Goal: Answer question/provide support: Share knowledge or assist other users

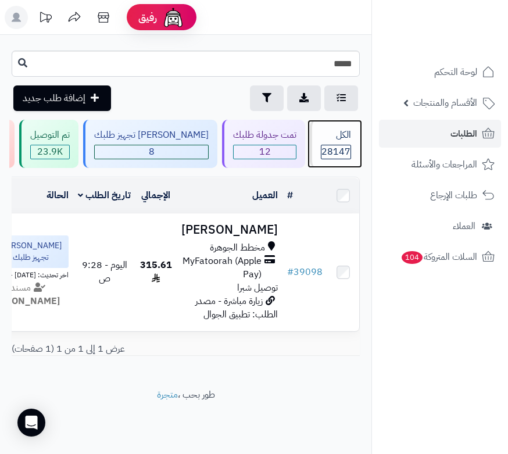
click at [337, 130] on div "الكل" at bounding box center [336, 134] width 30 height 13
click at [329, 152] on span "28147" at bounding box center [335, 151] width 29 height 13
click at [338, 61] on input "*****" at bounding box center [186, 64] width 348 height 26
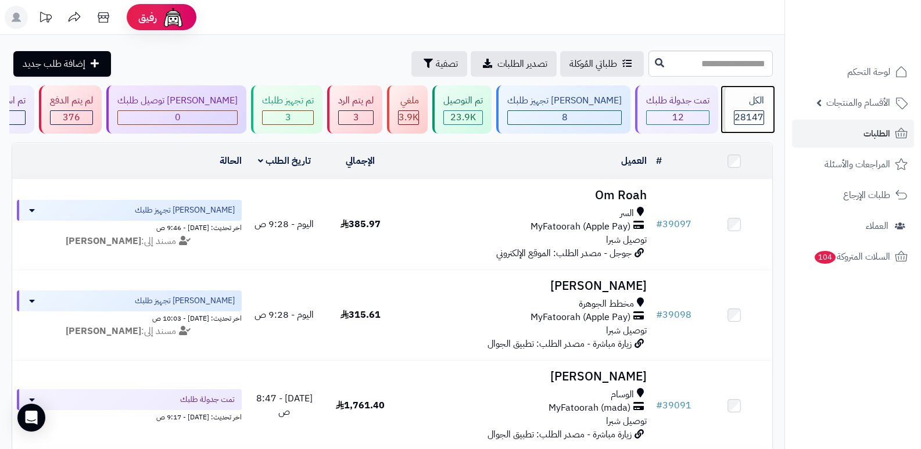
click at [507, 119] on span "28147" at bounding box center [748, 117] width 29 height 14
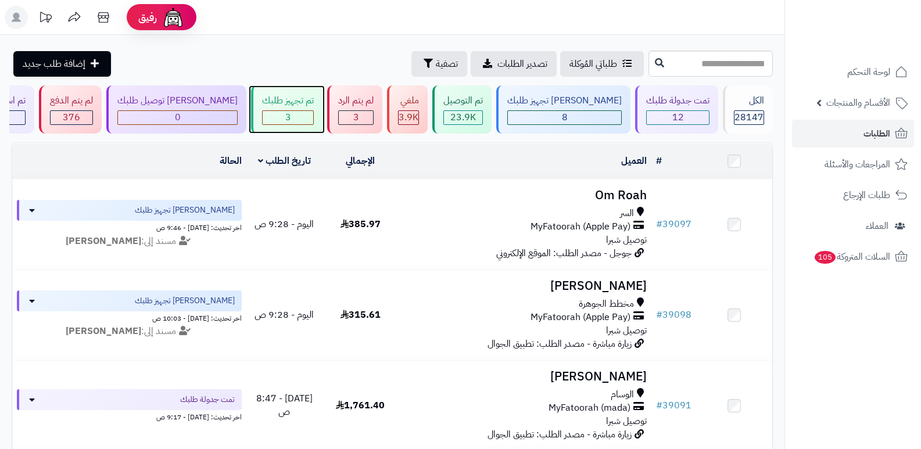
click at [314, 105] on div "تم تجهيز طلبك" at bounding box center [288, 100] width 52 height 13
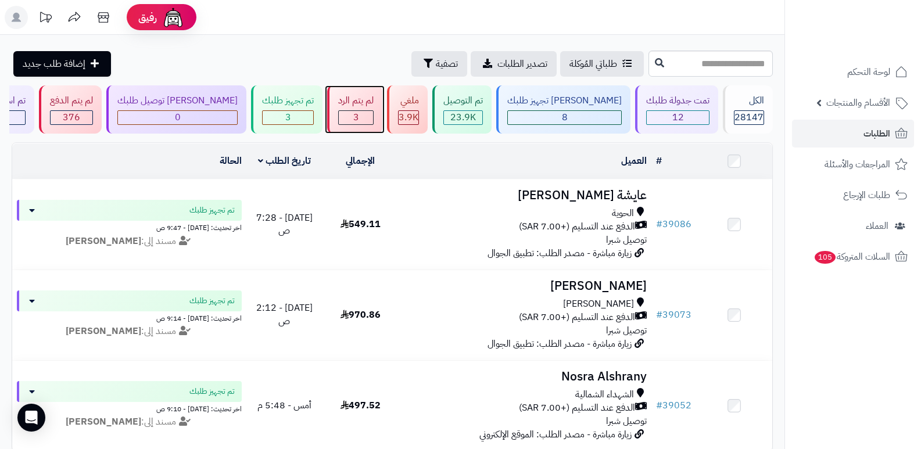
click at [364, 88] on div "لم يتم الرد 3" at bounding box center [354, 109] width 55 height 48
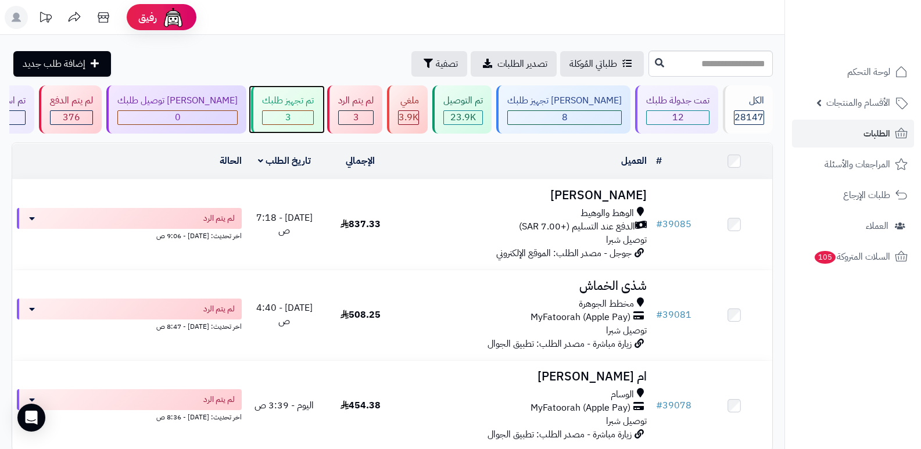
click at [313, 117] on div "3" at bounding box center [288, 117] width 51 height 13
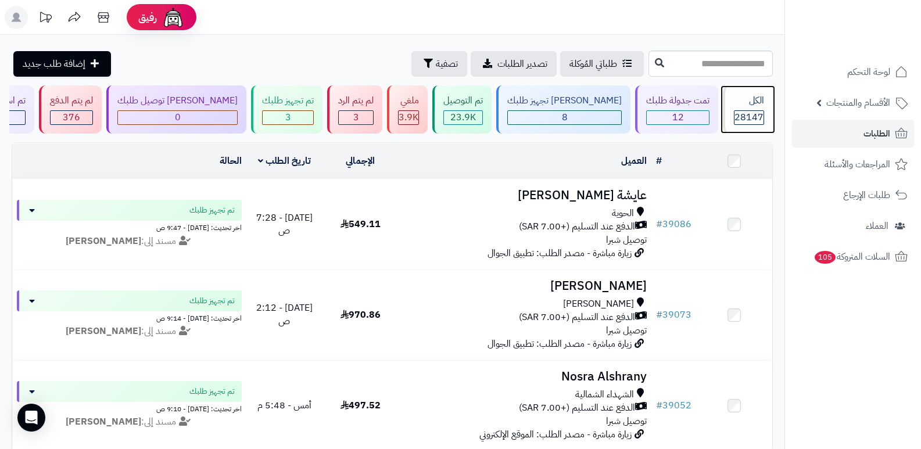
click at [746, 100] on div "الكل" at bounding box center [749, 100] width 30 height 13
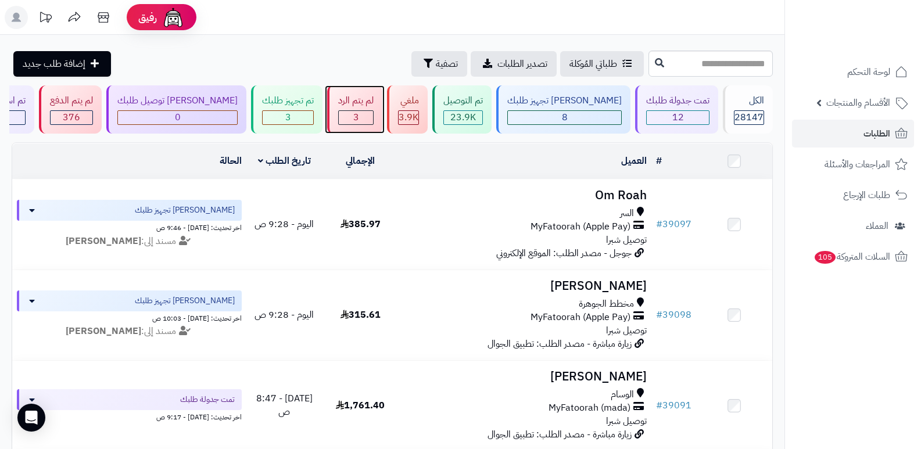
click at [370, 112] on div "3" at bounding box center [356, 117] width 34 height 13
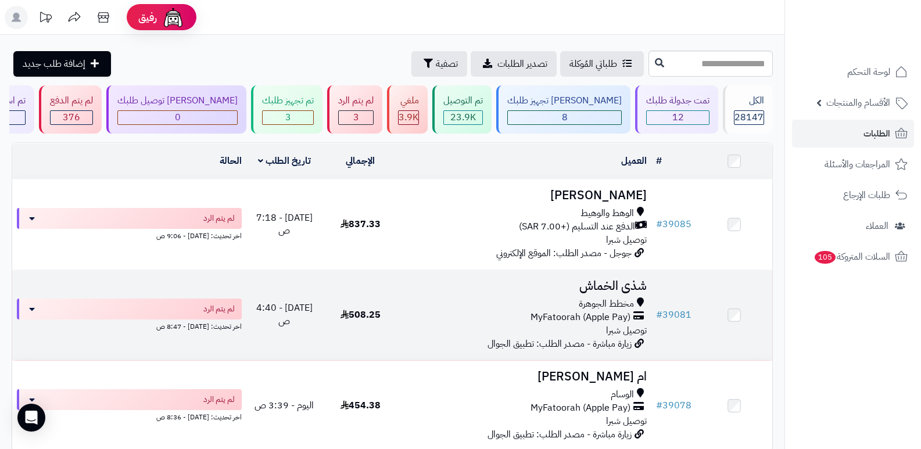
click at [615, 286] on h3 "شذى الخماش" at bounding box center [525, 285] width 244 height 13
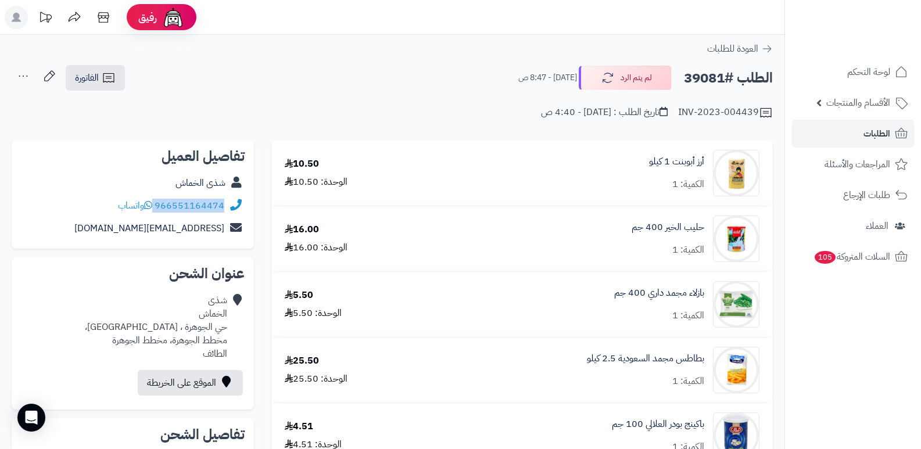
drag, startPoint x: 155, startPoint y: 206, endPoint x: 224, endPoint y: 211, distance: 68.7
click at [224, 211] on div "966551164474 واتساب" at bounding box center [171, 205] width 106 height 13
copy div "966551164474"
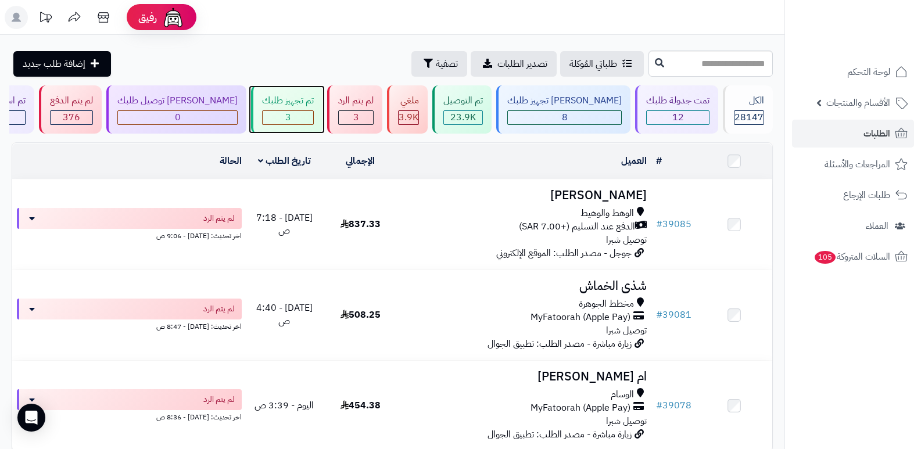
click at [293, 96] on div "تم تجهيز طلبك" at bounding box center [288, 100] width 52 height 13
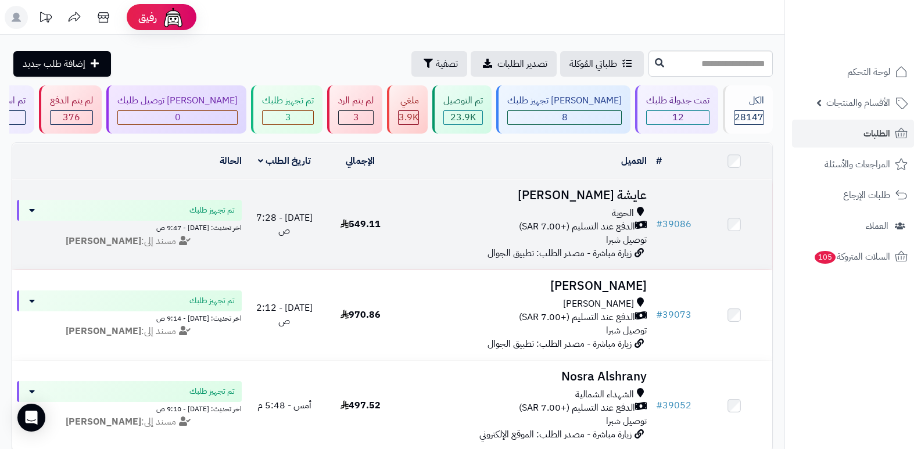
click at [629, 193] on h3 "عايشة الطلحي" at bounding box center [525, 195] width 244 height 13
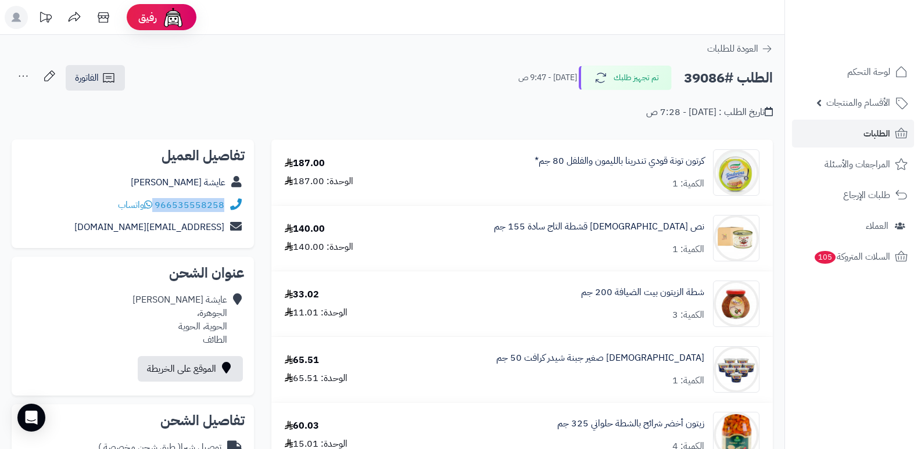
drag, startPoint x: 156, startPoint y: 203, endPoint x: 234, endPoint y: 210, distance: 78.1
click at [234, 210] on div "966535558258 واتساب" at bounding box center [133, 205] width 224 height 23
copy div "966535558258"
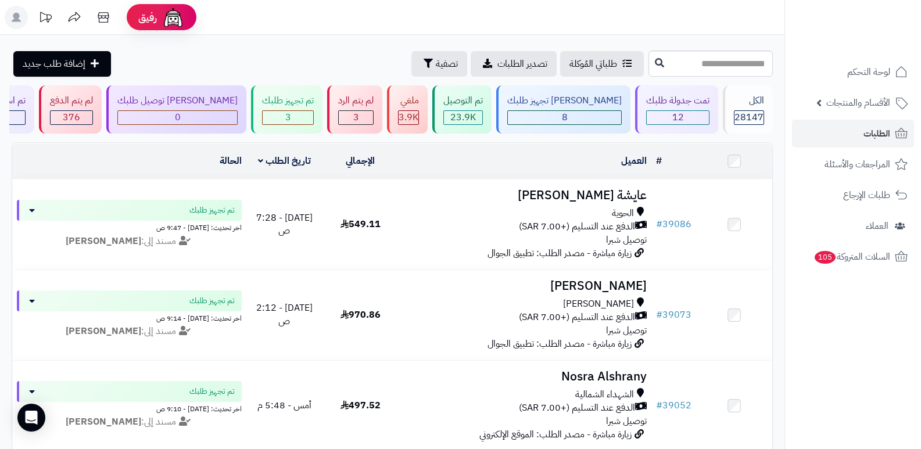
click at [613, 292] on h3 "سعد العتيبي" at bounding box center [525, 285] width 244 height 13
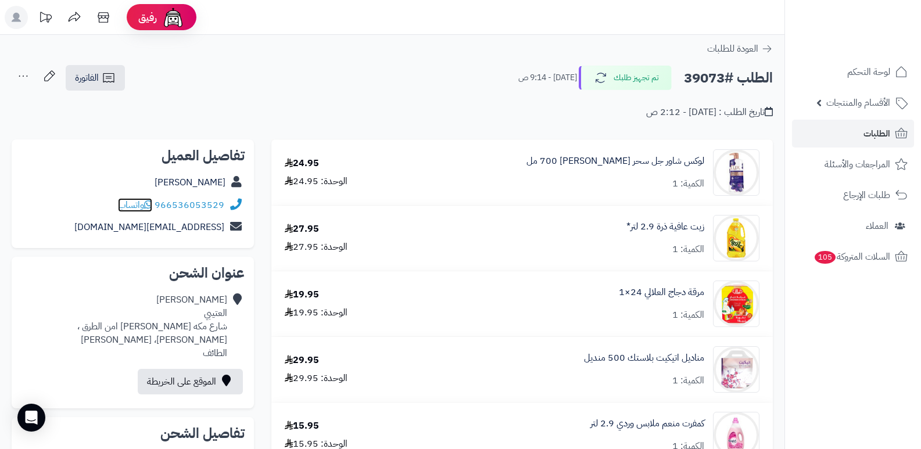
click at [152, 204] on icon at bounding box center [148, 204] width 8 height 9
drag, startPoint x: 156, startPoint y: 204, endPoint x: 224, endPoint y: 209, distance: 68.1
click at [224, 209] on div "966536053529 واتساب" at bounding box center [133, 205] width 224 height 23
copy link "966536053529"
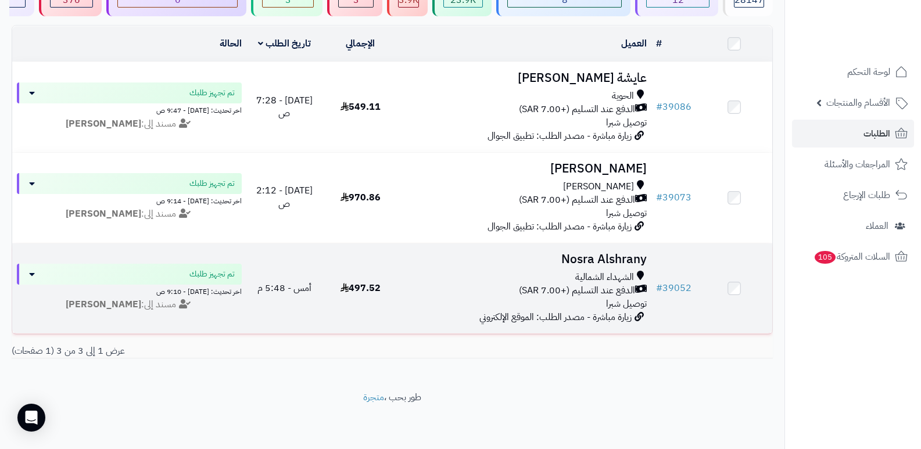
scroll to position [124, 0]
click at [624, 253] on h3 "Nosra Alshrany" at bounding box center [525, 259] width 244 height 13
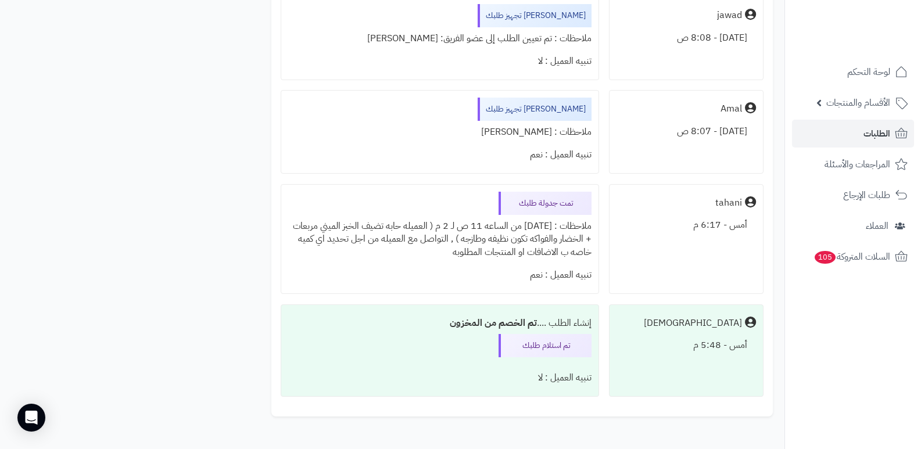
scroll to position [2498, 0]
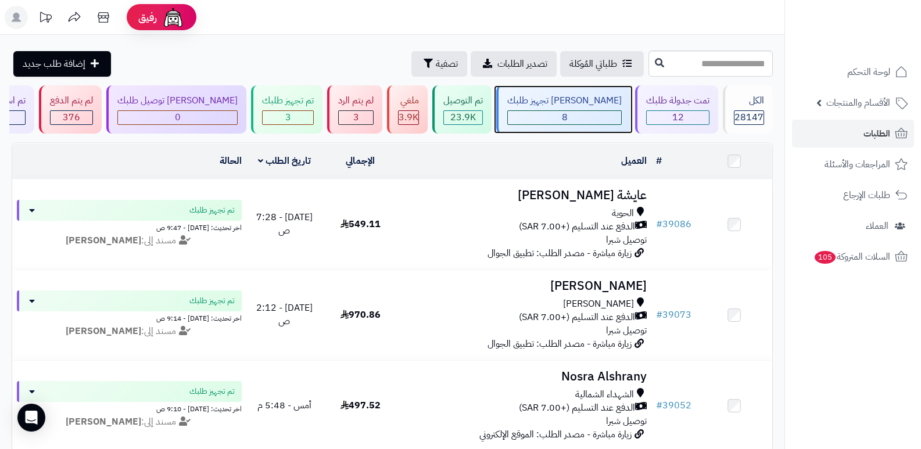
click at [563, 100] on div "[PERSON_NAME] تجهيز طلبك" at bounding box center [564, 100] width 114 height 13
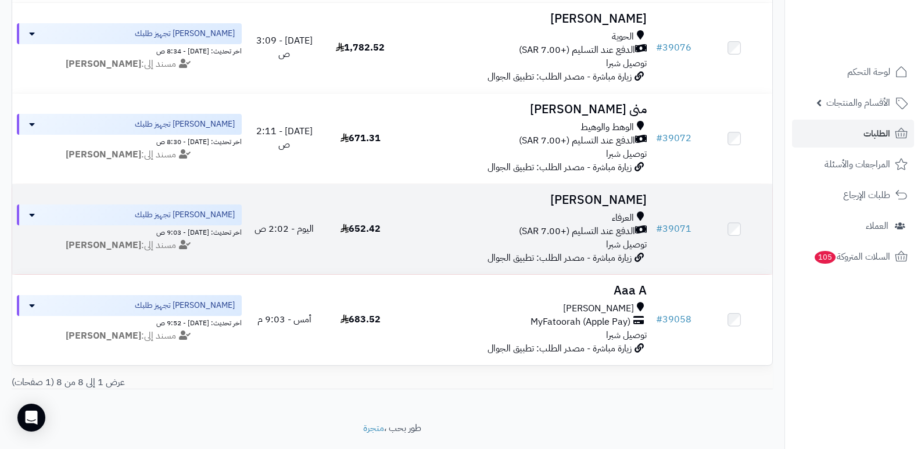
scroll to position [519, 0]
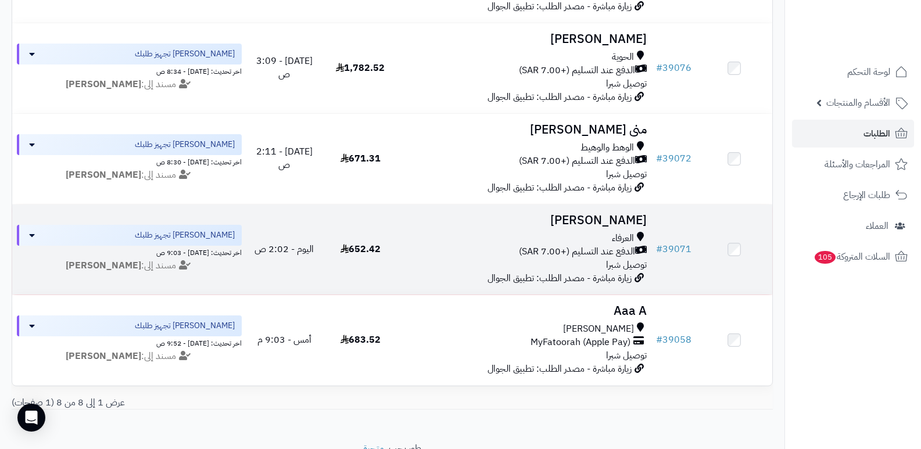
click at [627, 216] on h3 "احمد عيضه" at bounding box center [525, 220] width 244 height 13
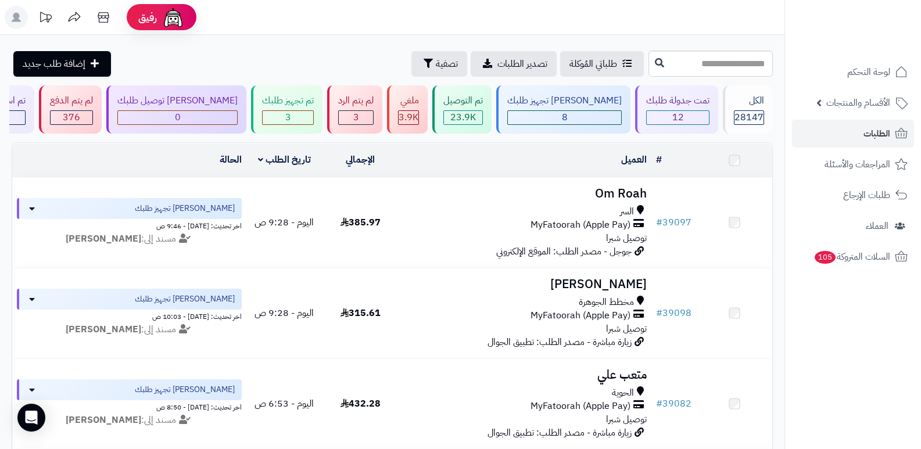
scroll to position [519, 0]
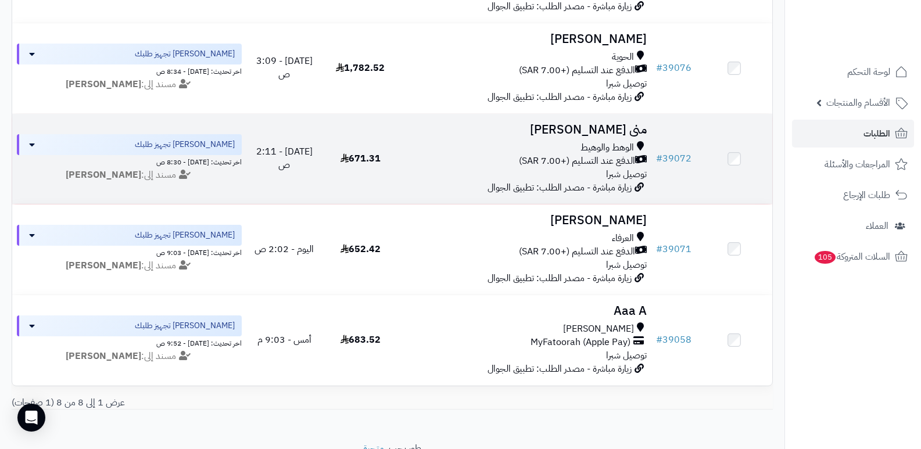
click at [638, 130] on h3 "منى القرشي" at bounding box center [525, 129] width 244 height 13
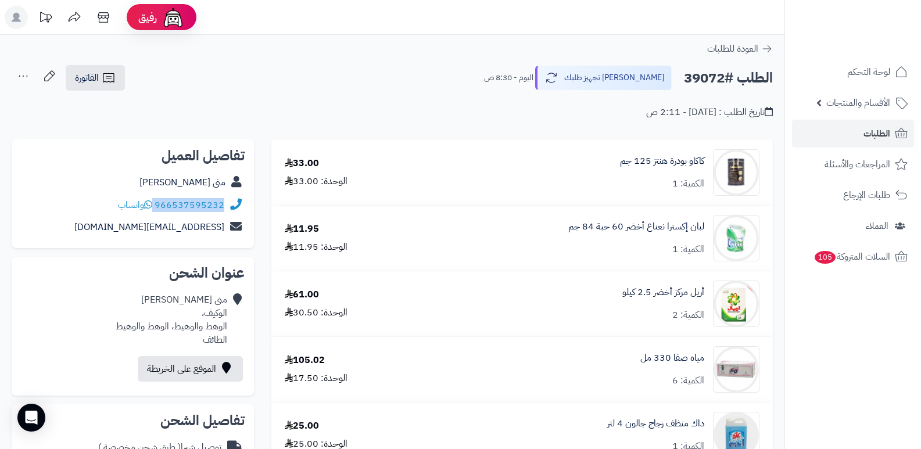
drag, startPoint x: 155, startPoint y: 203, endPoint x: 231, endPoint y: 212, distance: 76.6
click at [231, 212] on div "966537595232 واتساب" at bounding box center [133, 205] width 224 height 23
copy div "966537595232"
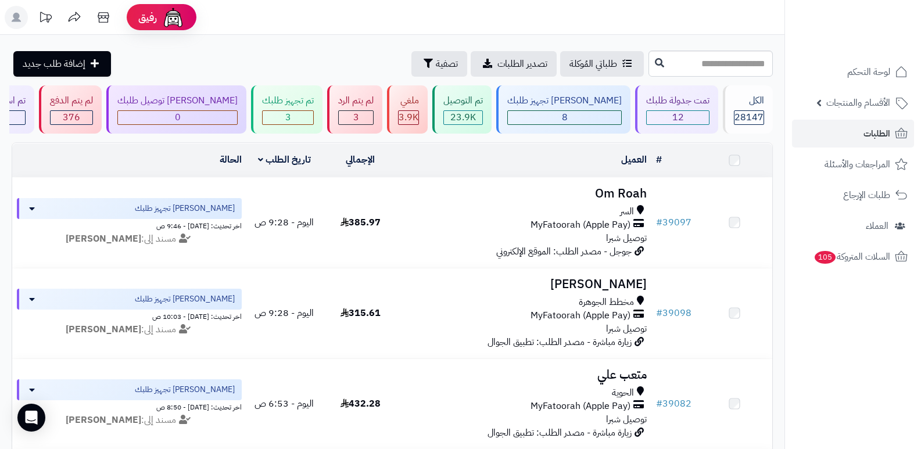
scroll to position [519, 0]
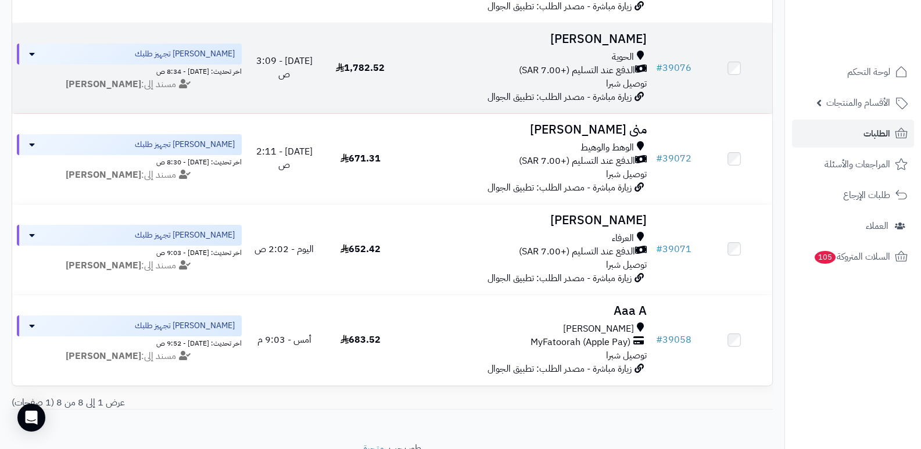
click at [628, 34] on h3 "[PERSON_NAME]" at bounding box center [525, 39] width 244 height 13
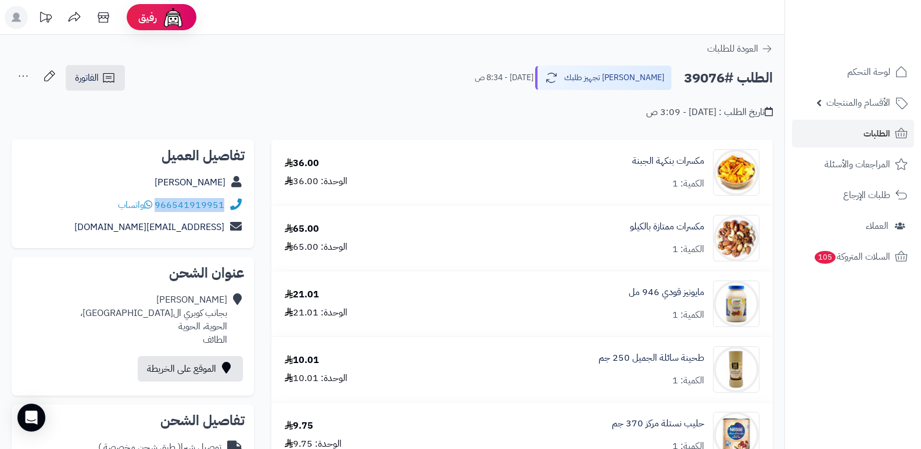
drag, startPoint x: 156, startPoint y: 204, endPoint x: 227, endPoint y: 211, distance: 70.6
click at [227, 211] on div "966541919951 واتساب" at bounding box center [133, 205] width 224 height 23
copy div "966541919951"
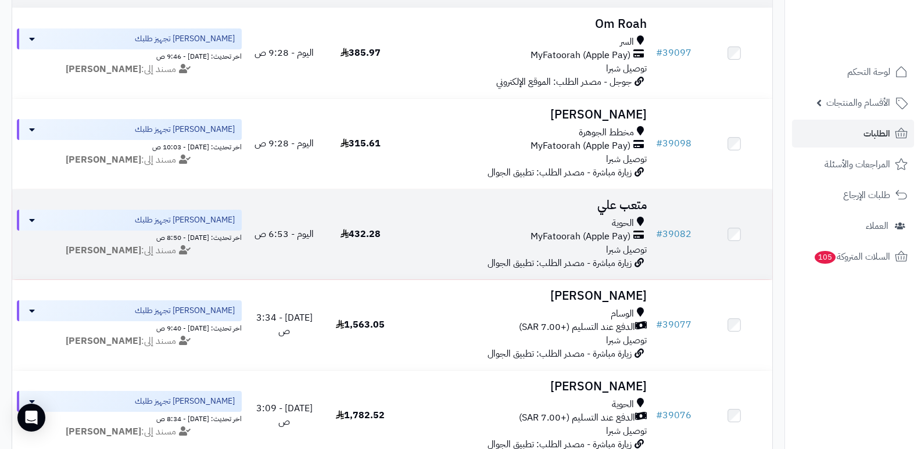
scroll to position [170, 0]
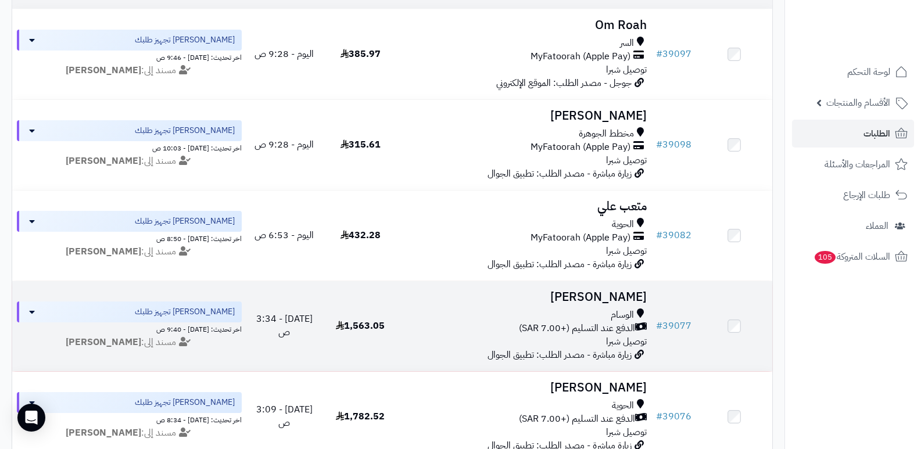
click at [597, 290] on h3 "عبدالرحمن صالح" at bounding box center [525, 296] width 244 height 13
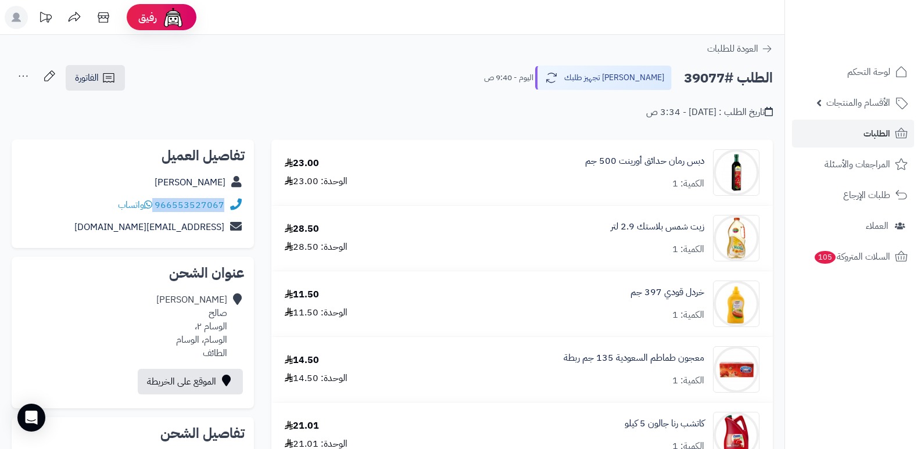
drag, startPoint x: 156, startPoint y: 203, endPoint x: 253, endPoint y: 211, distance: 97.9
click at [253, 211] on div "تفاصيل العميل عبدالرحمن صالح 966553527067 واتساب to0otah1909@hotmail.com" at bounding box center [133, 193] width 242 height 109
copy div "966553527067"
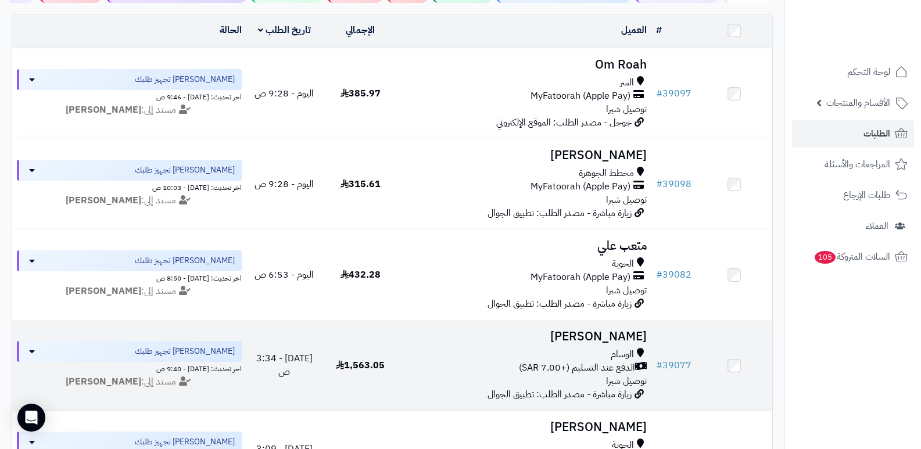
scroll to position [112, 0]
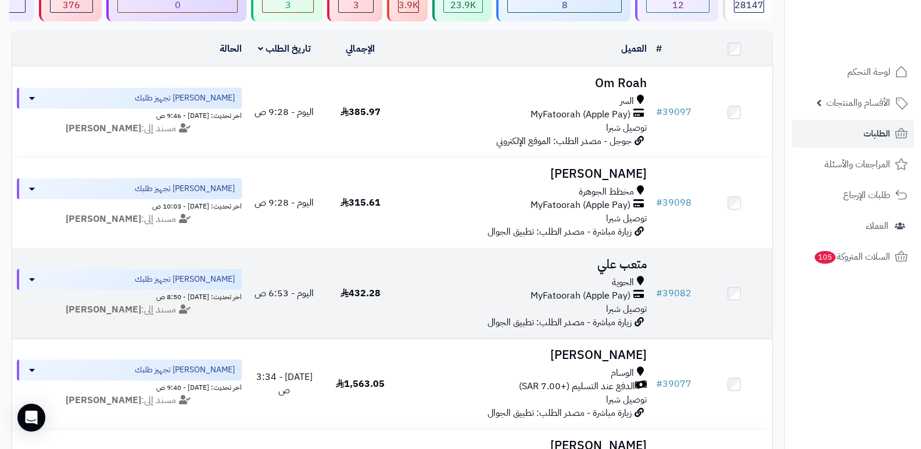
click at [611, 265] on h3 "متعب علي" at bounding box center [525, 264] width 244 height 13
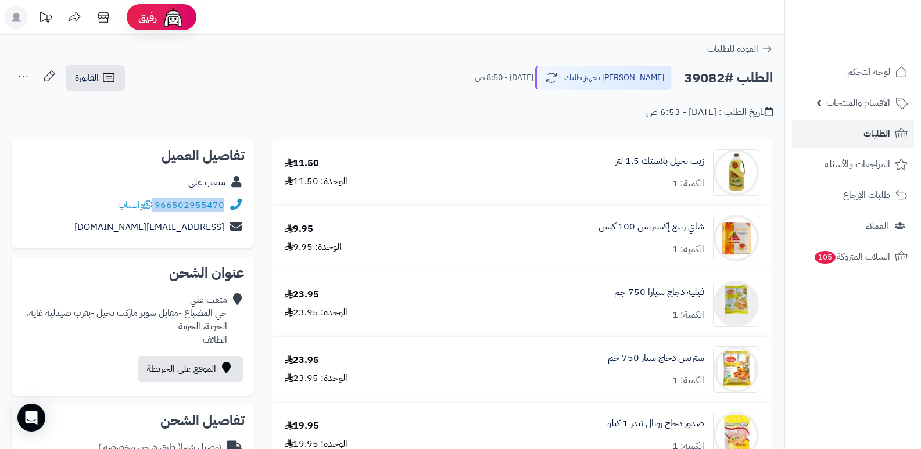
drag, startPoint x: 155, startPoint y: 203, endPoint x: 223, endPoint y: 207, distance: 68.1
click at [223, 207] on div "966502955470 واتساب" at bounding box center [171, 205] width 106 height 13
copy div "966502955470"
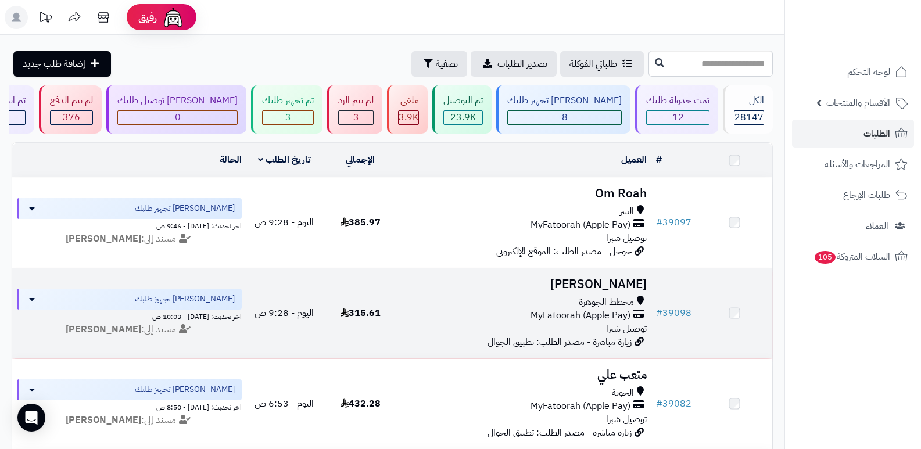
scroll to position [112, 0]
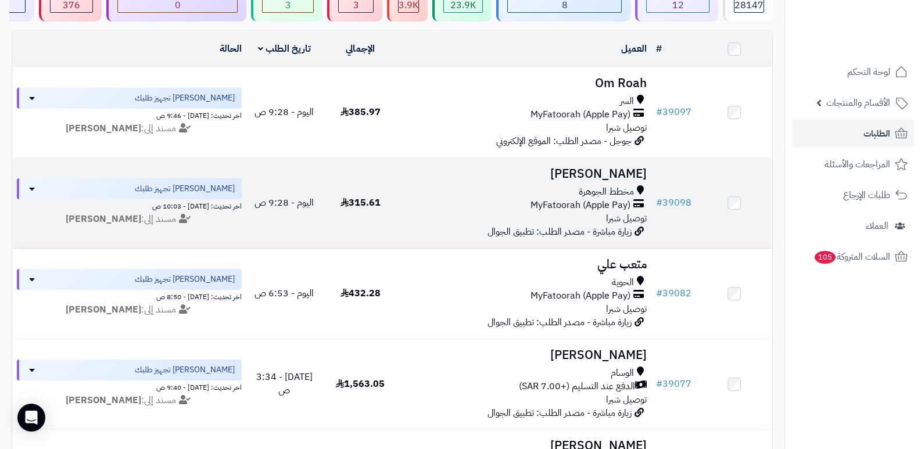
click at [629, 173] on h3 "خلود العتيبي" at bounding box center [525, 173] width 244 height 13
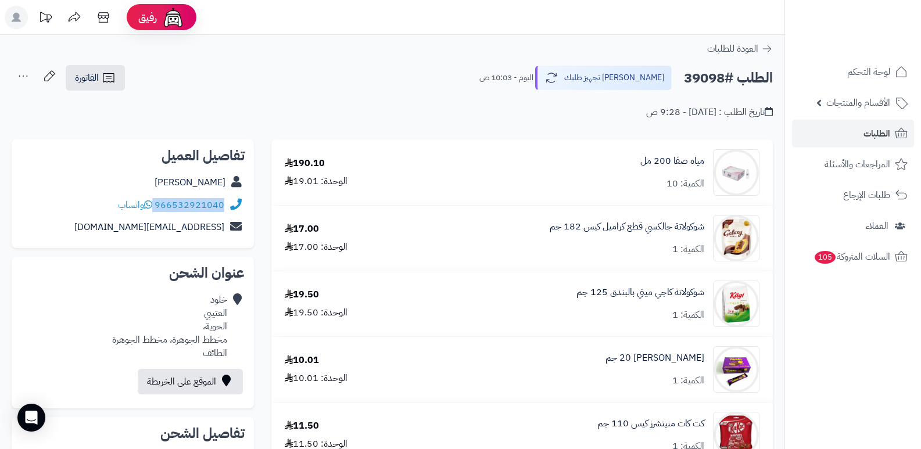
drag, startPoint x: 156, startPoint y: 202, endPoint x: 227, endPoint y: 204, distance: 70.9
click at [227, 204] on div "966532921040 واتساب" at bounding box center [133, 205] width 224 height 23
copy div "966532921040"
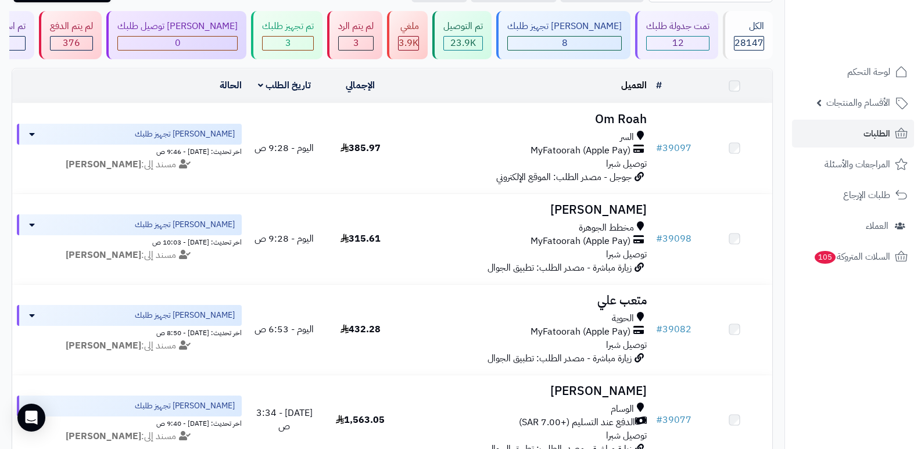
scroll to position [54, 0]
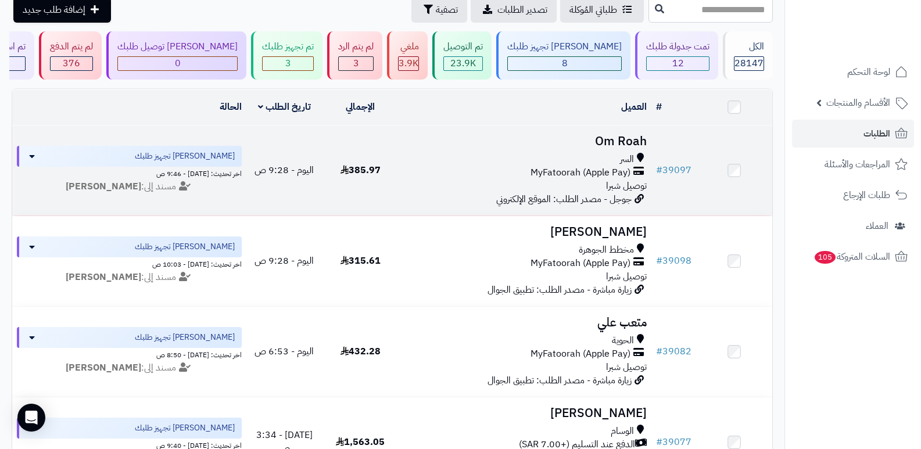
click at [623, 141] on h3 "Om Roah" at bounding box center [525, 141] width 244 height 13
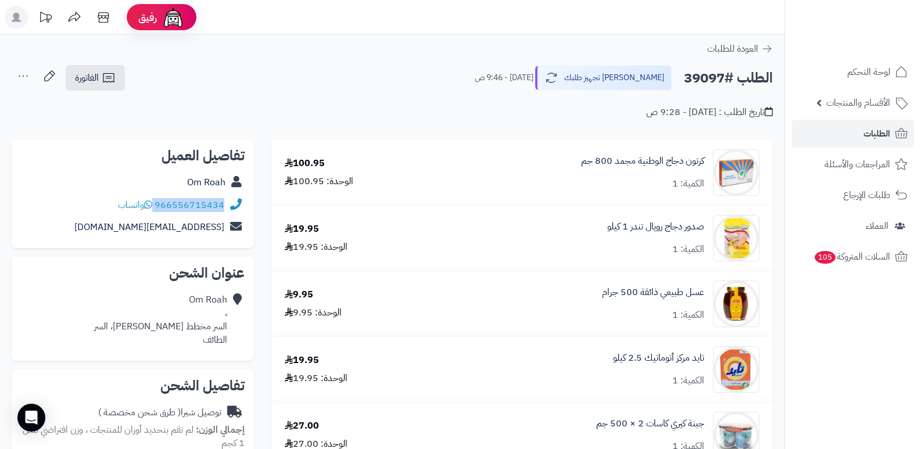
drag, startPoint x: 155, startPoint y: 200, endPoint x: 227, endPoint y: 210, distance: 72.1
click at [227, 210] on div "966556715434 واتساب" at bounding box center [133, 205] width 224 height 23
copy div "966556715434"
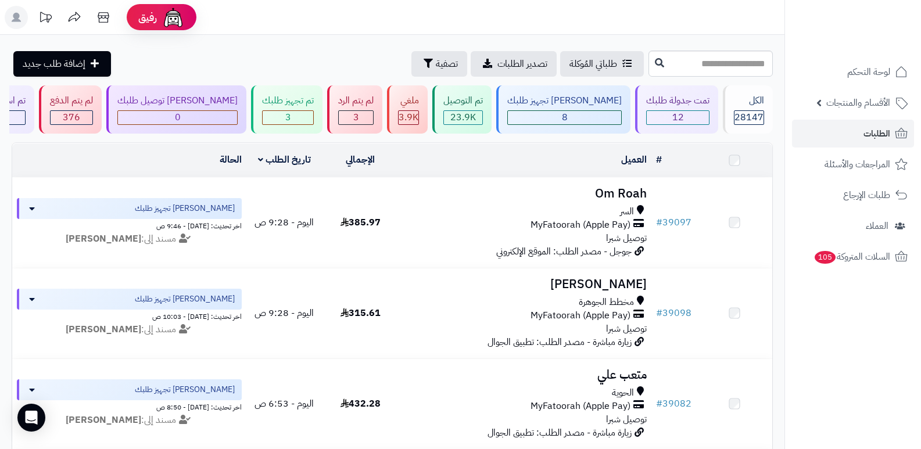
scroll to position [54, 0]
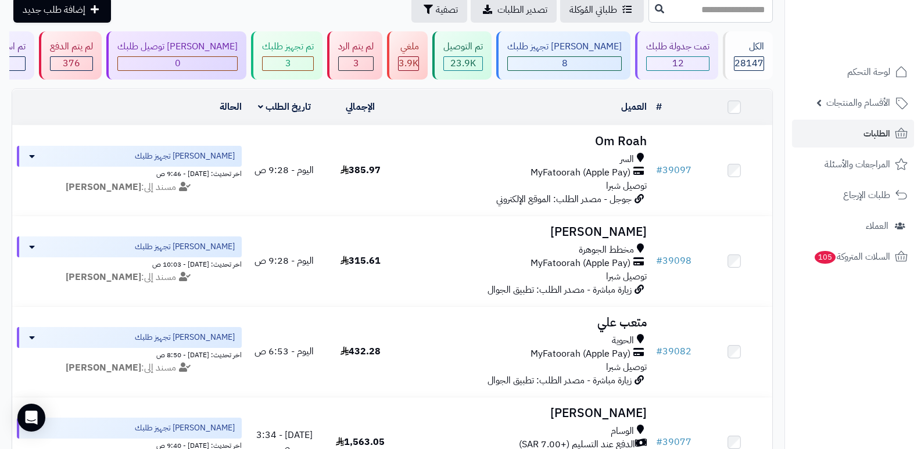
click at [672, 30] on div "**********" at bounding box center [392, 444] width 784 height 926
click at [678, 58] on div "12" at bounding box center [678, 63] width 62 height 13
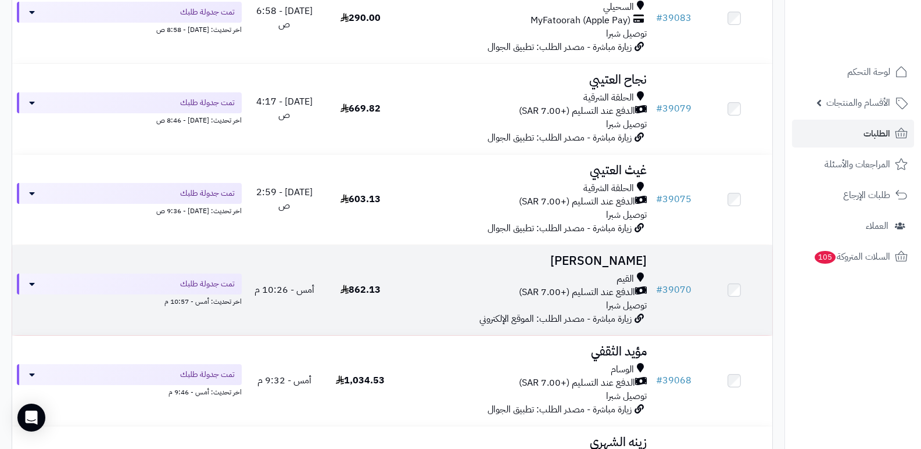
scroll to position [639, 0]
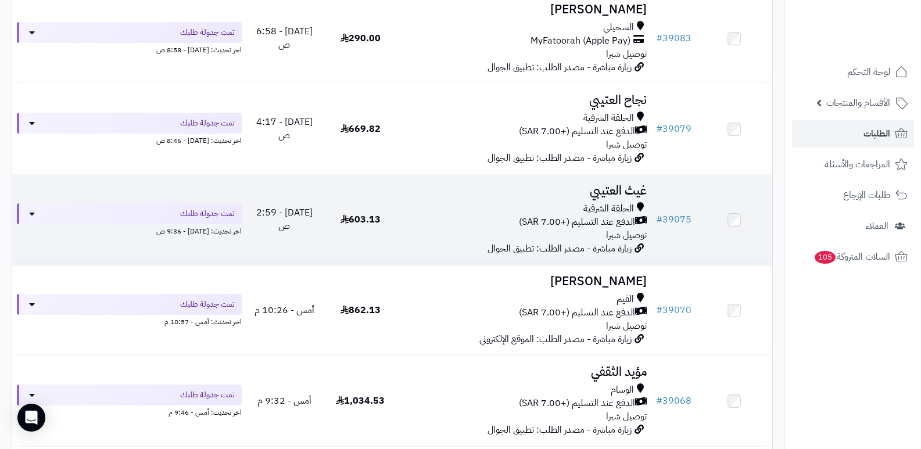
click at [617, 186] on h3 "غيث العتيبي" at bounding box center [525, 190] width 244 height 13
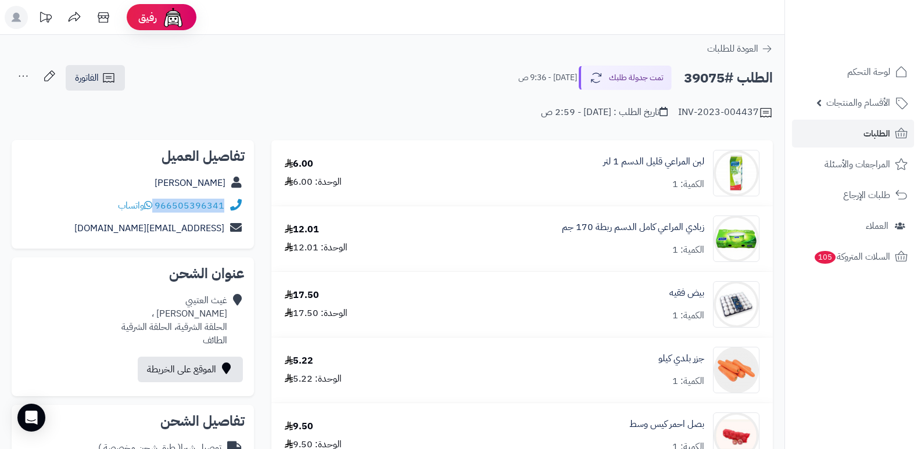
drag, startPoint x: 156, startPoint y: 203, endPoint x: 224, endPoint y: 208, distance: 68.7
click at [224, 208] on div "966505396341 واتساب" at bounding box center [133, 206] width 224 height 23
copy div "966505396341"
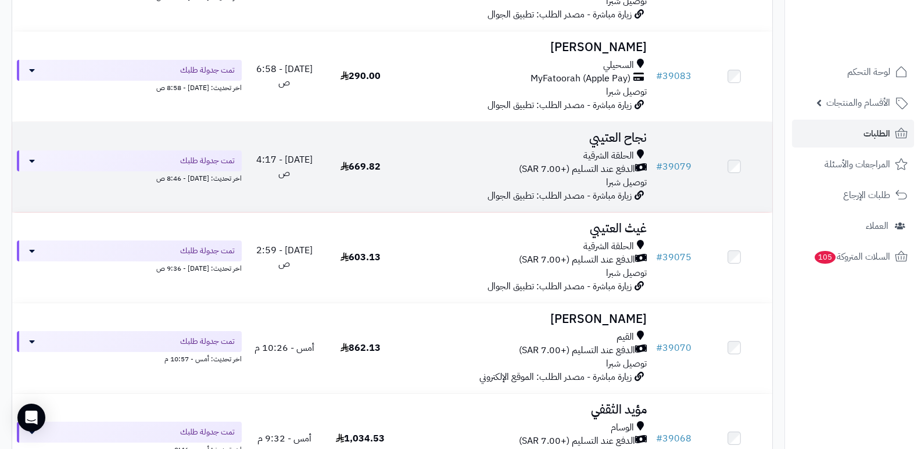
scroll to position [581, 0]
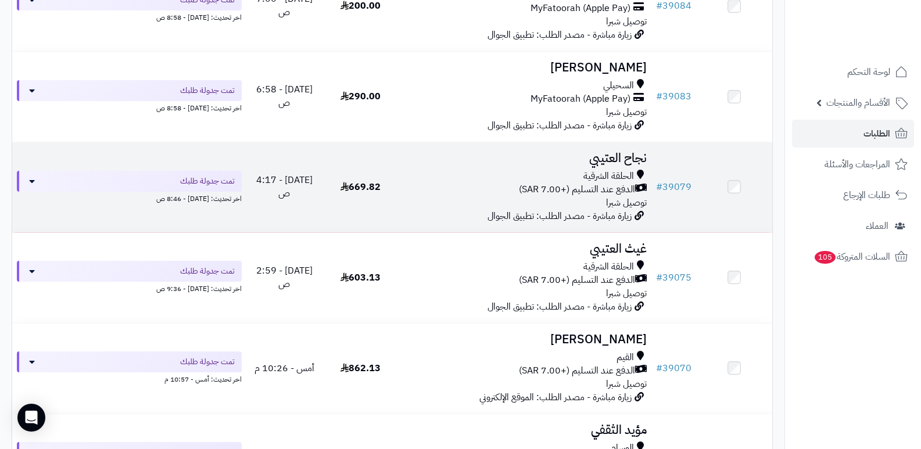
click at [624, 155] on h3 "نجاح العتيبي" at bounding box center [525, 158] width 244 height 13
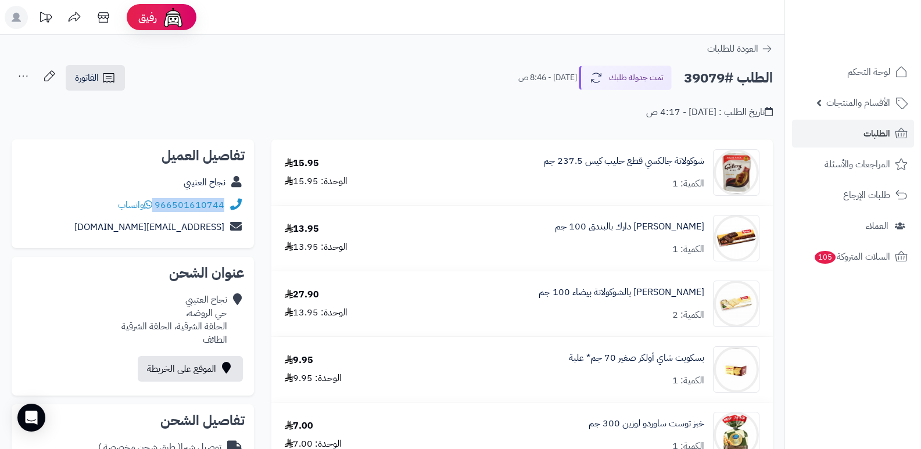
drag, startPoint x: 155, startPoint y: 205, endPoint x: 230, endPoint y: 216, distance: 75.7
click at [230, 216] on div "966501610744 واتساب" at bounding box center [133, 205] width 224 height 23
copy div "966501610744"
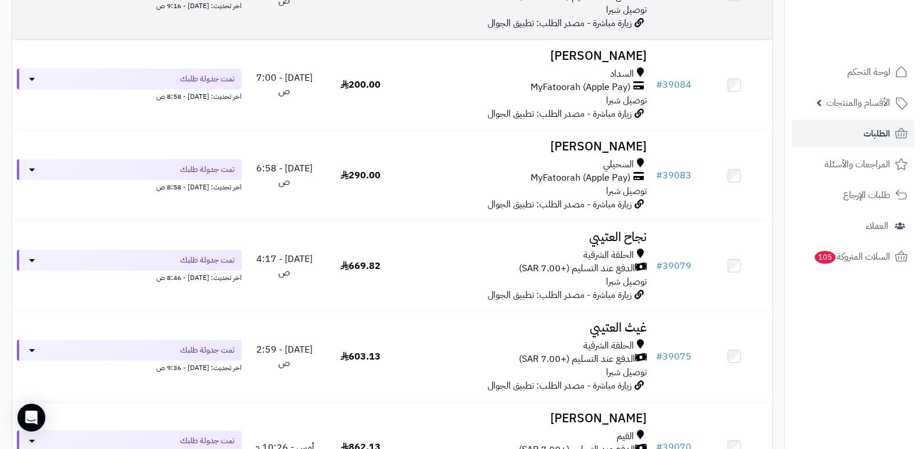
scroll to position [523, 0]
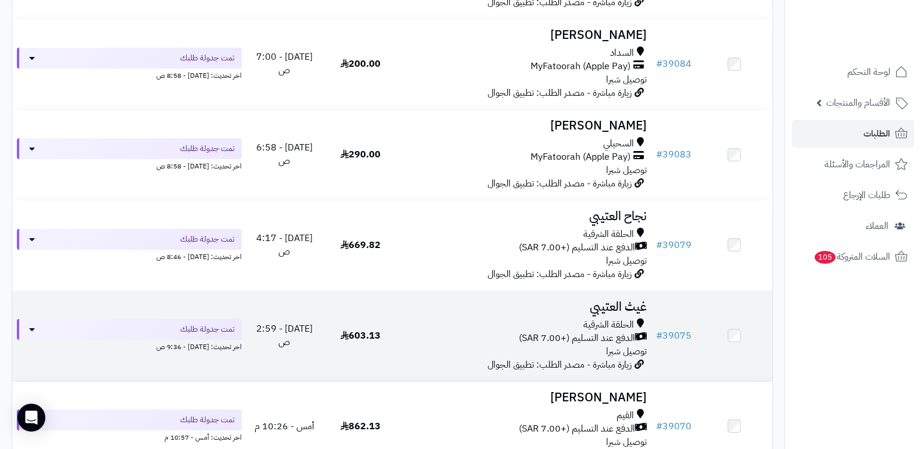
click at [623, 307] on h3 "غيث العتيبي" at bounding box center [525, 306] width 244 height 13
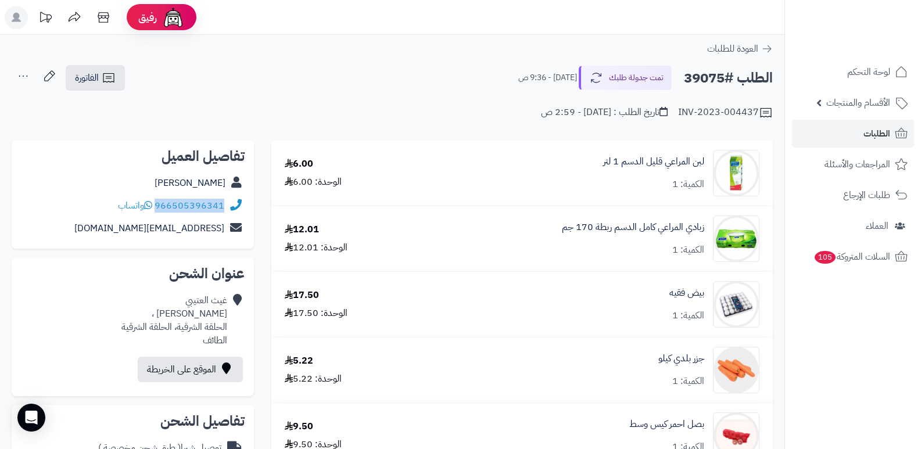
drag, startPoint x: 156, startPoint y: 206, endPoint x: 235, endPoint y: 206, distance: 79.0
click at [235, 206] on div "966505396341 واتساب" at bounding box center [133, 206] width 224 height 23
copy div "966505396341"
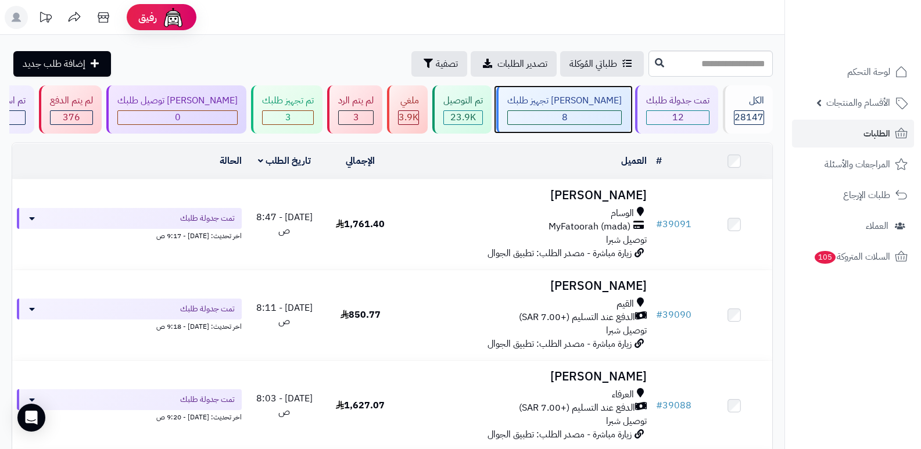
click at [581, 104] on div "[PERSON_NAME] تجهيز طلبك" at bounding box center [564, 100] width 114 height 13
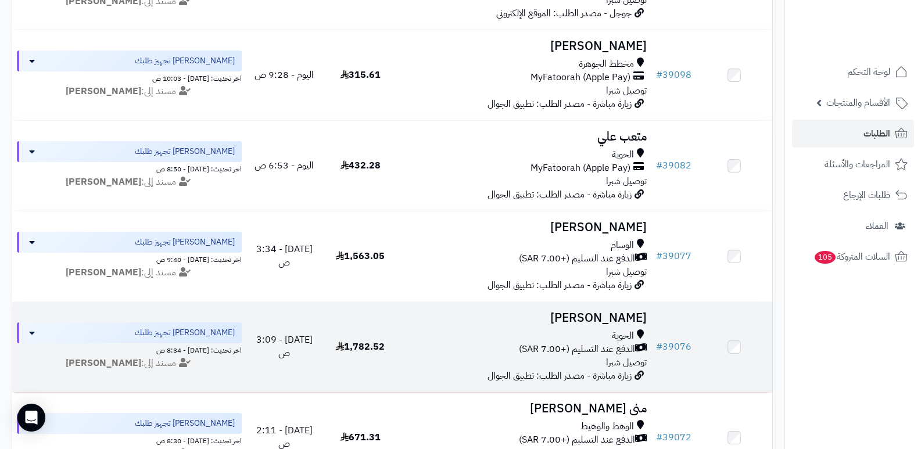
scroll to position [232, 0]
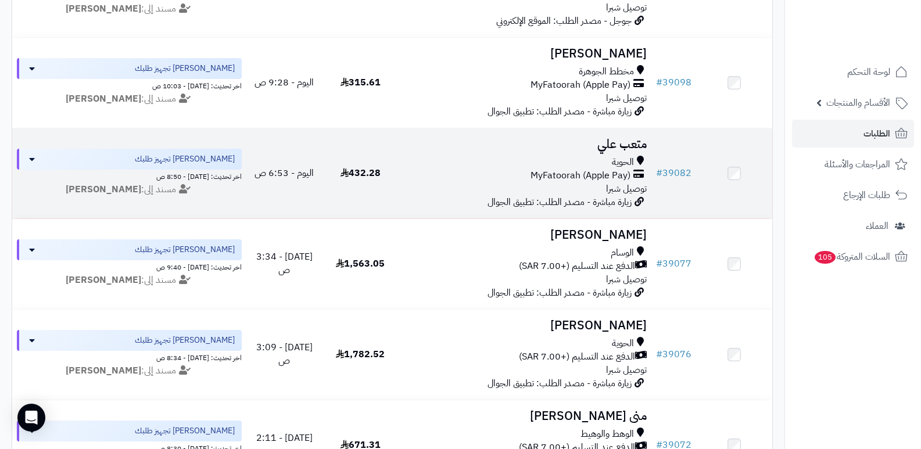
click at [622, 141] on h3 "متعب علي" at bounding box center [525, 144] width 244 height 13
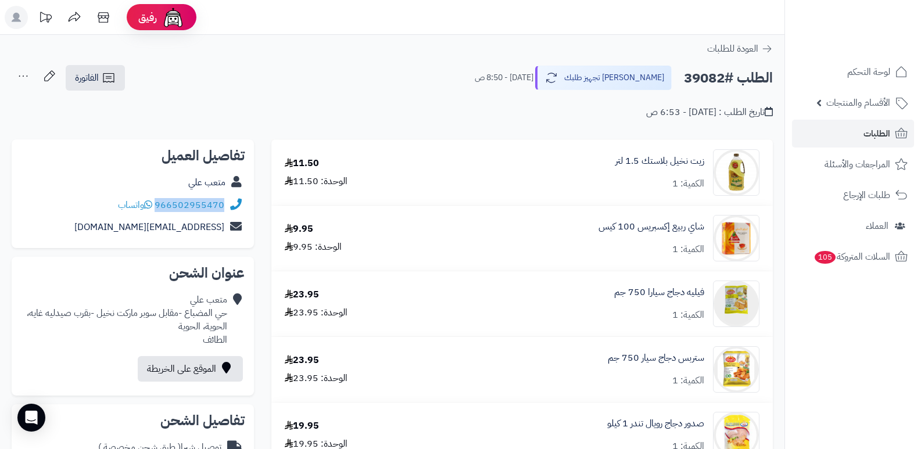
drag, startPoint x: 156, startPoint y: 203, endPoint x: 237, endPoint y: 213, distance: 81.3
click at [237, 213] on div "966502955470 واتساب" at bounding box center [133, 205] width 224 height 23
copy div "966502955470"
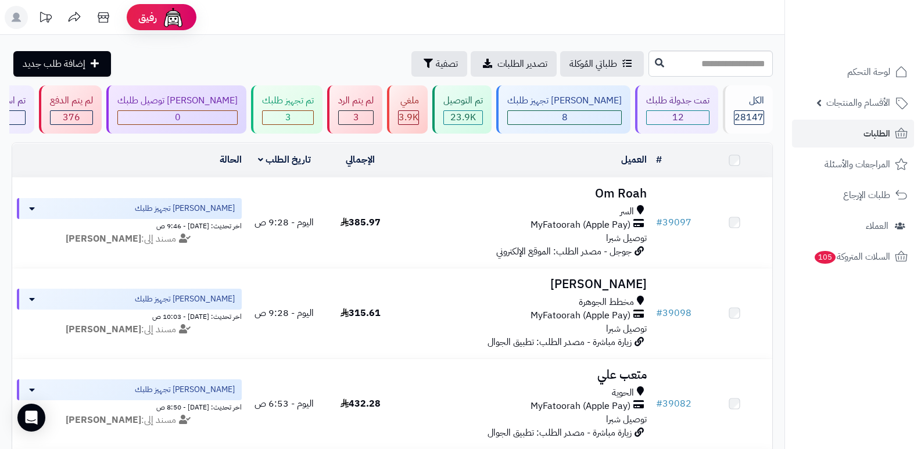
scroll to position [232, 0]
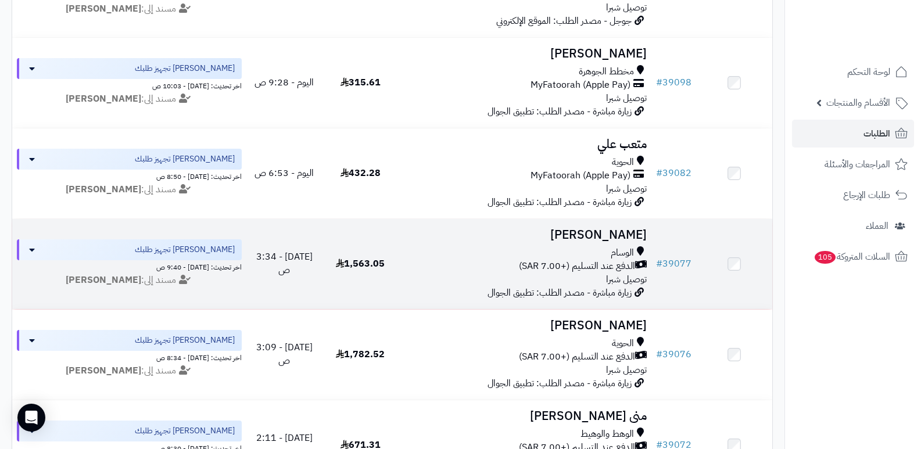
click at [611, 228] on h3 "عبدالرحمن صالح" at bounding box center [525, 234] width 244 height 13
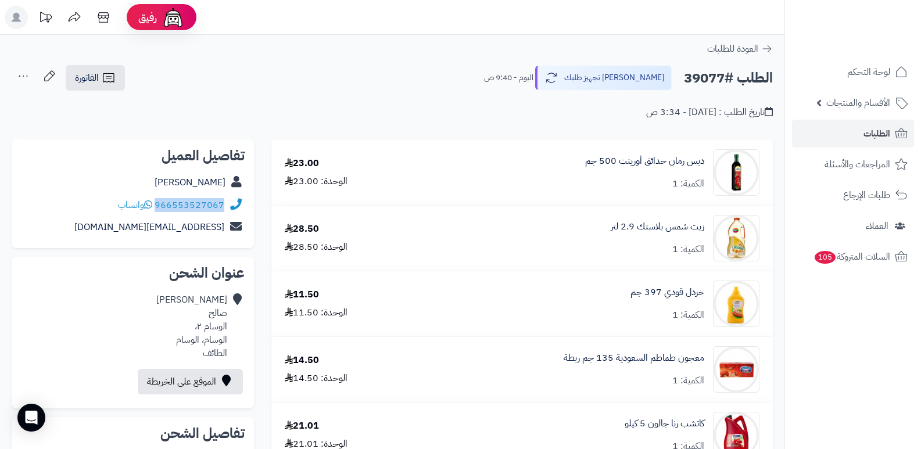
drag, startPoint x: 156, startPoint y: 206, endPoint x: 225, endPoint y: 208, distance: 68.6
click at [225, 208] on div "966553527067 واتساب" at bounding box center [133, 205] width 224 height 23
copy link "966553527067"
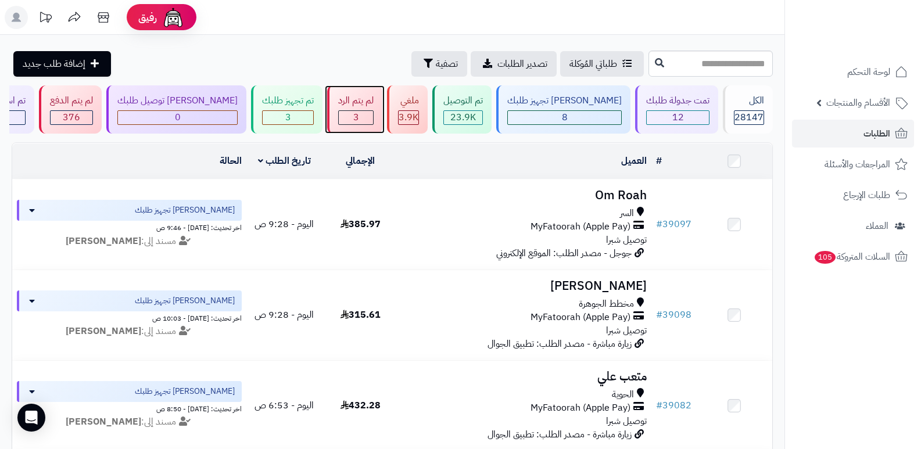
click at [373, 122] on div "3" at bounding box center [356, 117] width 34 height 13
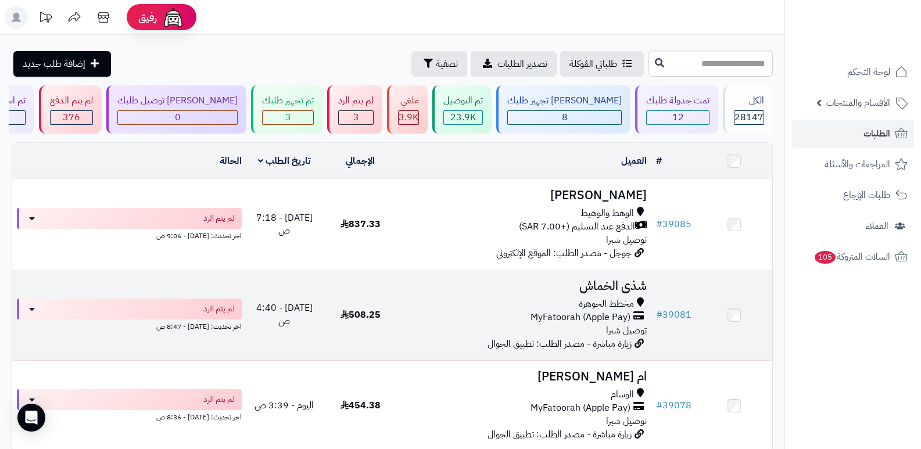
click at [597, 292] on h3 "شذى الخماش" at bounding box center [525, 285] width 244 height 13
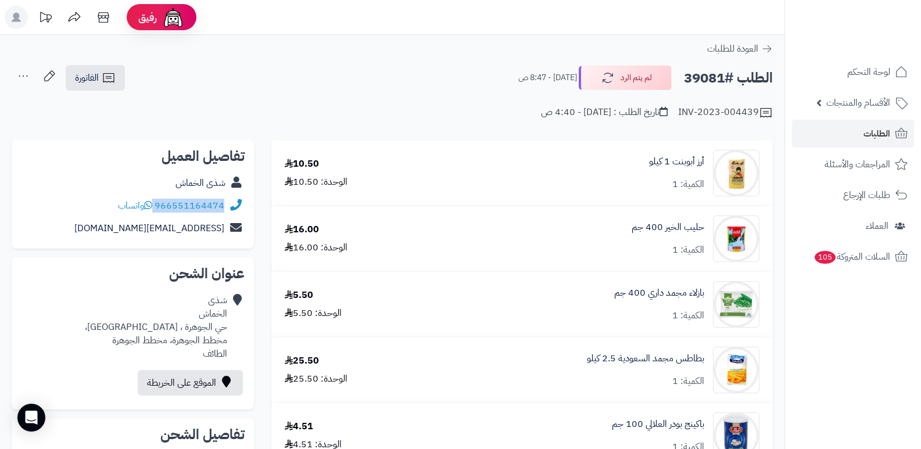
drag, startPoint x: 155, startPoint y: 203, endPoint x: 224, endPoint y: 209, distance: 69.3
click at [224, 209] on div "966551164474 واتساب" at bounding box center [133, 206] width 224 height 23
copy div "966551164474"
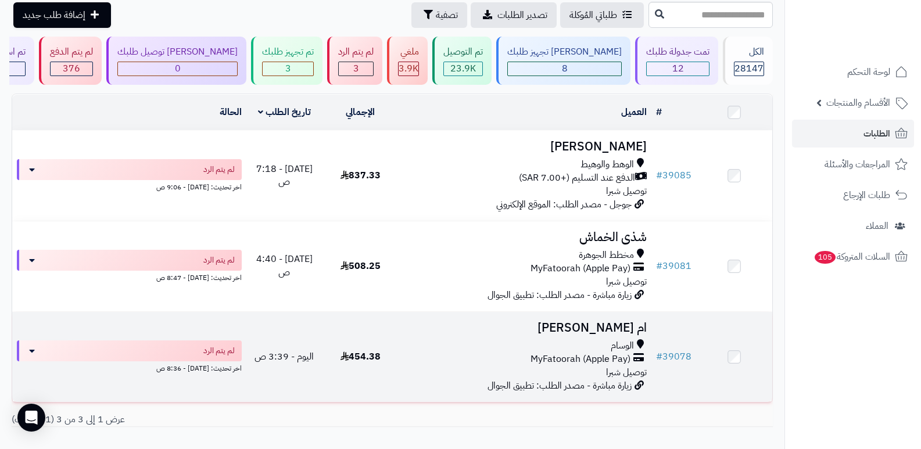
scroll to position [115, 0]
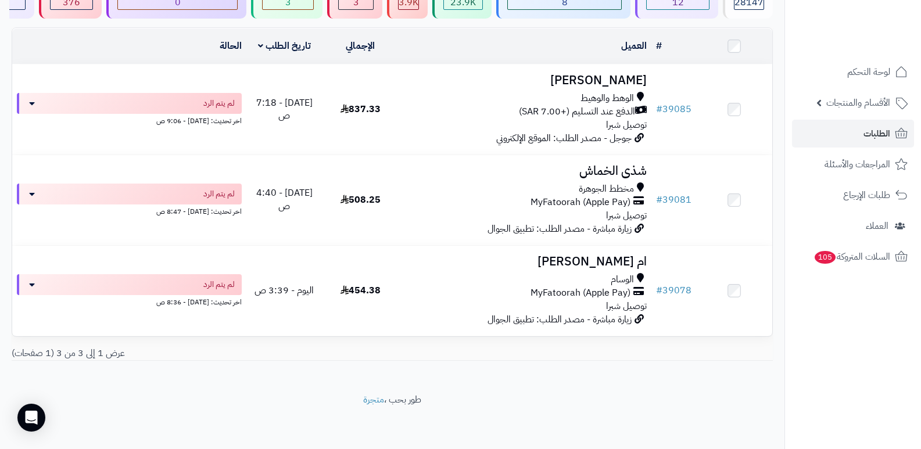
click at [864, 374] on nav "لوحة التحكم الأقسام والمنتجات المنتجات الأقسام الماركات مواصفات المنتجات مواصفا…" at bounding box center [852, 239] width 137 height 449
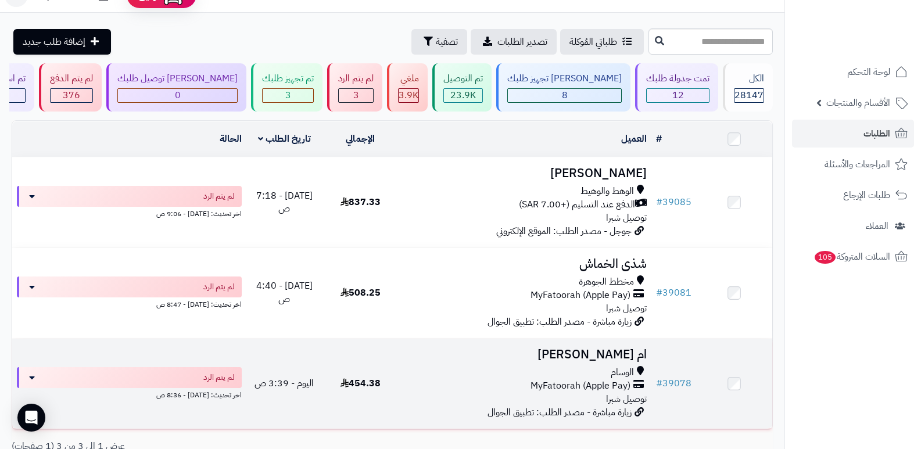
scroll to position [0, 0]
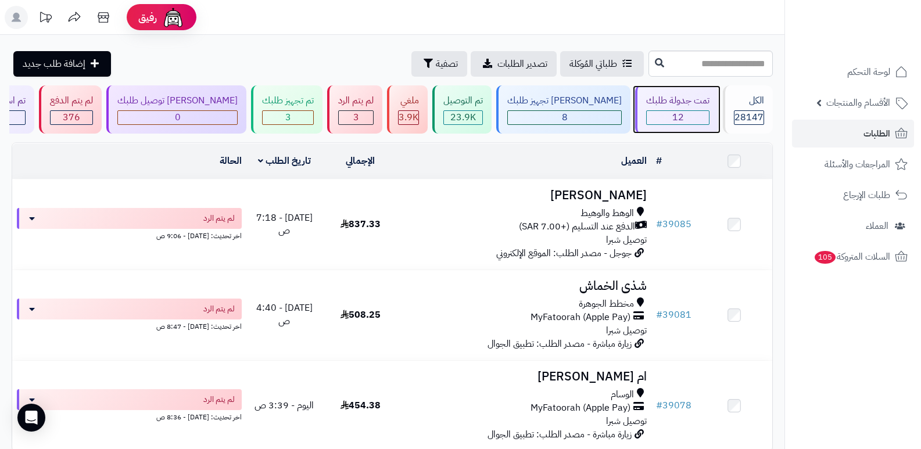
click at [684, 112] on div "12" at bounding box center [678, 117] width 62 height 13
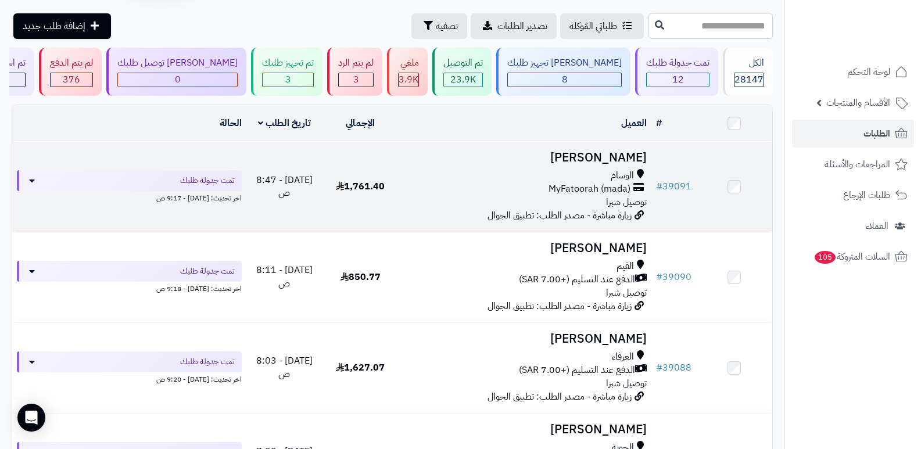
scroll to position [58, 0]
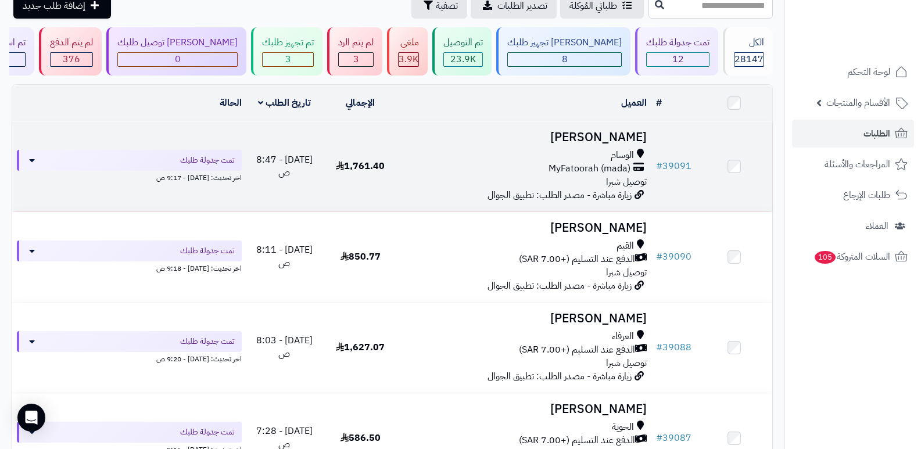
click at [606, 136] on h3 "Turki Alzahrani" at bounding box center [525, 137] width 244 height 13
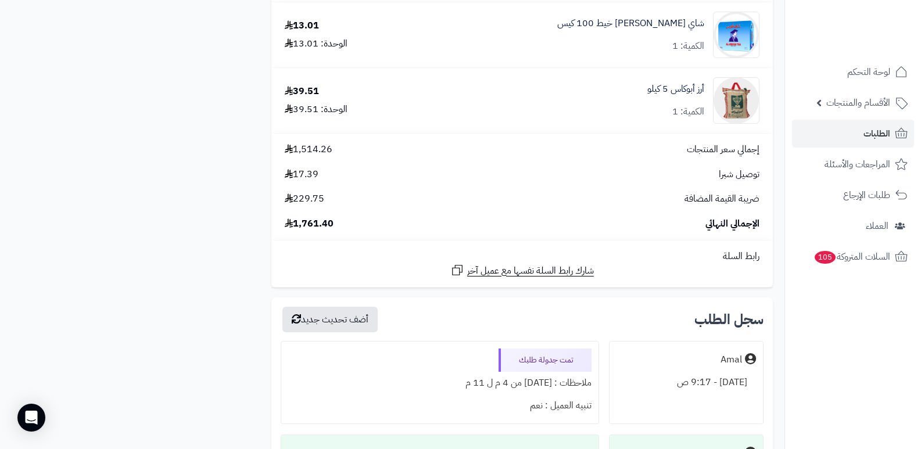
scroll to position [3776, 0]
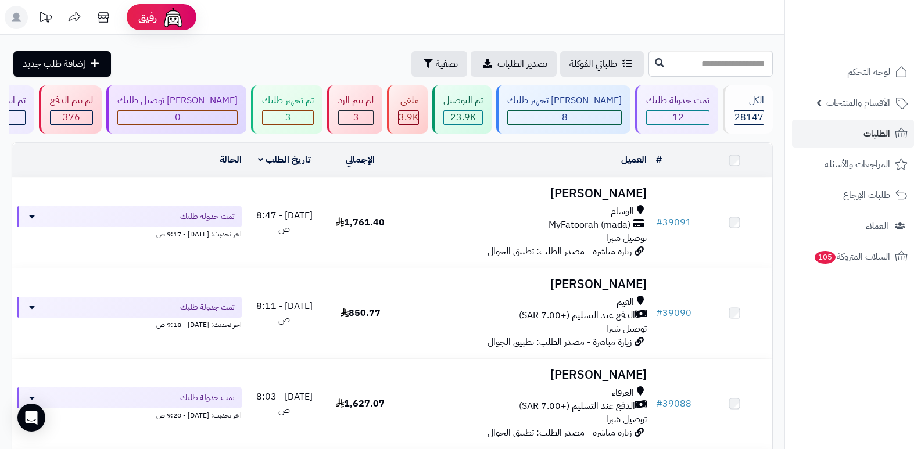
scroll to position [58, 0]
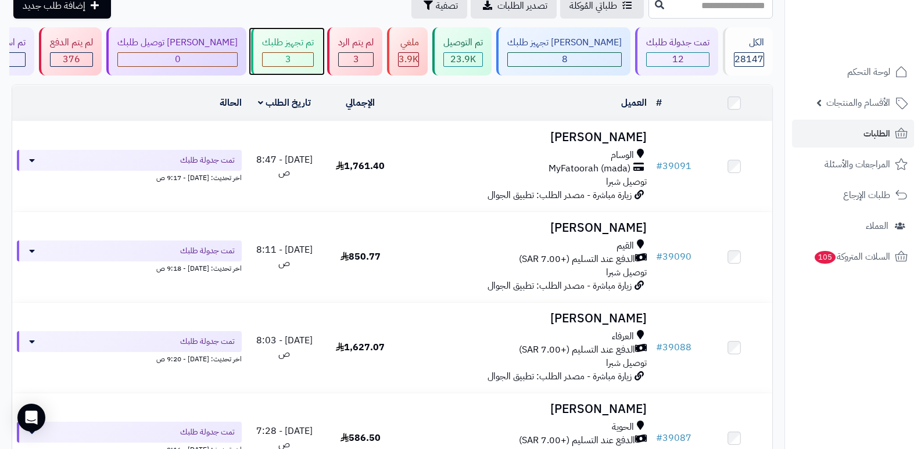
click at [313, 50] on div "تم تجهيز طلبك 3" at bounding box center [286, 51] width 71 height 48
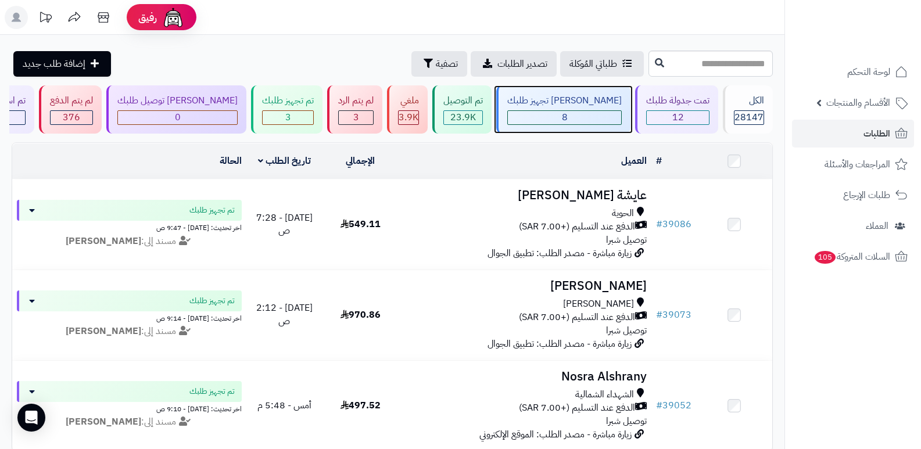
click at [578, 126] on div "جاري تجهيز طلبك 8" at bounding box center [563, 109] width 134 height 48
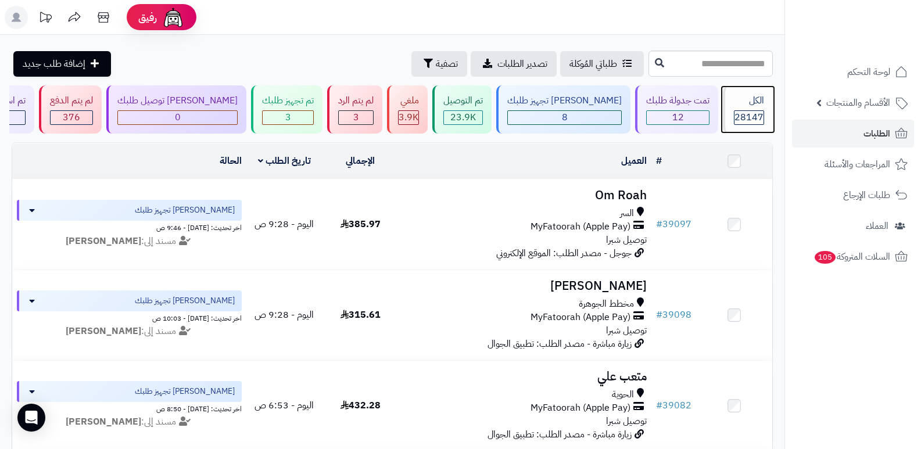
click at [741, 116] on span "28147" at bounding box center [748, 117] width 29 height 14
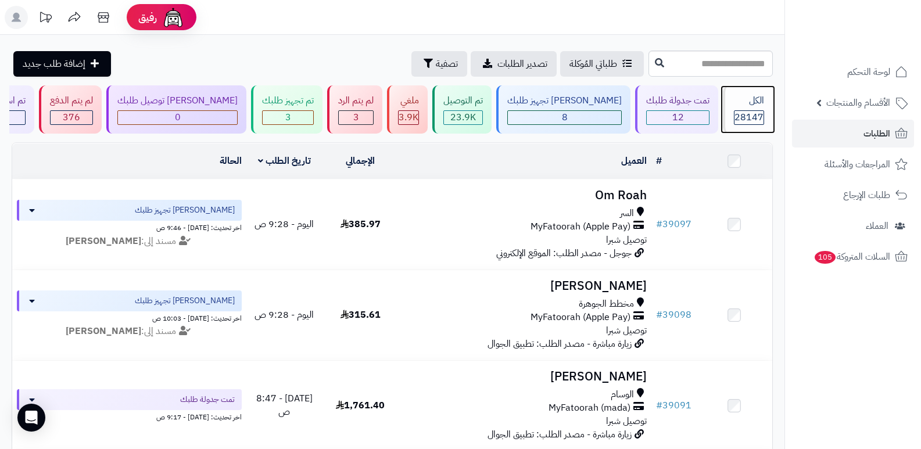
click at [745, 95] on div "الكل" at bounding box center [749, 100] width 30 height 13
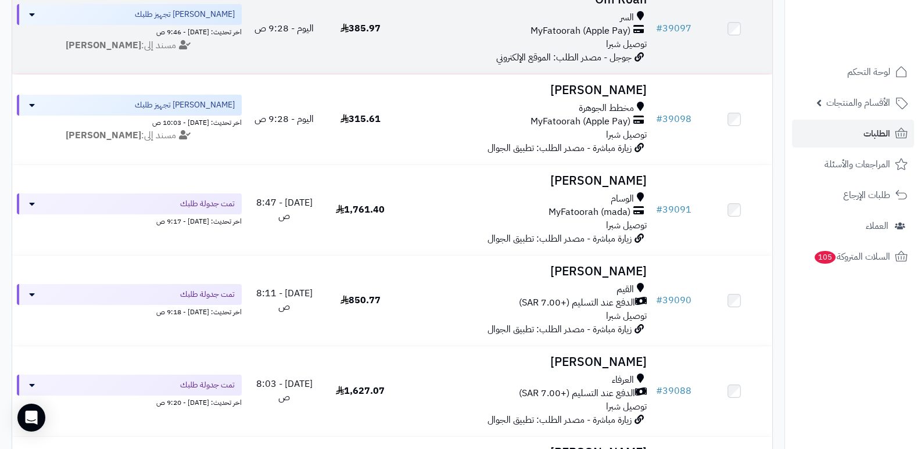
scroll to position [58, 0]
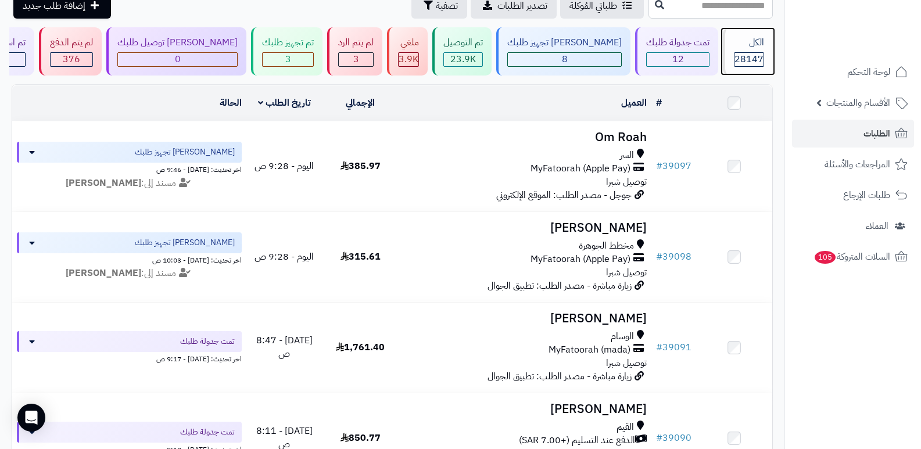
click at [757, 41] on div "الكل" at bounding box center [749, 42] width 30 height 13
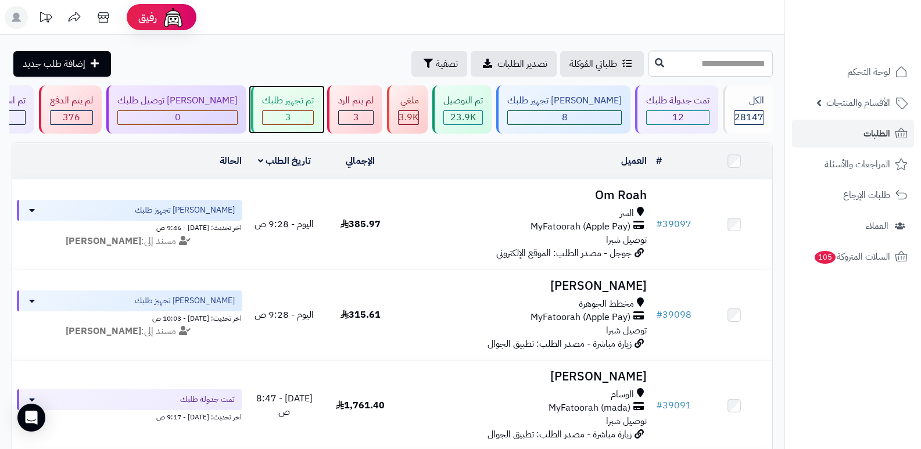
click at [301, 92] on div "تم تجهيز طلبك 3" at bounding box center [286, 109] width 71 height 48
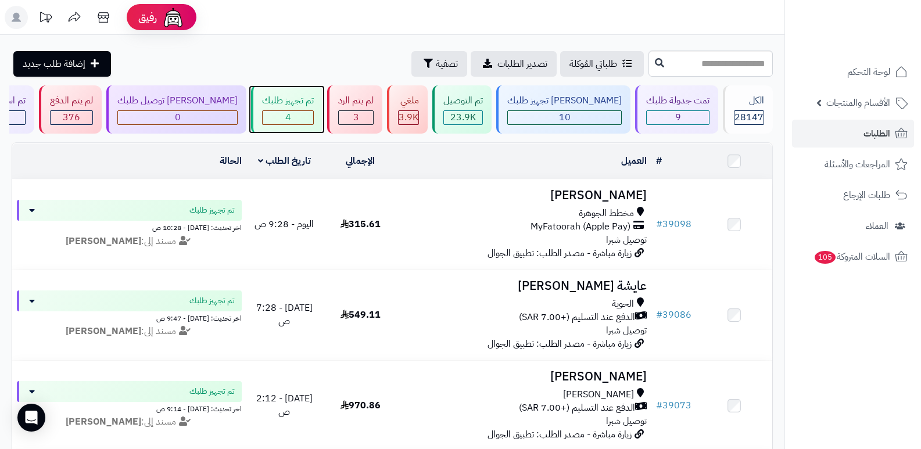
click at [311, 124] on div "4" at bounding box center [288, 117] width 52 height 15
click at [317, 109] on div "تم تجهيز طلبك 4" at bounding box center [286, 109] width 71 height 48
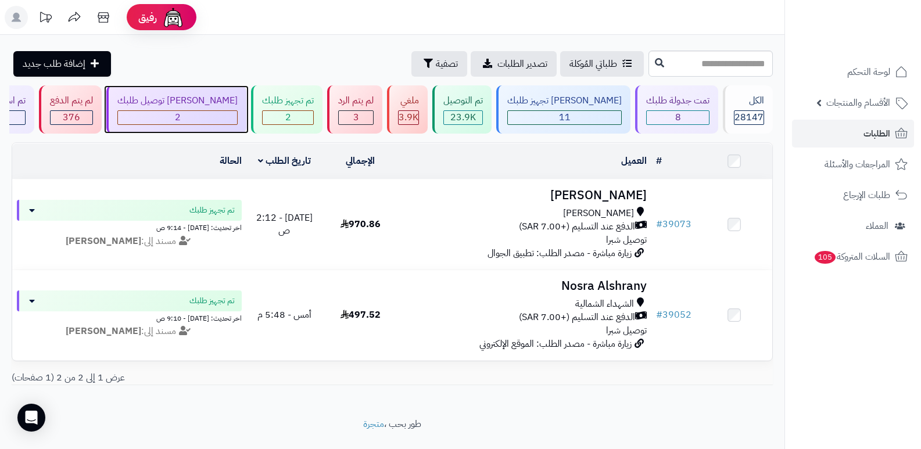
click at [211, 105] on div "[PERSON_NAME] توصيل طلبك" at bounding box center [177, 100] width 120 height 13
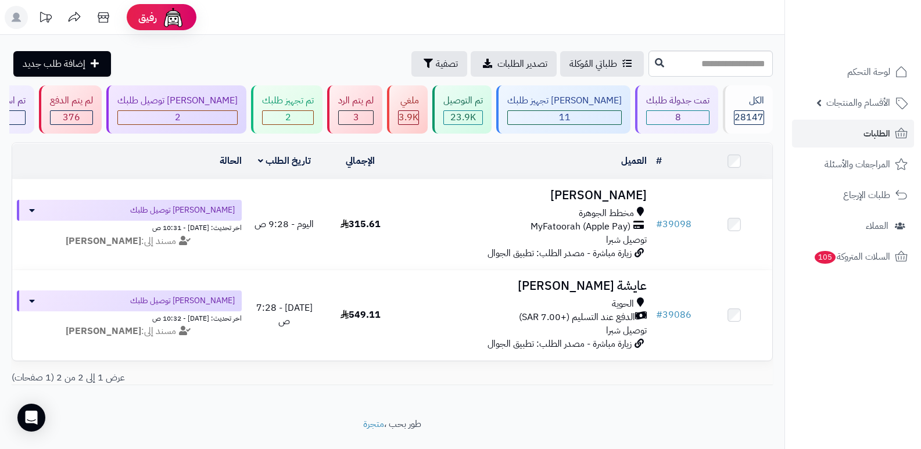
click at [809, 346] on nav "لوحة التحكم الأقسام والمنتجات المنتجات الأقسام الماركات مواصفات المنتجات مواصفا…" at bounding box center [852, 239] width 137 height 449
click at [373, 115] on div "3" at bounding box center [356, 117] width 34 height 13
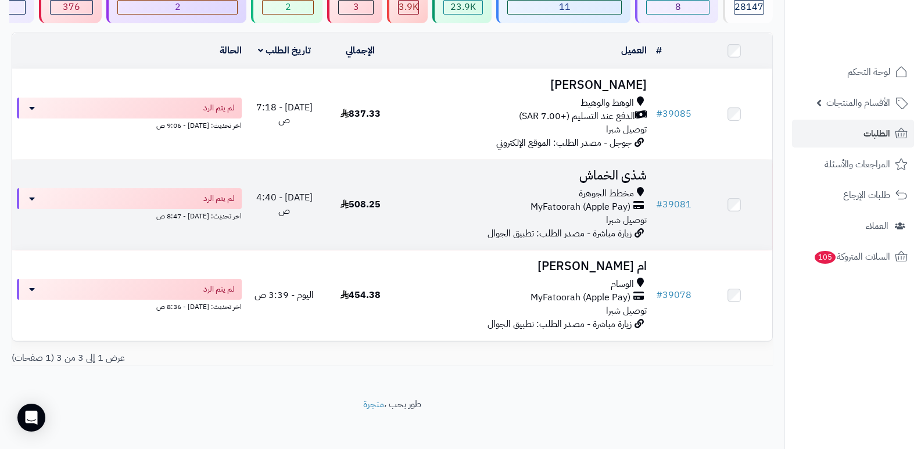
scroll to position [115, 0]
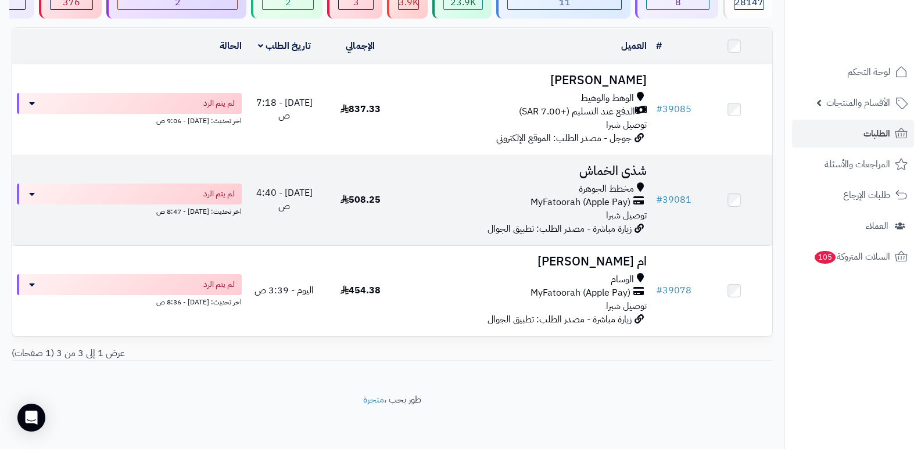
click at [607, 164] on h3 "شذى الخماش" at bounding box center [525, 170] width 244 height 13
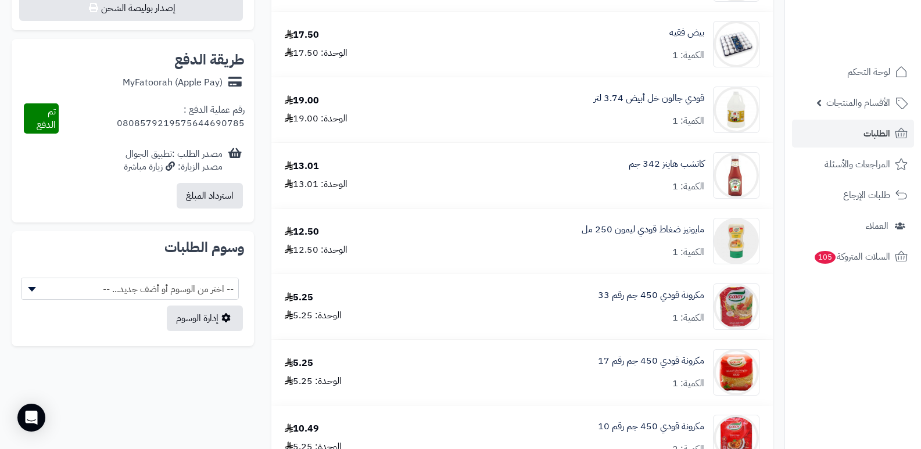
scroll to position [232, 0]
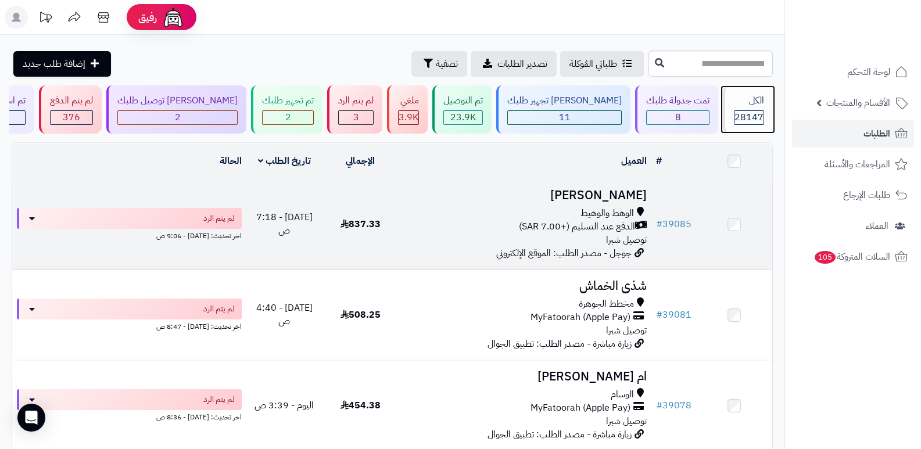
click at [745, 106] on div "الكل" at bounding box center [749, 100] width 30 height 13
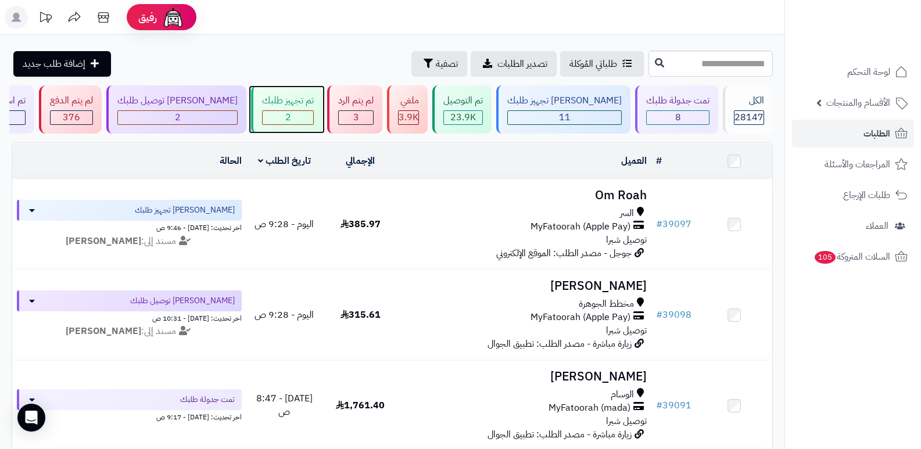
click at [319, 108] on div "تم تجهيز طلبك 2" at bounding box center [286, 109] width 71 height 48
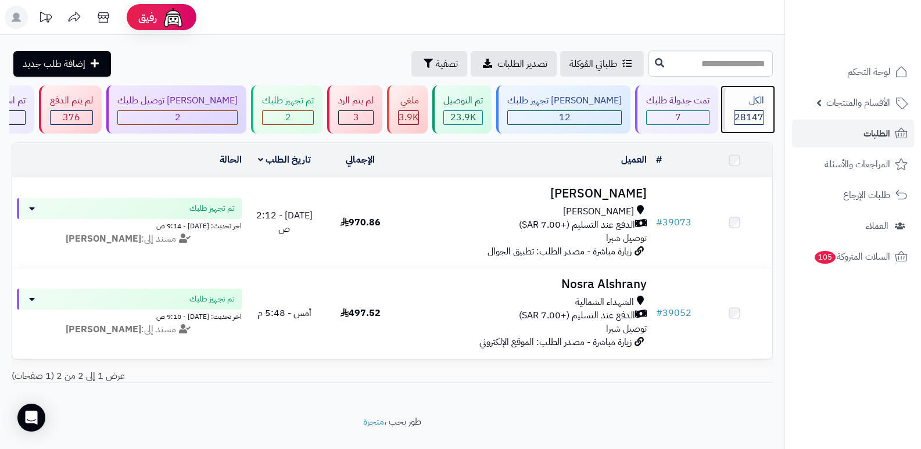
click at [760, 110] on span "28147" at bounding box center [748, 117] width 29 height 14
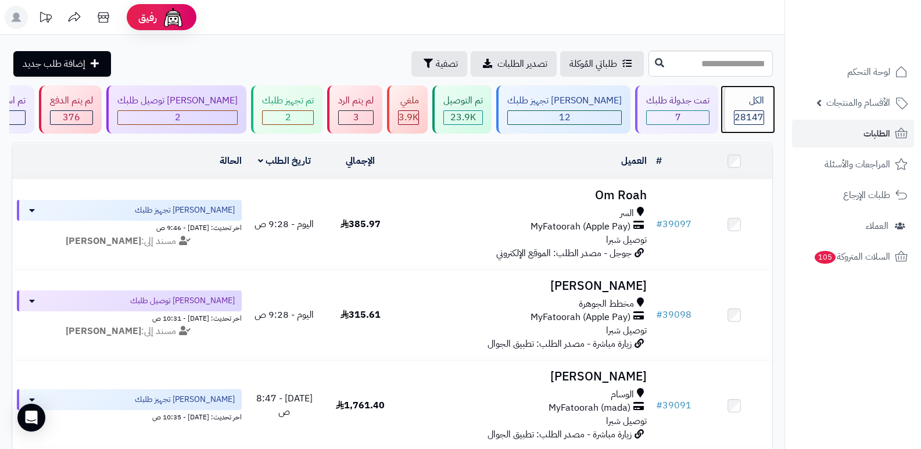
click at [744, 110] on span "28147" at bounding box center [748, 117] width 29 height 14
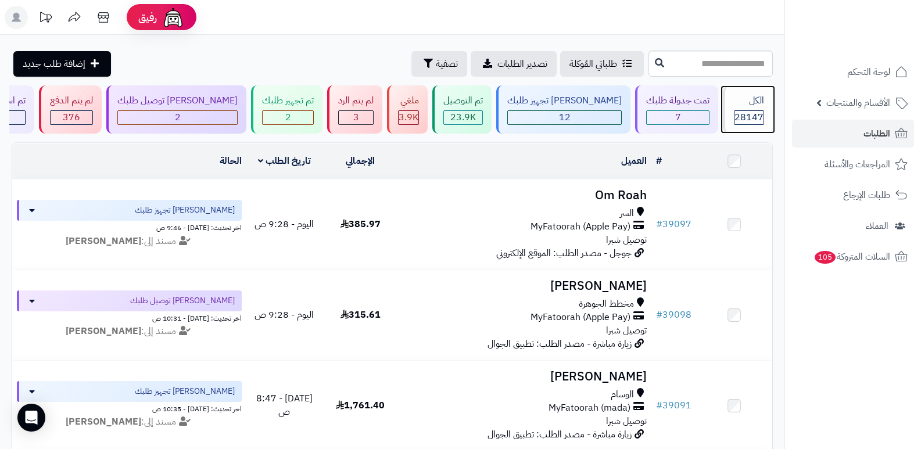
click at [756, 107] on div "الكل 28147" at bounding box center [748, 109] width 50 height 48
click at [734, 120] on span "28147" at bounding box center [748, 117] width 29 height 14
click at [749, 108] on div "الكل 28147" at bounding box center [748, 109] width 50 height 48
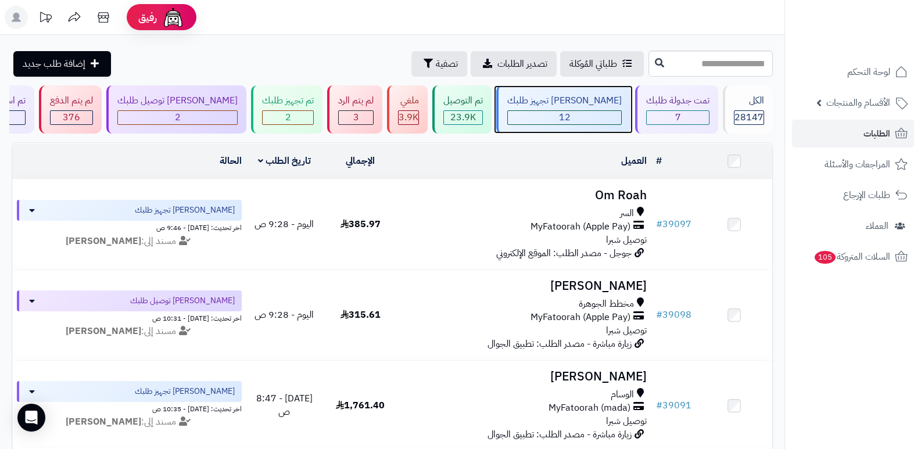
click at [578, 102] on div "[PERSON_NAME] تجهيز طلبك" at bounding box center [564, 100] width 114 height 13
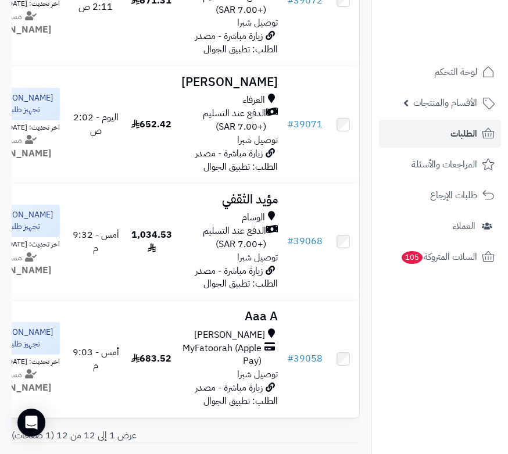
scroll to position [1220, 0]
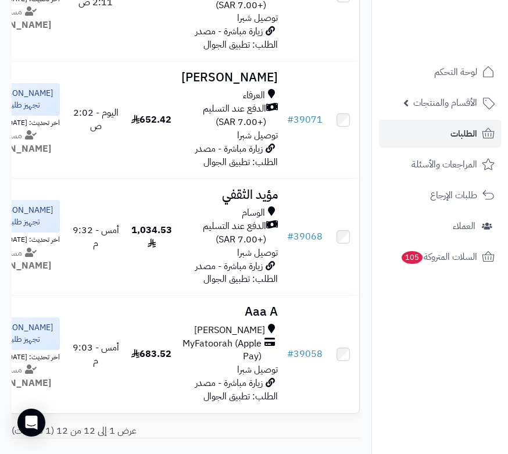
click at [423, 322] on nav "لوحة التحكم الأقسام والمنتجات المنتجات الأقسام الماركات مواصفات المنتجات مواصفا…" at bounding box center [439, 242] width 137 height 454
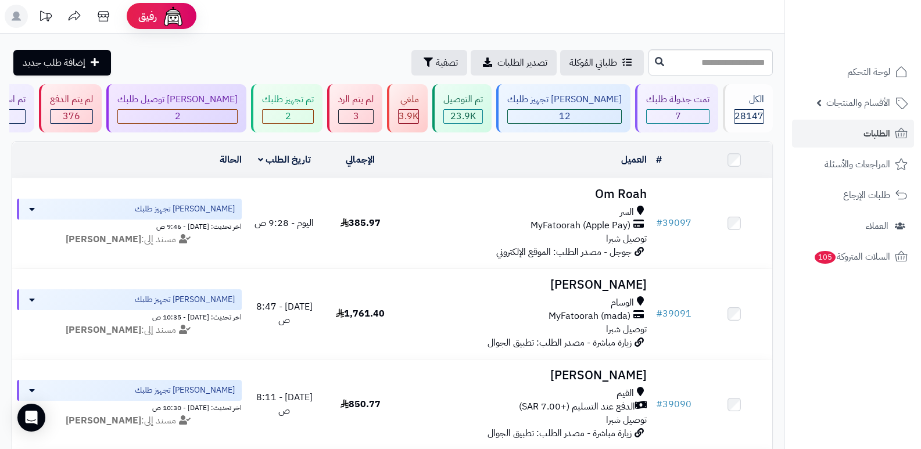
scroll to position [0, 0]
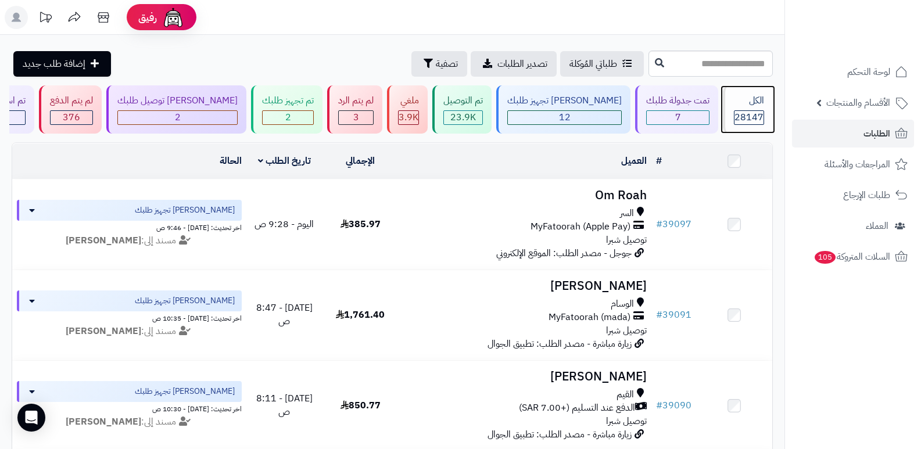
click at [739, 107] on div "الكل" at bounding box center [749, 100] width 30 height 13
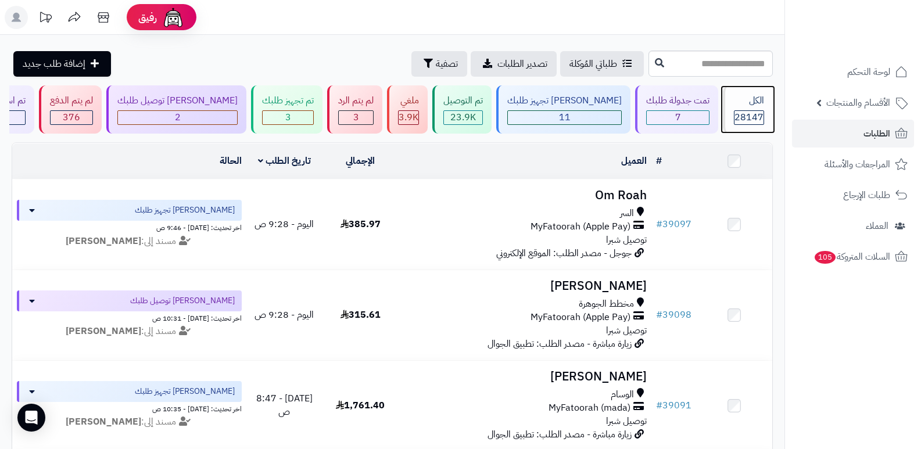
click at [748, 92] on div "الكل 28147" at bounding box center [748, 109] width 50 height 48
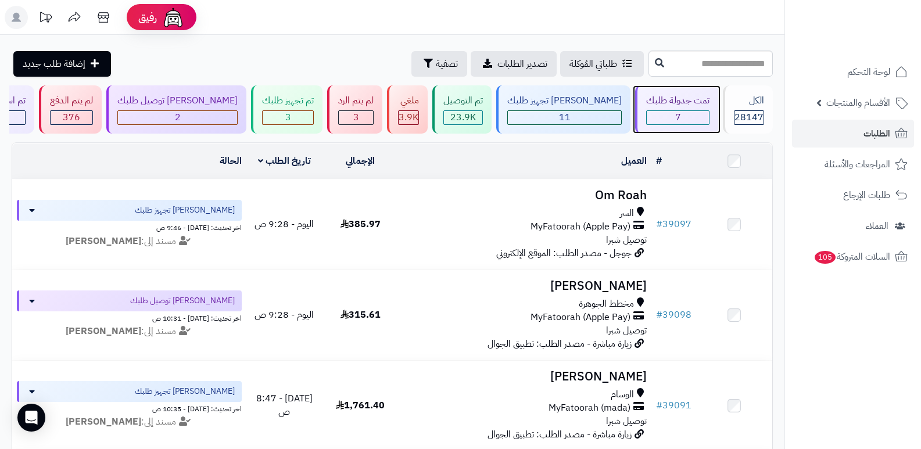
click at [661, 104] on div "تمت جدولة طلبك" at bounding box center [677, 100] width 63 height 13
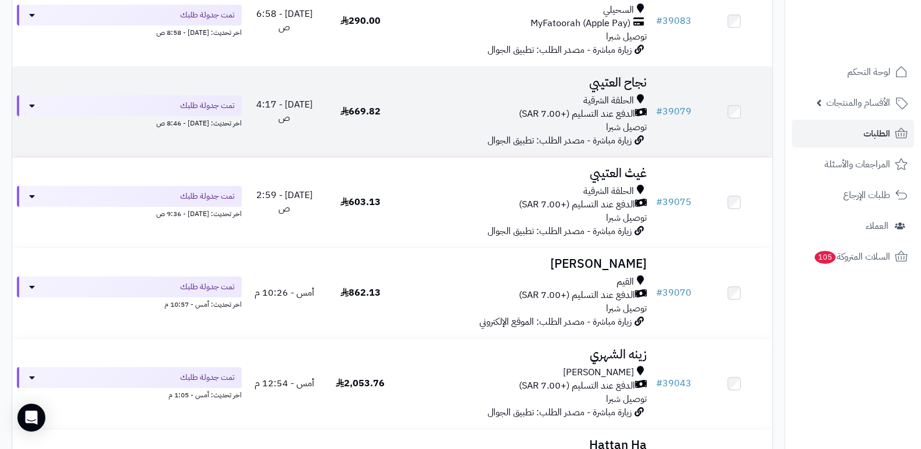
scroll to position [290, 0]
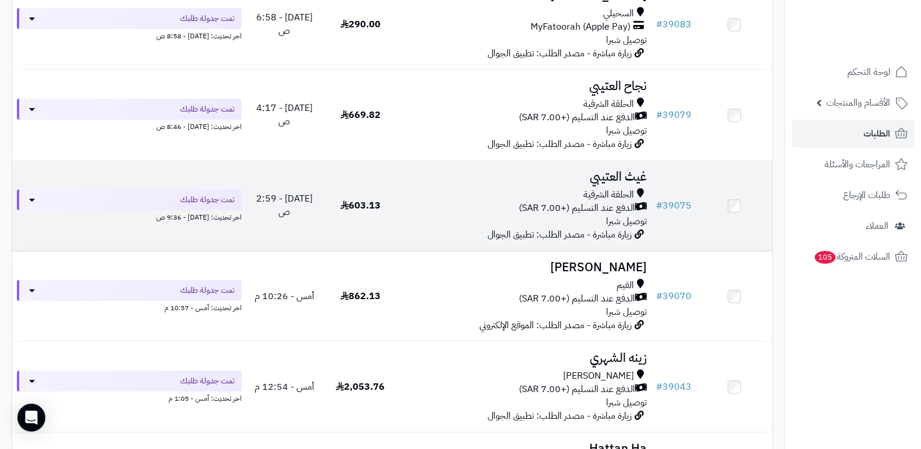
click at [604, 179] on h3 "غيث العتيبي" at bounding box center [525, 176] width 244 height 13
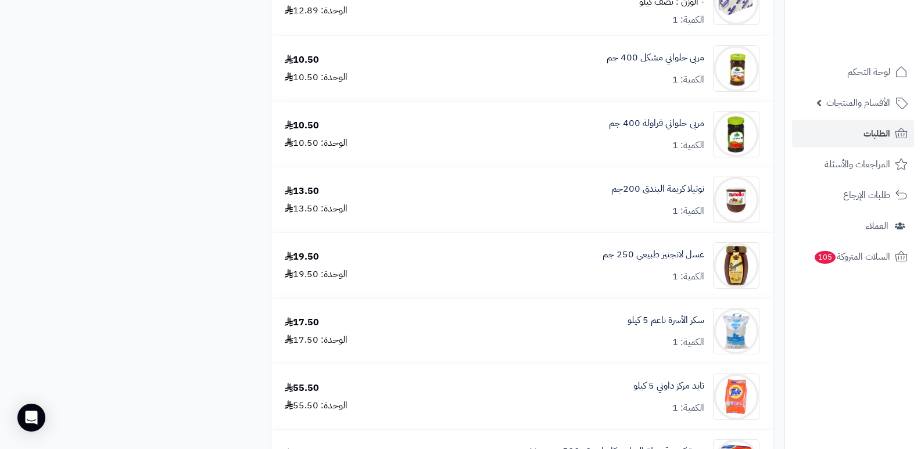
scroll to position [1336, 0]
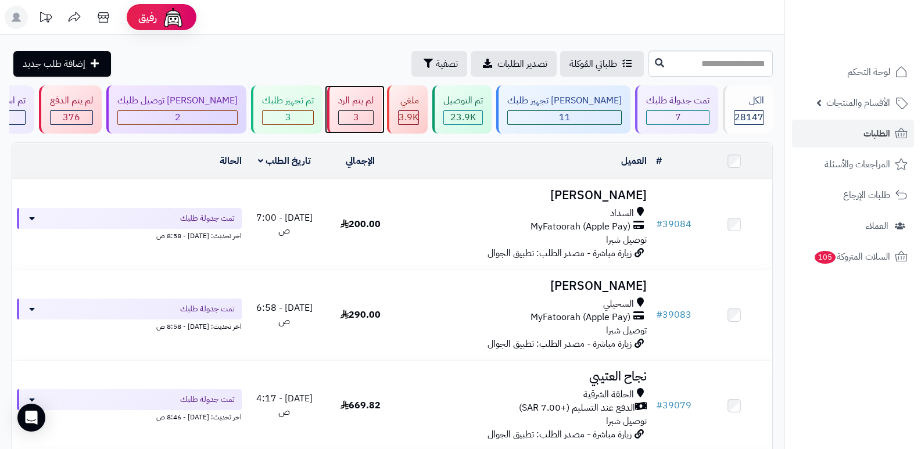
click at [374, 103] on div "لم يتم الرد" at bounding box center [355, 100] width 35 height 13
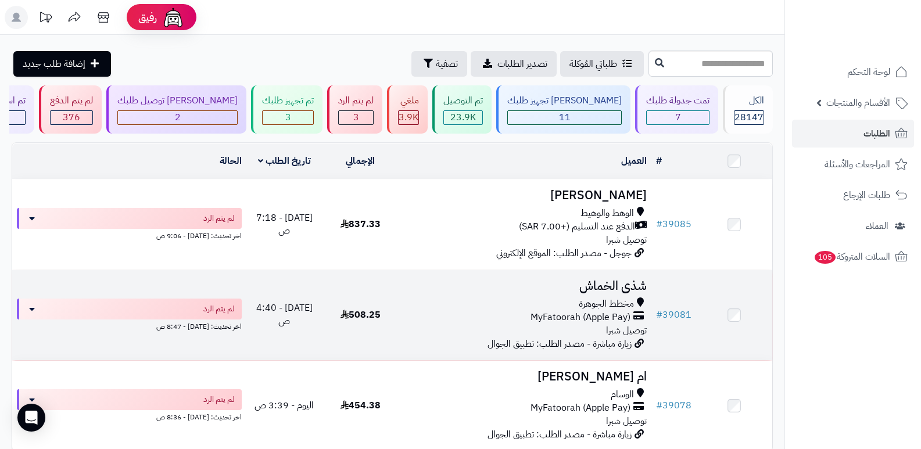
click at [620, 281] on h3 "شذى الخماش" at bounding box center [525, 285] width 244 height 13
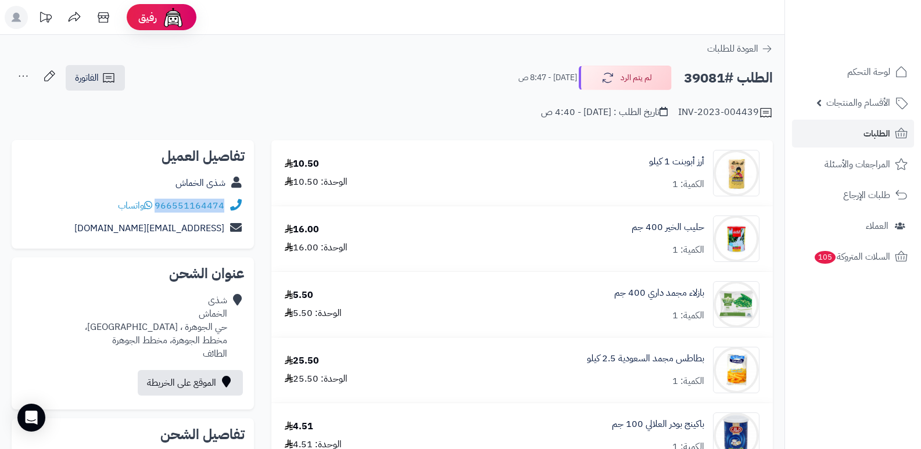
drag, startPoint x: 156, startPoint y: 206, endPoint x: 233, endPoint y: 202, distance: 76.8
click at [233, 202] on div "966551164474 واتساب" at bounding box center [133, 206] width 224 height 23
click at [634, 81] on button "لم يتم الرد" at bounding box center [625, 77] width 93 height 24
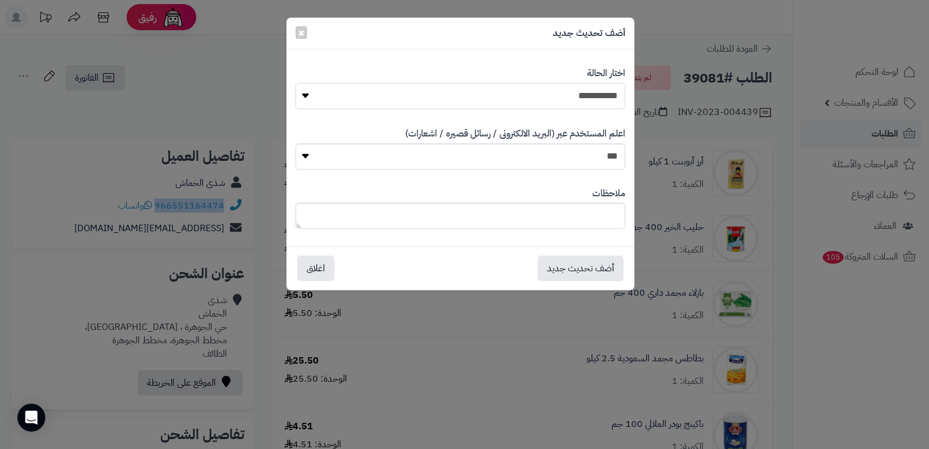
click at [588, 98] on select "**********" at bounding box center [461, 96] width 330 height 26
click at [296, 83] on select "**********" at bounding box center [461, 96] width 330 height 26
click at [595, 263] on button "أضف تحديث جديد" at bounding box center [581, 268] width 86 height 26
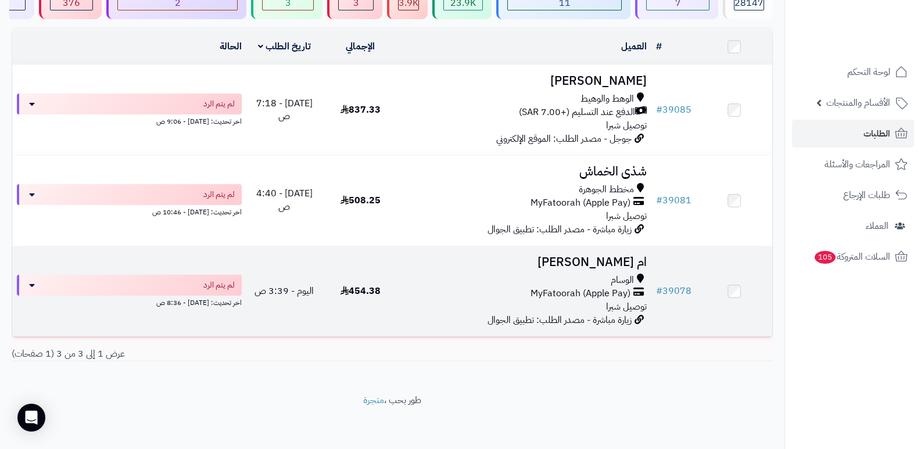
scroll to position [115, 0]
click at [616, 261] on h3 "ام [PERSON_NAME]" at bounding box center [525, 261] width 244 height 13
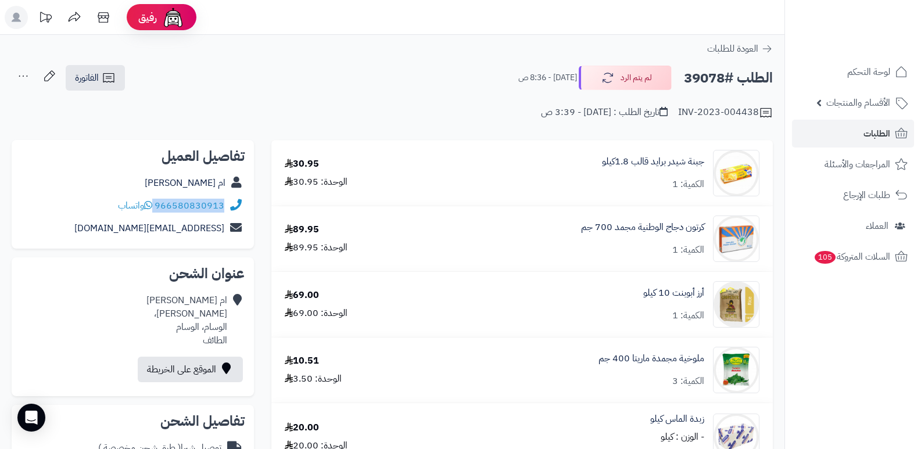
drag, startPoint x: 156, startPoint y: 204, endPoint x: 225, endPoint y: 204, distance: 69.7
click at [226, 206] on div "966580830913 واتساب" at bounding box center [133, 206] width 224 height 23
copy div "966580830913"
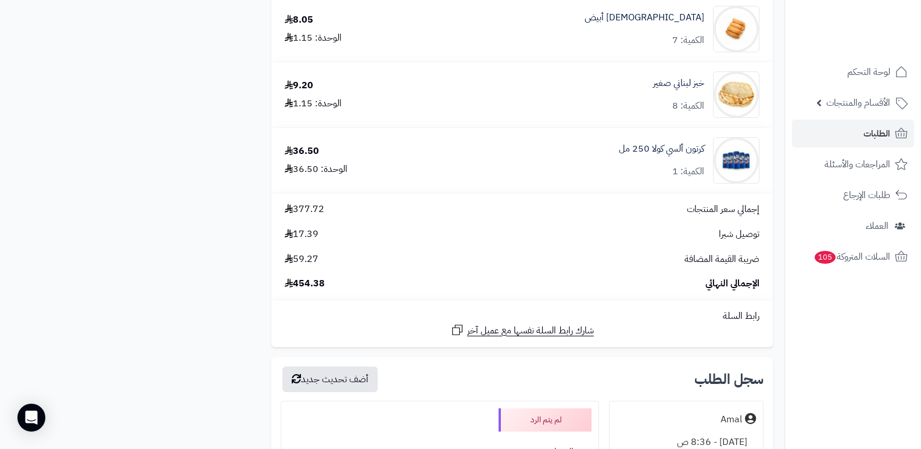
scroll to position [755, 0]
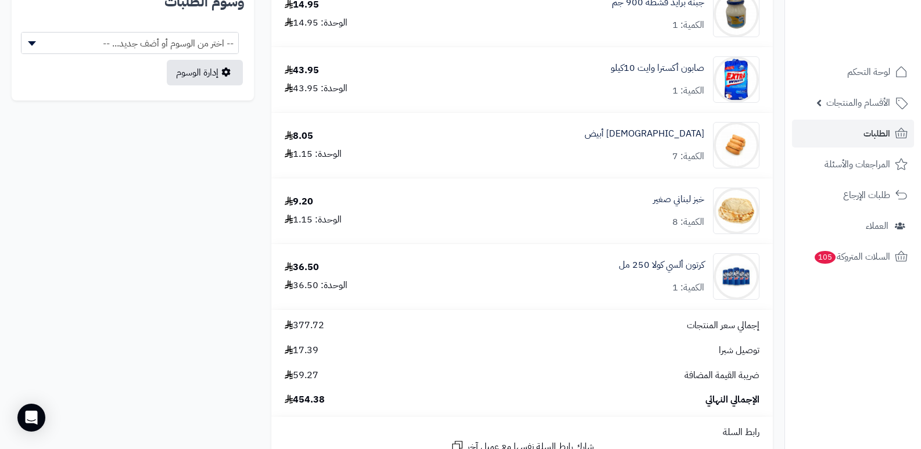
click at [850, 397] on nav "لوحة التحكم الأقسام والمنتجات المنتجات الأقسام الماركات مواصفات المنتجات مواصفا…" at bounding box center [852, 239] width 137 height 449
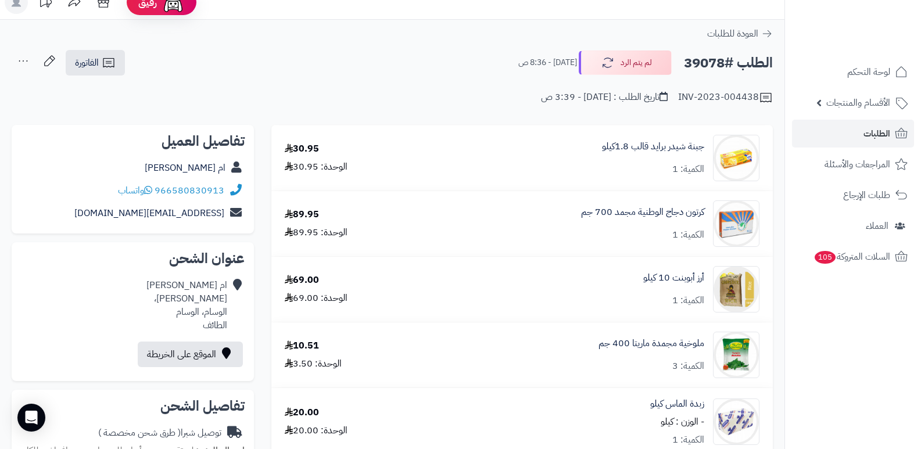
scroll to position [0, 0]
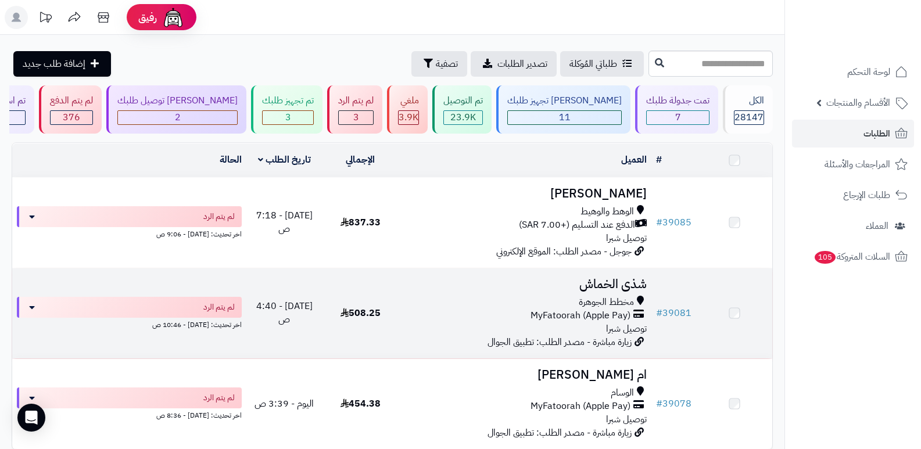
scroll to position [115, 0]
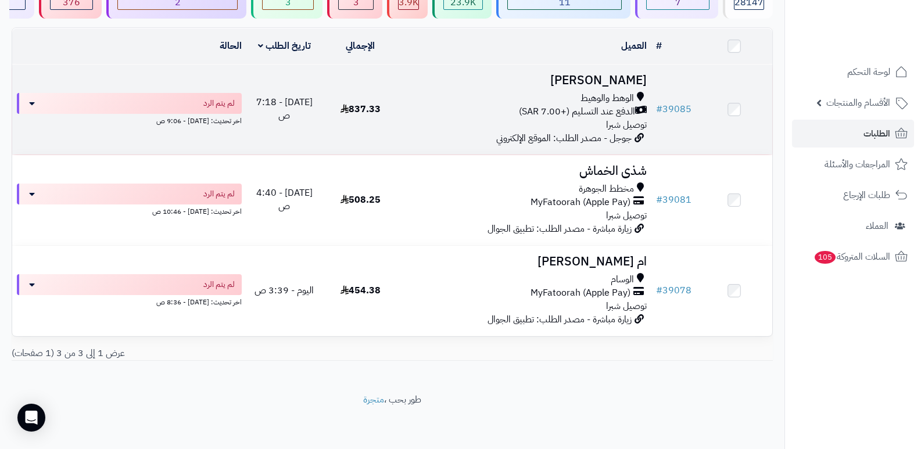
click at [597, 80] on h3 "[PERSON_NAME]" at bounding box center [525, 80] width 244 height 13
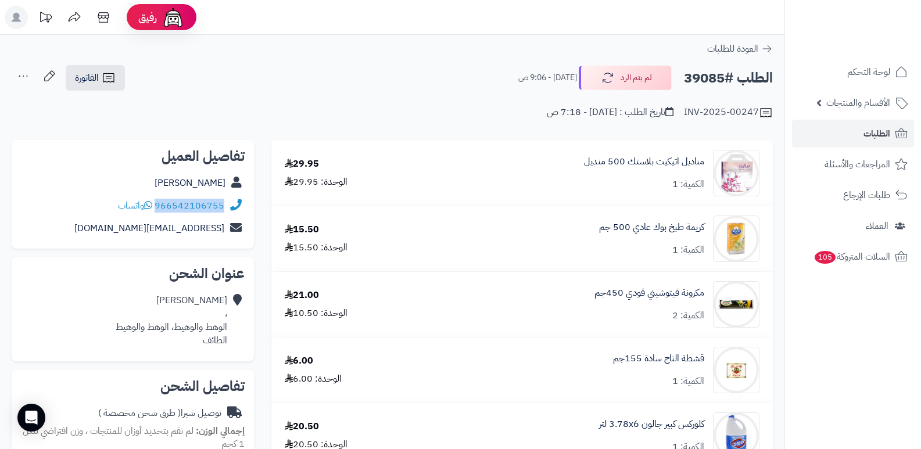
drag, startPoint x: 156, startPoint y: 207, endPoint x: 238, endPoint y: 199, distance: 82.3
click at [238, 199] on div "966542106755 واتساب" at bounding box center [133, 206] width 224 height 23
copy div "966542106755"
click at [652, 70] on button "لم يتم الرد" at bounding box center [625, 77] width 93 height 24
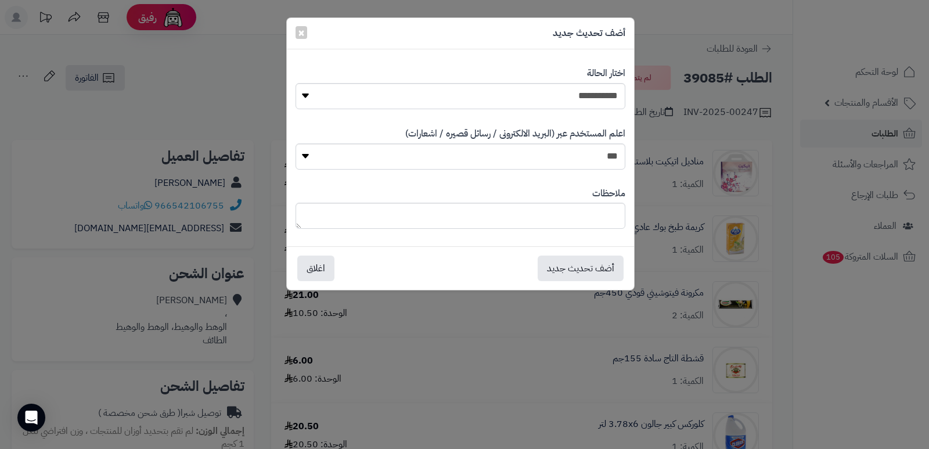
click at [860, 339] on div "**********" at bounding box center [464, 224] width 929 height 449
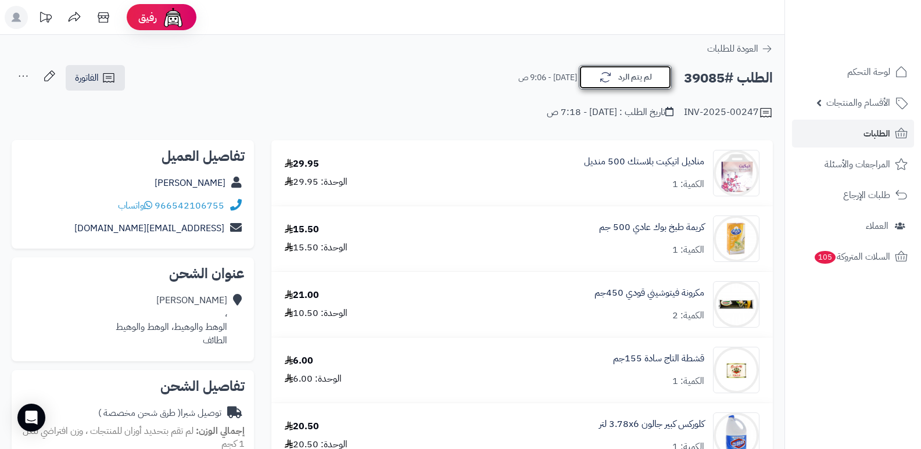
click at [596, 66] on button "لم يتم الرد" at bounding box center [625, 77] width 93 height 24
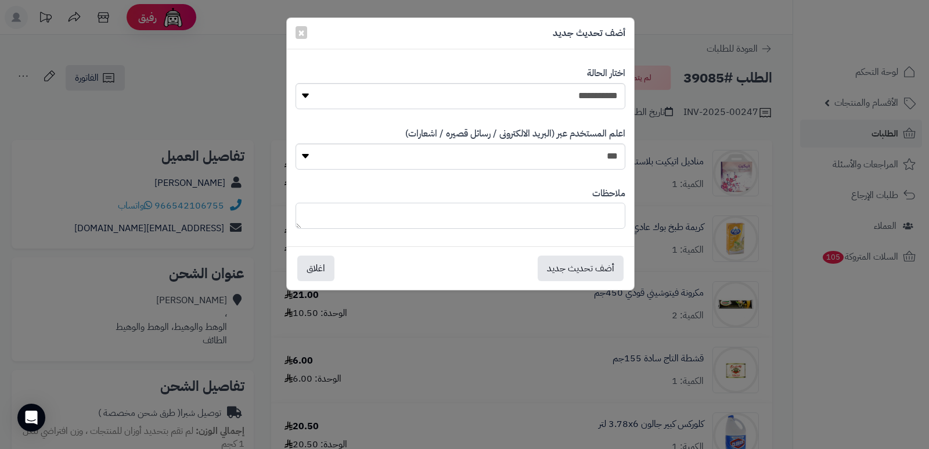
click at [576, 206] on textarea at bounding box center [461, 216] width 330 height 26
type textarea "****"
click at [577, 275] on button "أضف تحديث جديد" at bounding box center [581, 268] width 86 height 26
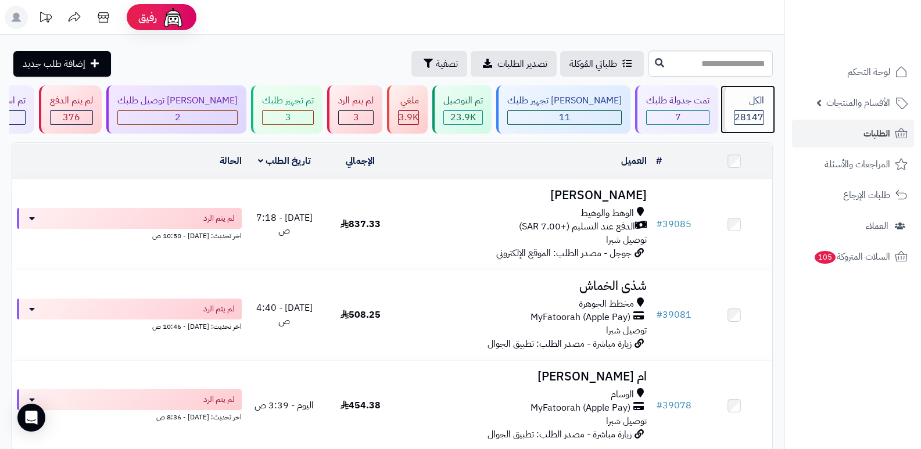
click at [755, 102] on div "الكل" at bounding box center [749, 100] width 30 height 13
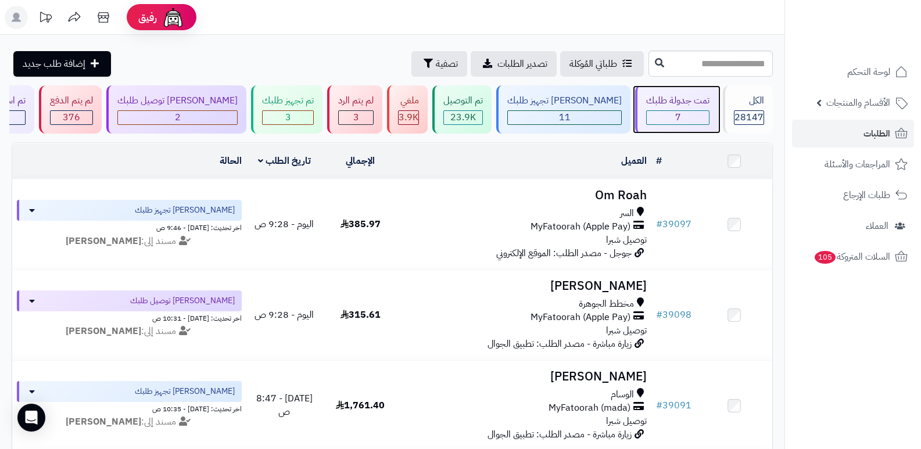
click at [672, 107] on div "تمت جدولة طلبك" at bounding box center [677, 100] width 63 height 13
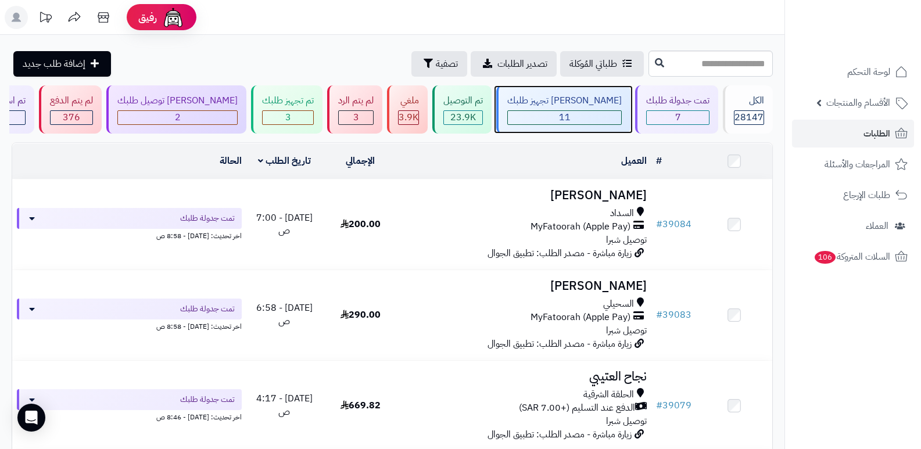
click at [604, 111] on div "11" at bounding box center [564, 117] width 113 height 13
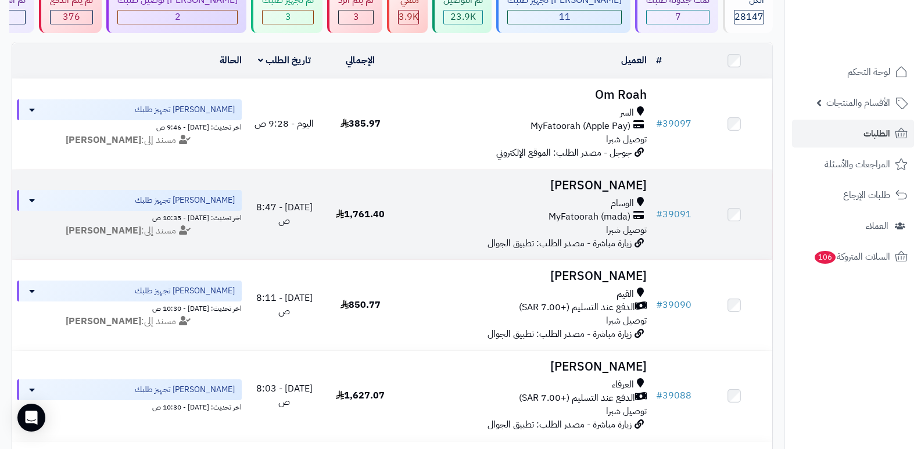
scroll to position [58, 0]
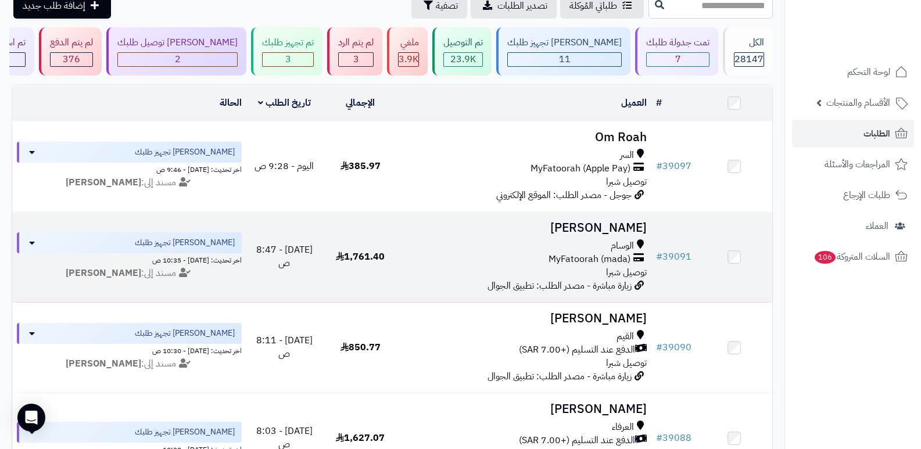
click at [598, 227] on h3 "[PERSON_NAME]" at bounding box center [525, 227] width 244 height 13
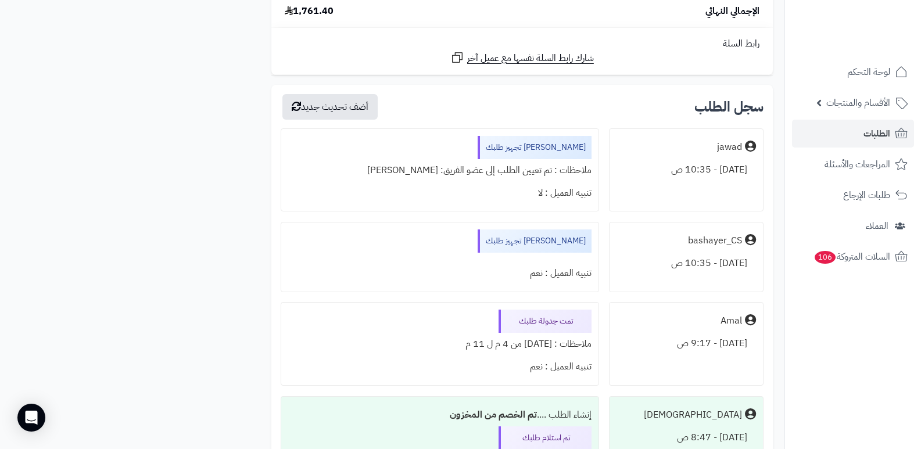
scroll to position [3798, 0]
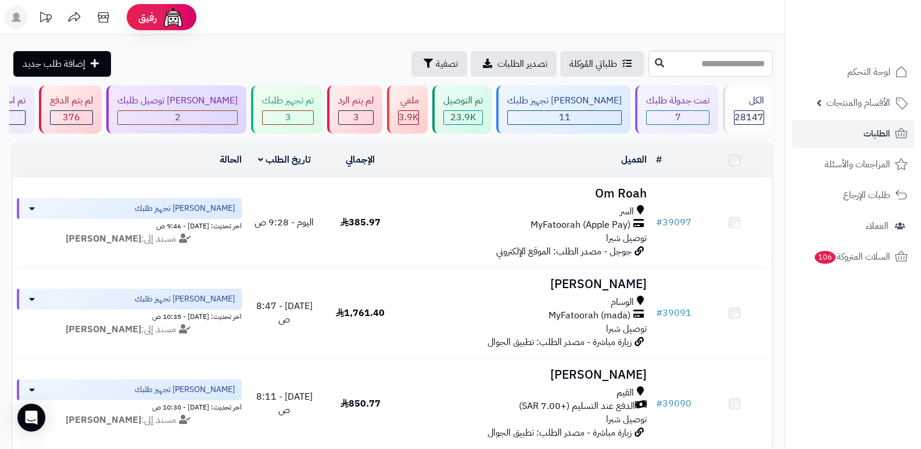
scroll to position [58, 0]
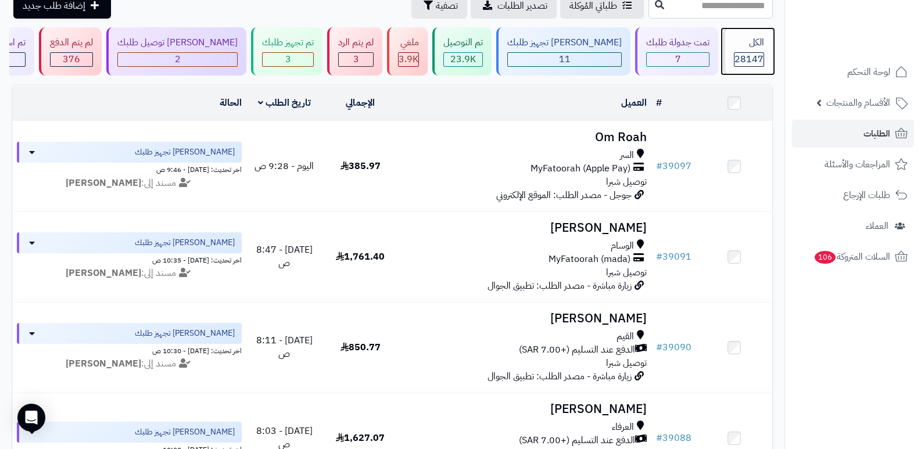
click at [745, 54] on span "28147" at bounding box center [748, 59] width 29 height 14
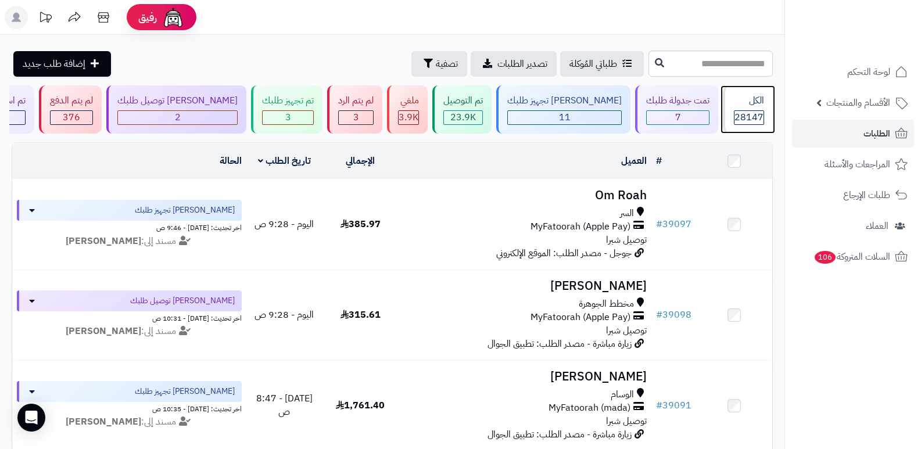
click at [740, 109] on div "الكل 28147" at bounding box center [748, 109] width 50 height 48
click at [744, 105] on div "الكل" at bounding box center [749, 100] width 30 height 13
click at [752, 104] on div "الكل" at bounding box center [749, 100] width 30 height 13
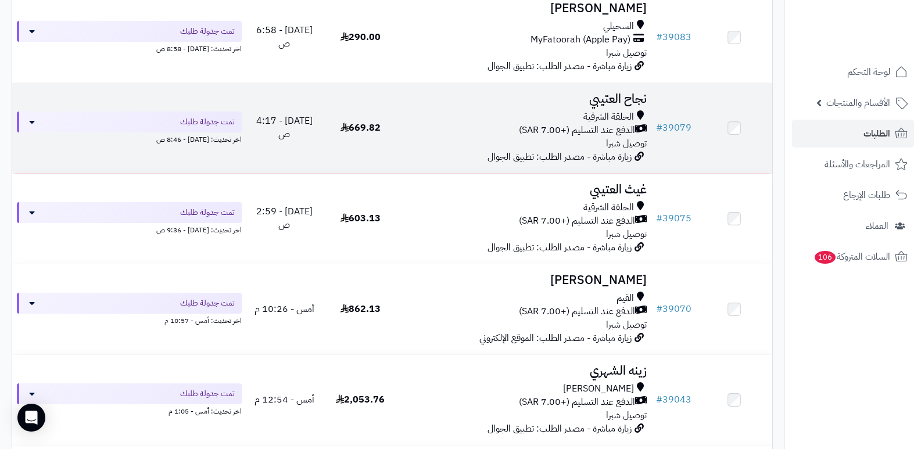
scroll to position [349, 0]
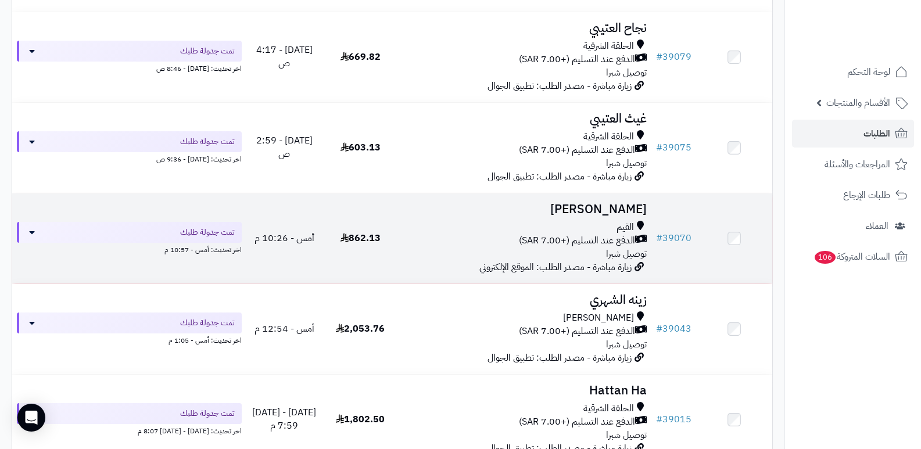
click at [620, 204] on h3 "[PERSON_NAME]" at bounding box center [525, 209] width 244 height 13
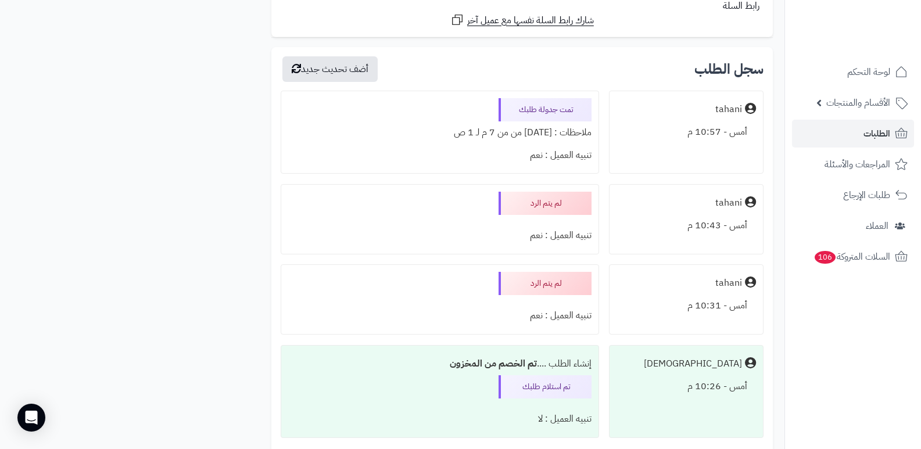
scroll to position [3369, 0]
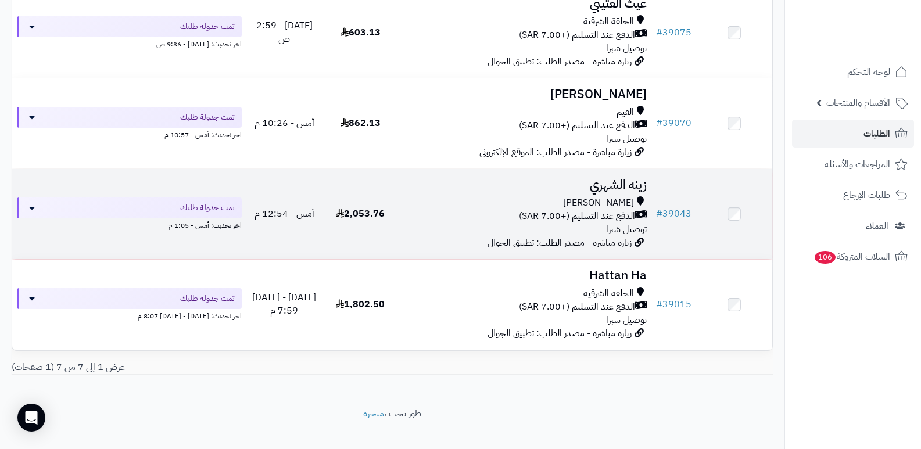
scroll to position [465, 0]
click at [633, 180] on h3 "زينه الشهري" at bounding box center [525, 183] width 244 height 13
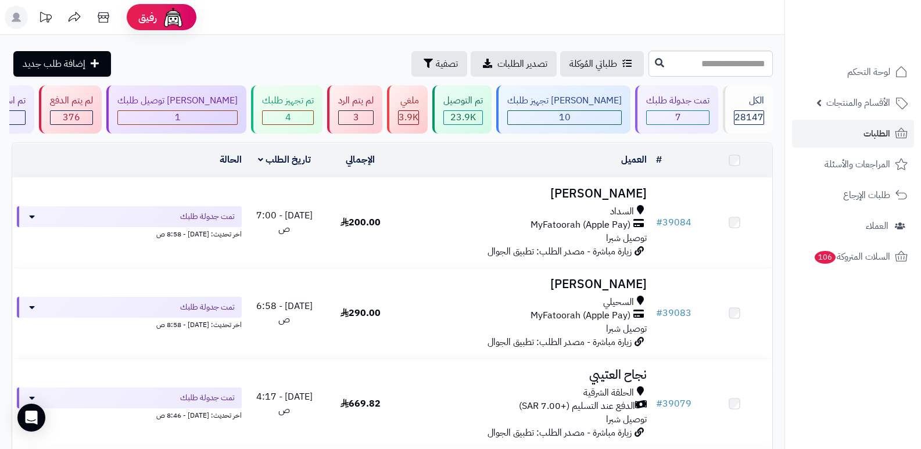
scroll to position [465, 0]
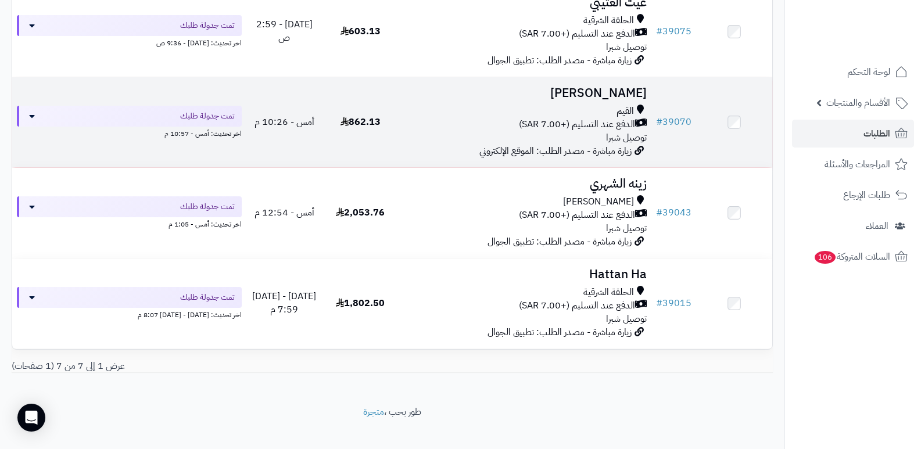
click at [608, 97] on h3 "مصيبيح البقمي" at bounding box center [525, 93] width 244 height 13
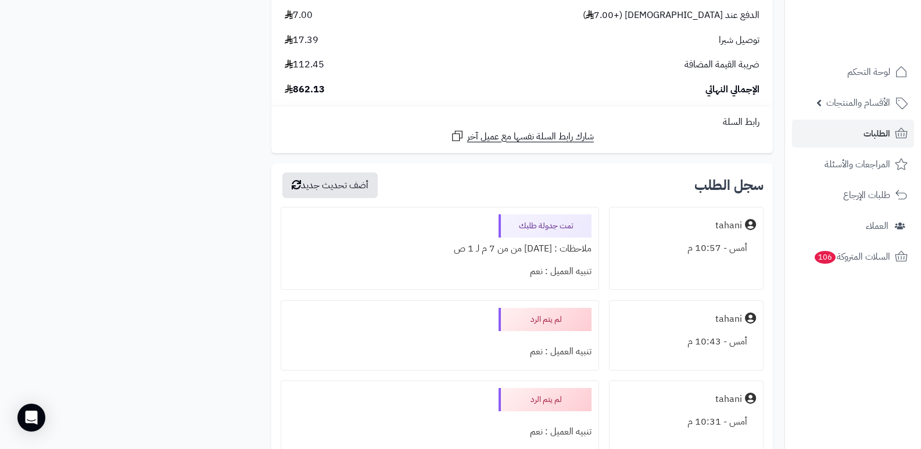
scroll to position [3311, 0]
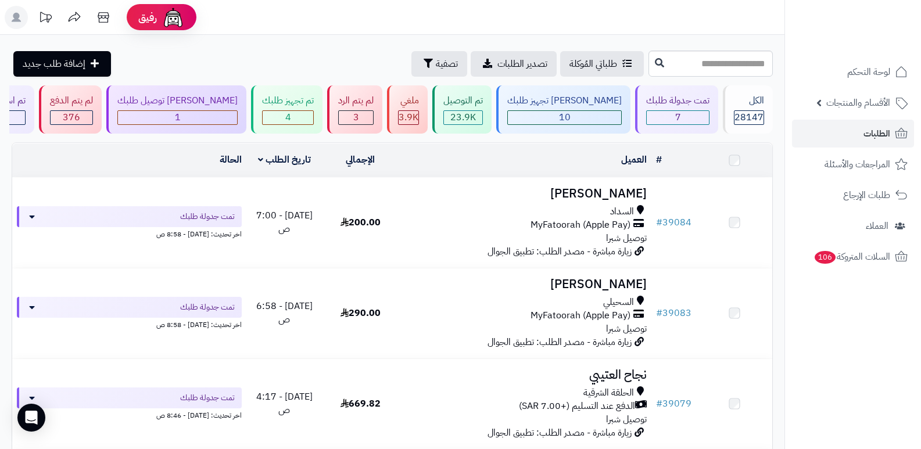
scroll to position [477, 0]
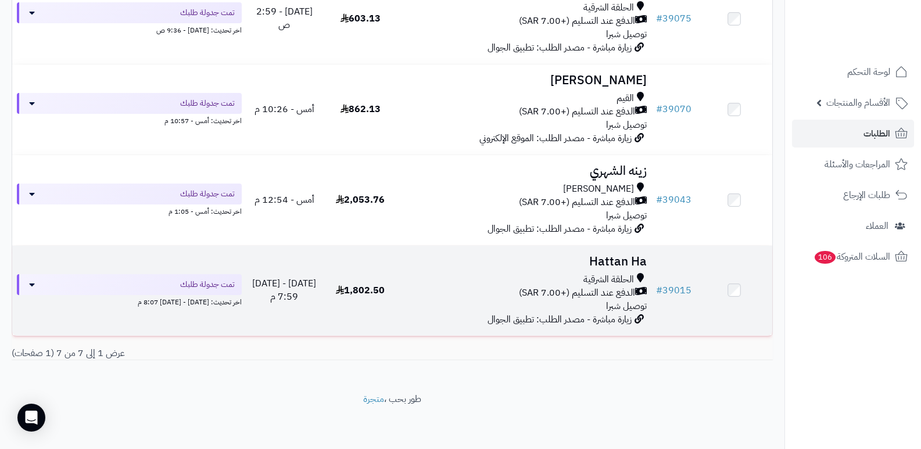
click at [616, 260] on h3 "Hattan Ha" at bounding box center [525, 261] width 244 height 13
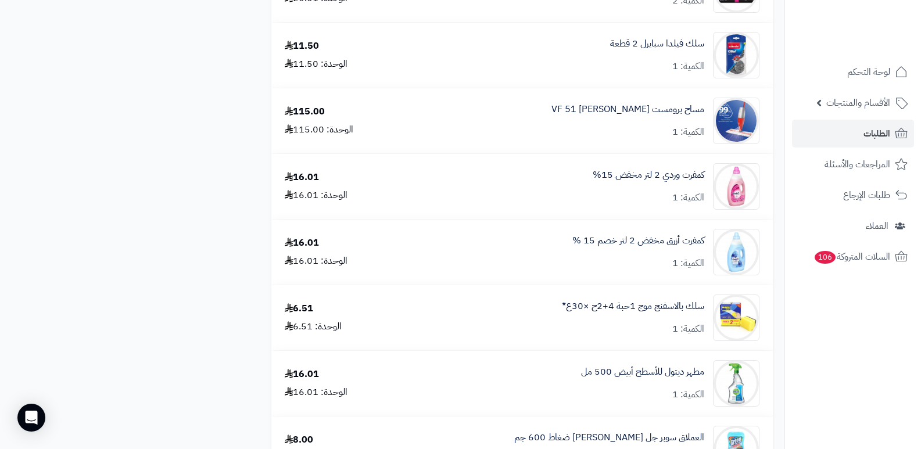
scroll to position [3311, 0]
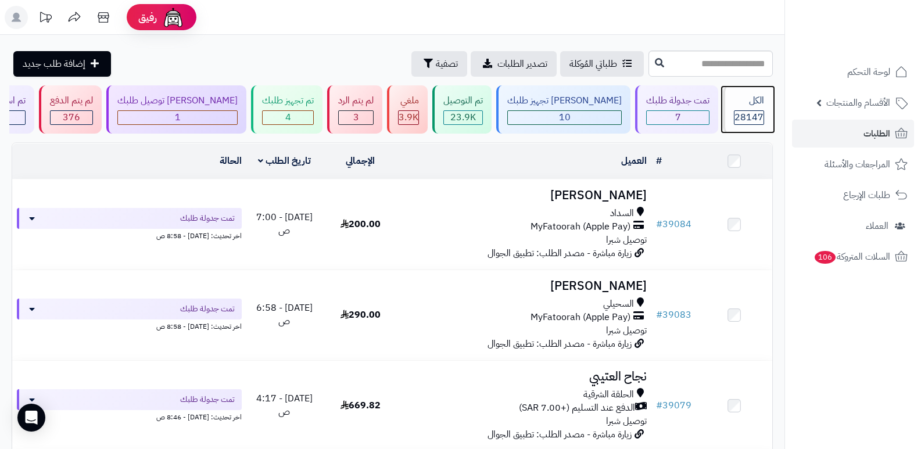
click at [760, 98] on div "الكل" at bounding box center [749, 100] width 30 height 13
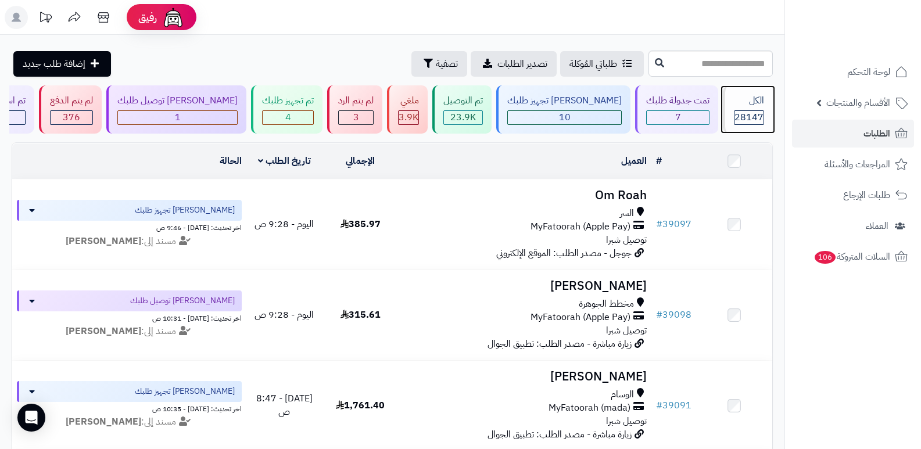
click at [760, 98] on div "الكل" at bounding box center [749, 100] width 30 height 13
click at [745, 116] on span "28147" at bounding box center [748, 117] width 29 height 14
click at [742, 106] on div "الكل" at bounding box center [749, 100] width 30 height 13
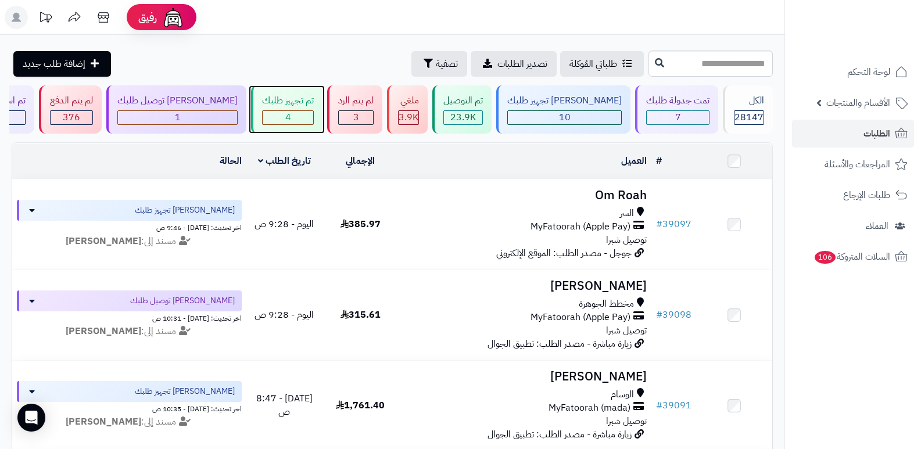
click at [313, 116] on div "4" at bounding box center [288, 117] width 51 height 13
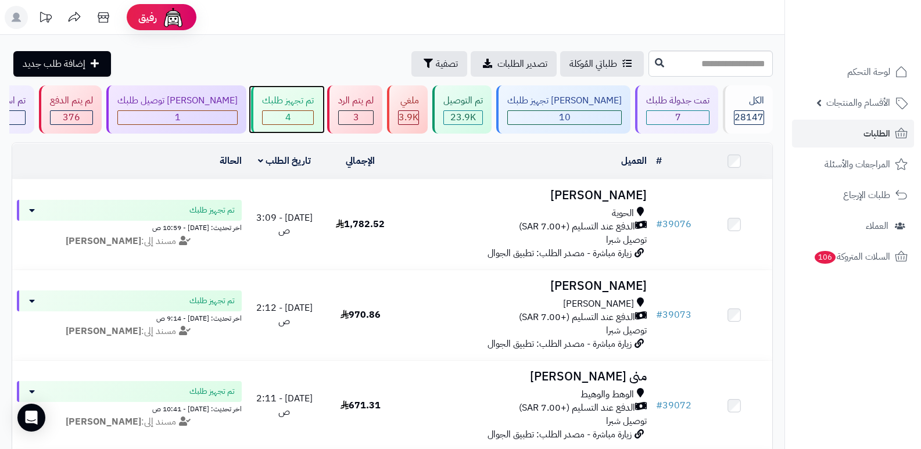
click at [313, 116] on div "4" at bounding box center [288, 117] width 51 height 13
click at [311, 106] on div "تم تجهيز طلبك" at bounding box center [288, 100] width 52 height 13
click at [314, 105] on div "تم تجهيز طلبك" at bounding box center [288, 100] width 52 height 13
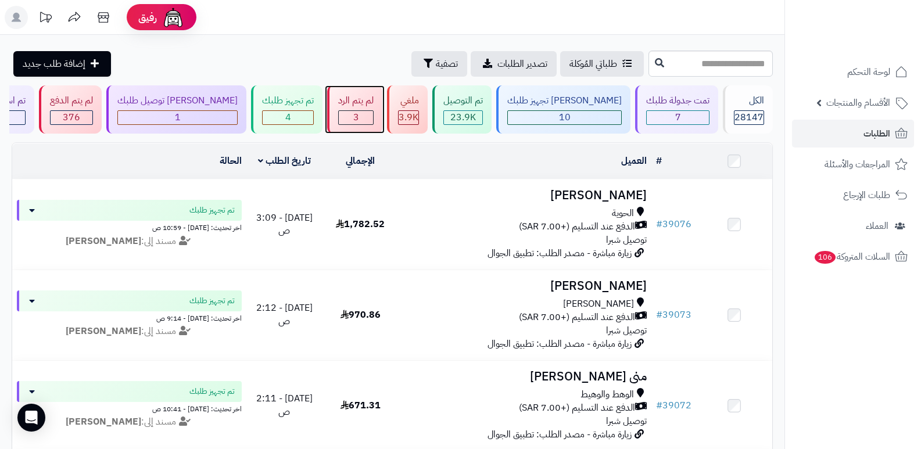
click at [373, 112] on div "3" at bounding box center [356, 117] width 34 height 13
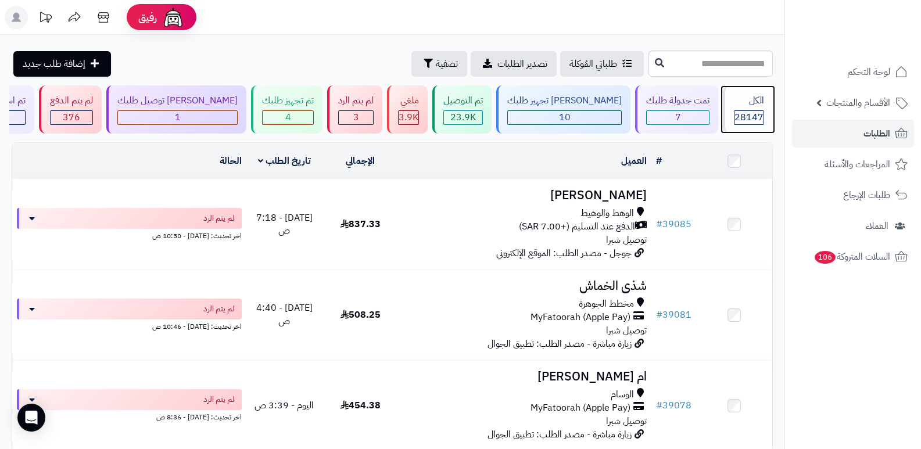
click at [734, 114] on span "28147" at bounding box center [748, 117] width 29 height 14
click at [748, 118] on span "28147" at bounding box center [748, 117] width 29 height 14
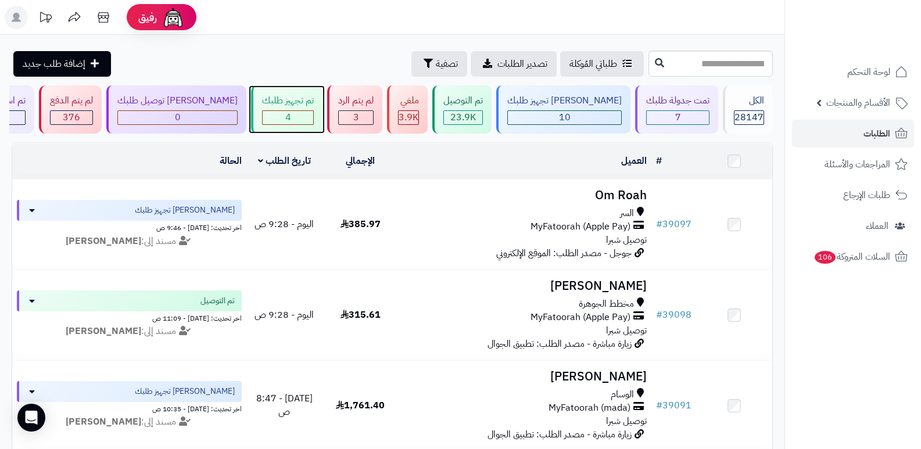
click at [321, 109] on div "تم تجهيز طلبك 4" at bounding box center [286, 109] width 71 height 48
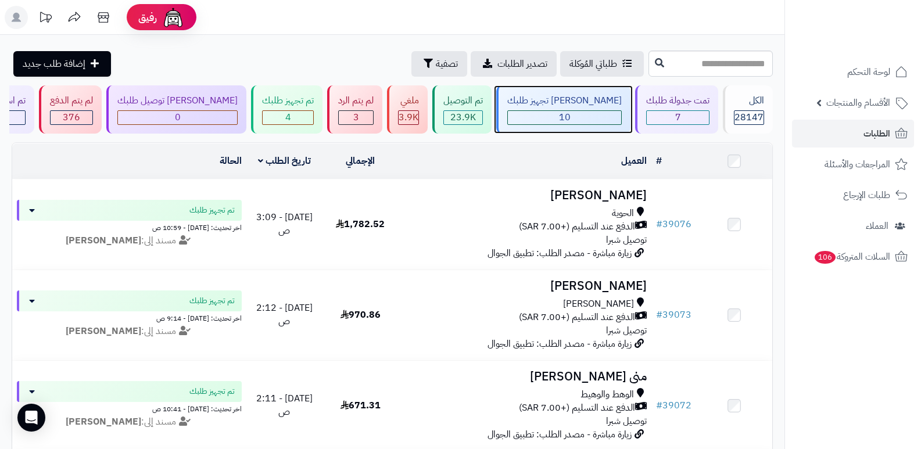
click at [581, 106] on div "[PERSON_NAME] تجهيز طلبك" at bounding box center [564, 100] width 114 height 13
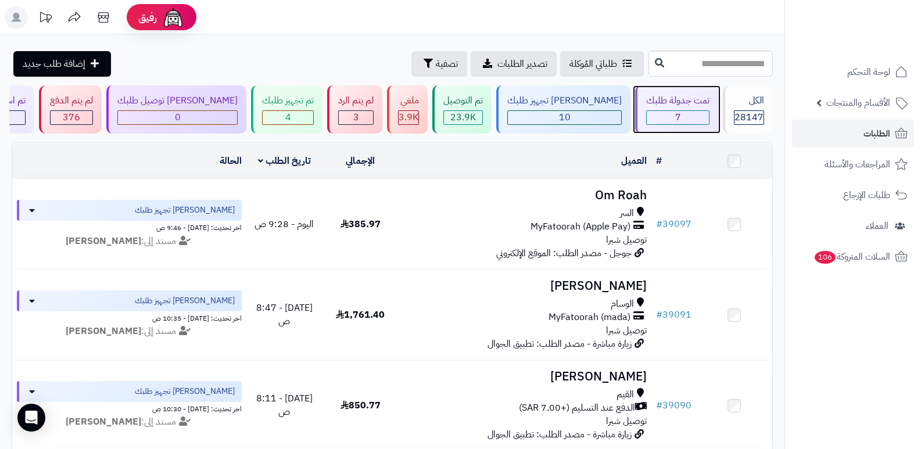
click at [672, 106] on div "تمت جدولة طلبك" at bounding box center [677, 100] width 63 height 13
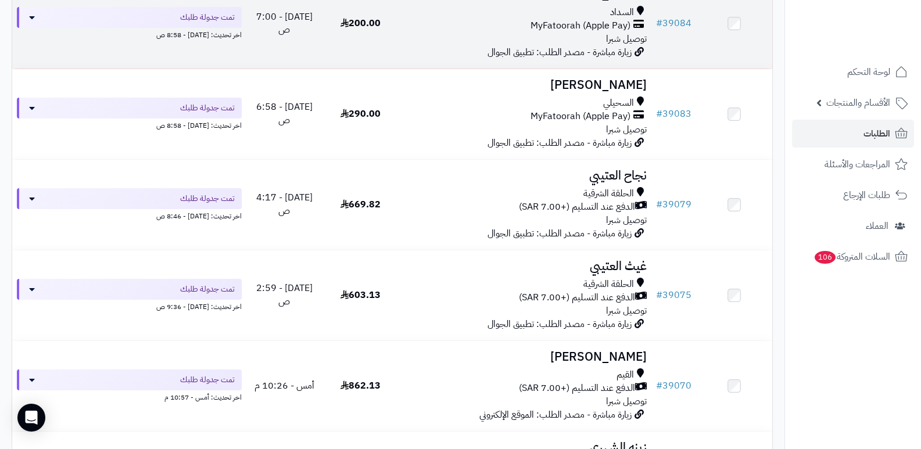
scroll to position [174, 0]
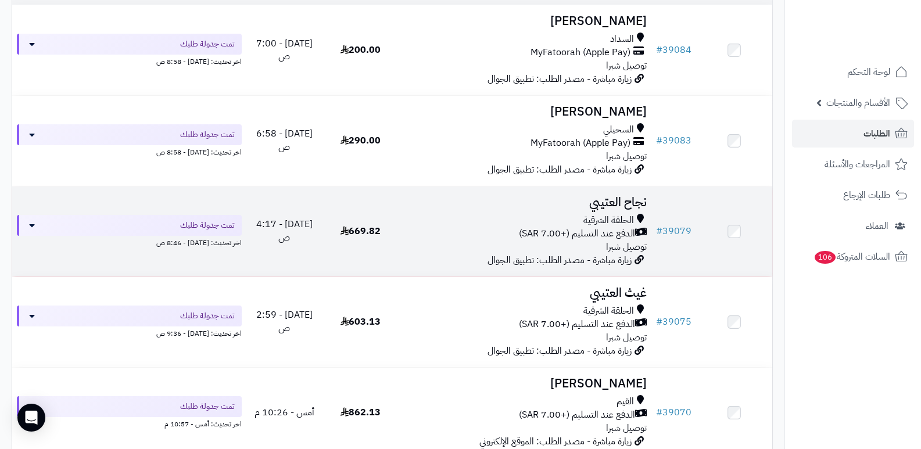
click at [617, 206] on h3 "نجاح العتيبي" at bounding box center [525, 202] width 244 height 13
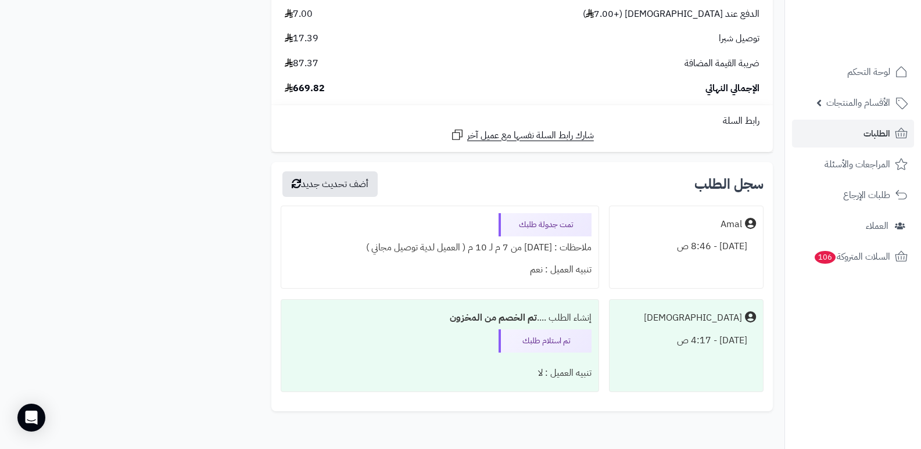
scroll to position [2730, 0]
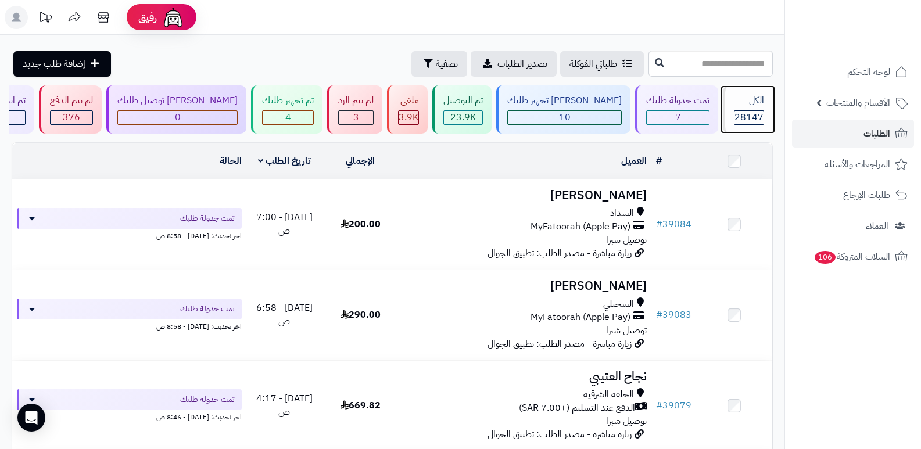
click at [746, 106] on div "الكل" at bounding box center [749, 100] width 30 height 13
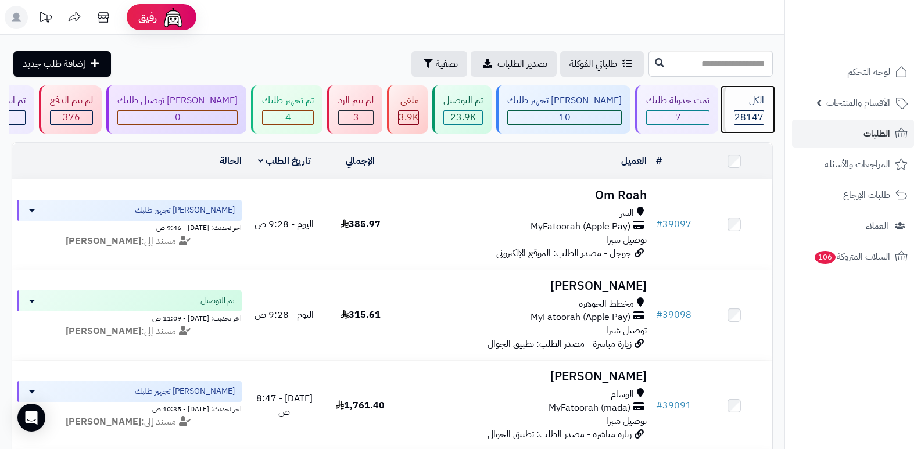
click at [746, 106] on div "الكل" at bounding box center [749, 100] width 30 height 13
click at [756, 111] on span "28147" at bounding box center [748, 117] width 29 height 14
click at [752, 100] on div "الكل" at bounding box center [749, 100] width 30 height 13
click at [763, 103] on div "الكل" at bounding box center [749, 100] width 30 height 13
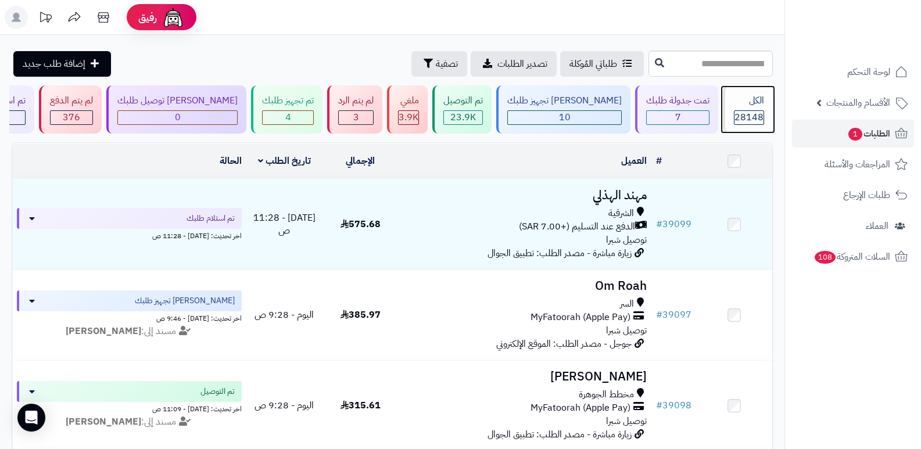
click at [763, 103] on div "الكل" at bounding box center [749, 100] width 30 height 13
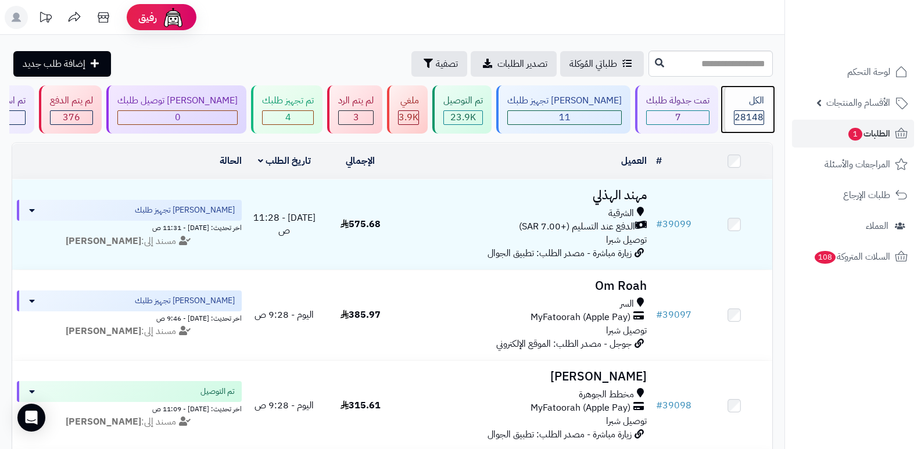
click at [758, 107] on div "الكل 28148" at bounding box center [748, 109] width 50 height 48
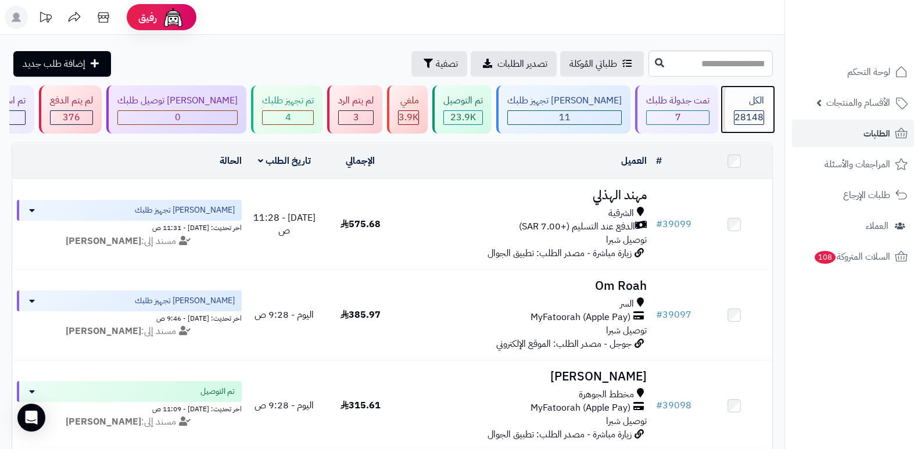
click at [760, 112] on span "28148" at bounding box center [748, 117] width 29 height 14
click at [746, 108] on div "الكل 28148" at bounding box center [748, 109] width 50 height 48
click at [738, 105] on div "الكل" at bounding box center [749, 100] width 30 height 13
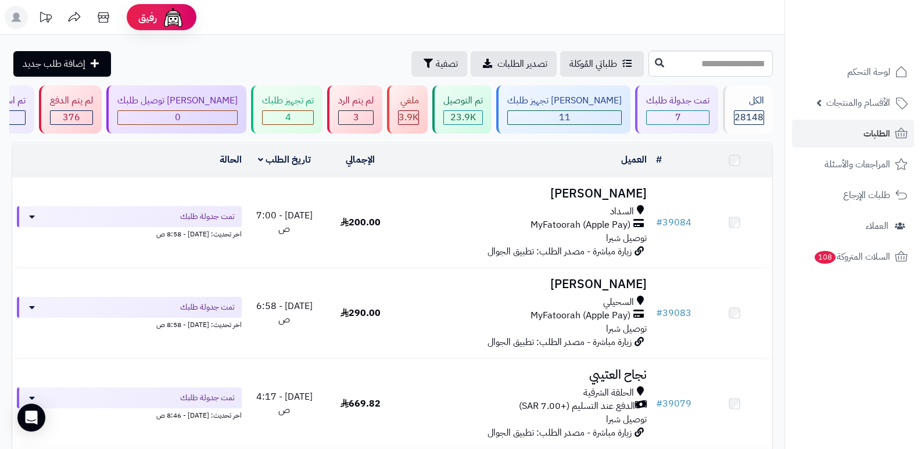
scroll to position [477, 0]
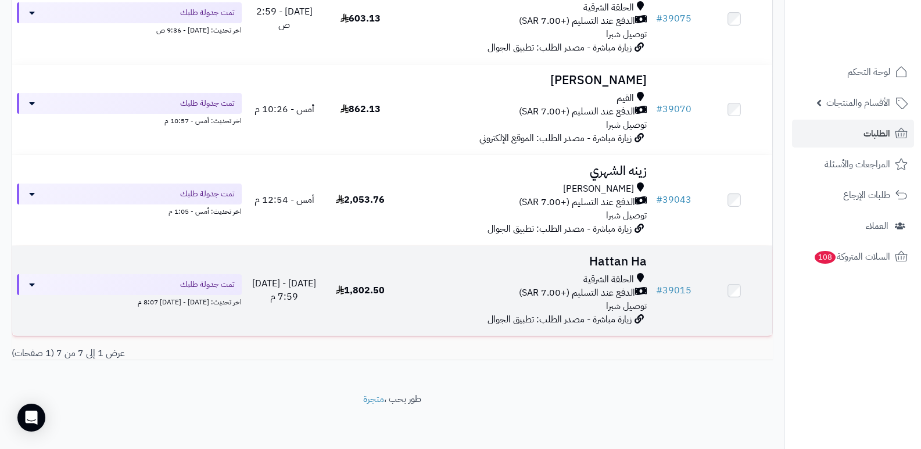
click at [618, 264] on h3 "Hattan Ha" at bounding box center [525, 261] width 244 height 13
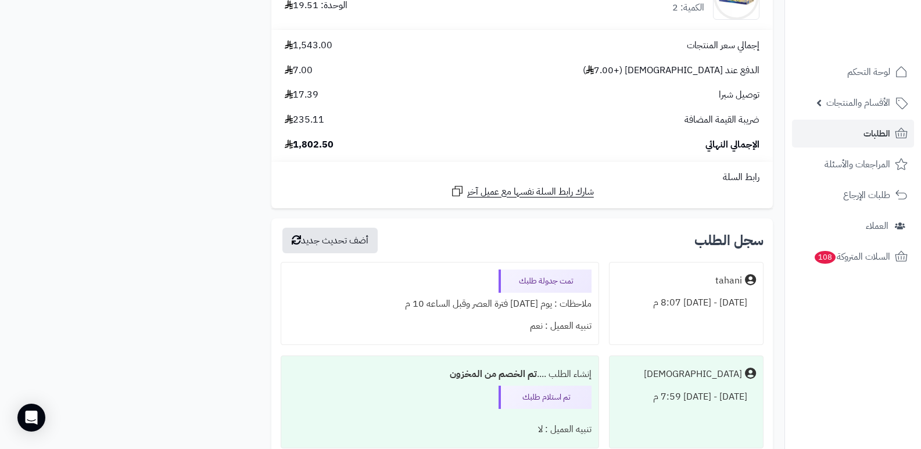
scroll to position [4415, 0]
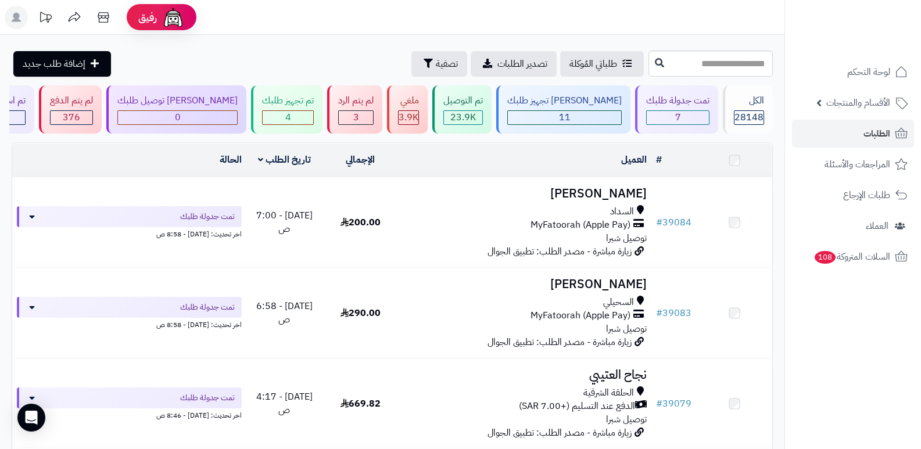
scroll to position [477, 0]
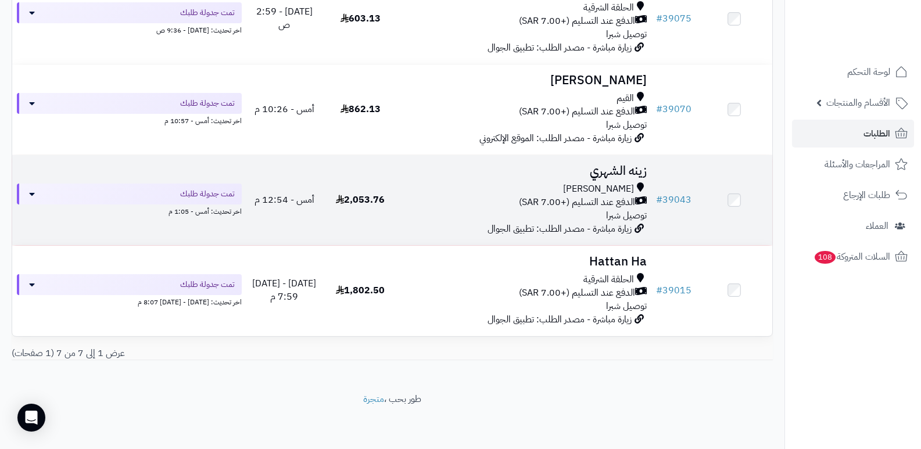
click at [637, 168] on h3 "زينه الشهري" at bounding box center [525, 170] width 244 height 13
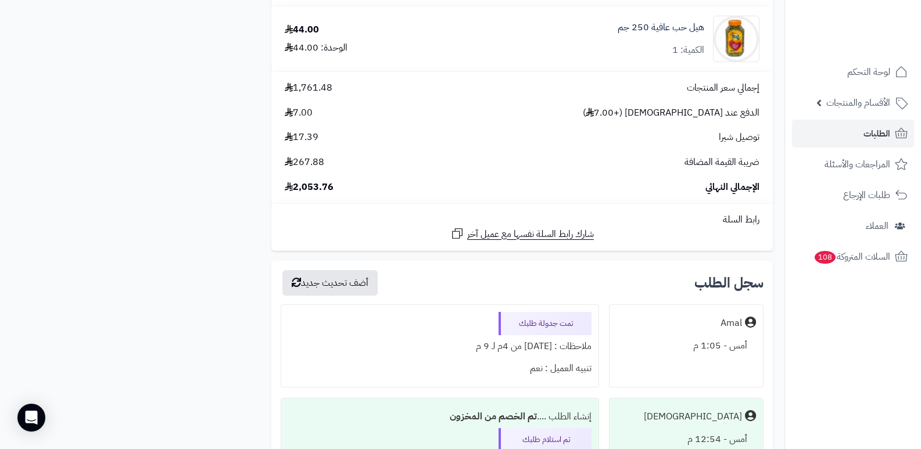
scroll to position [6670, 0]
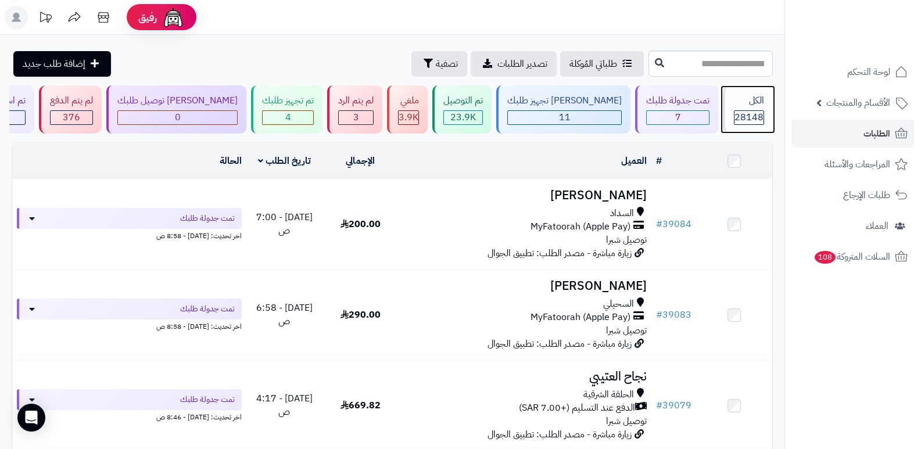
click at [736, 106] on div "الكل" at bounding box center [749, 100] width 30 height 13
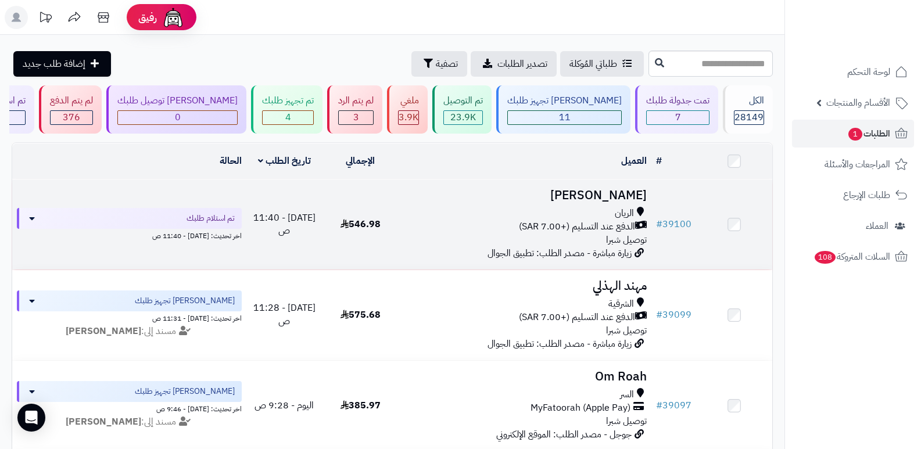
click at [629, 192] on h3 "[PERSON_NAME]" at bounding box center [525, 195] width 244 height 13
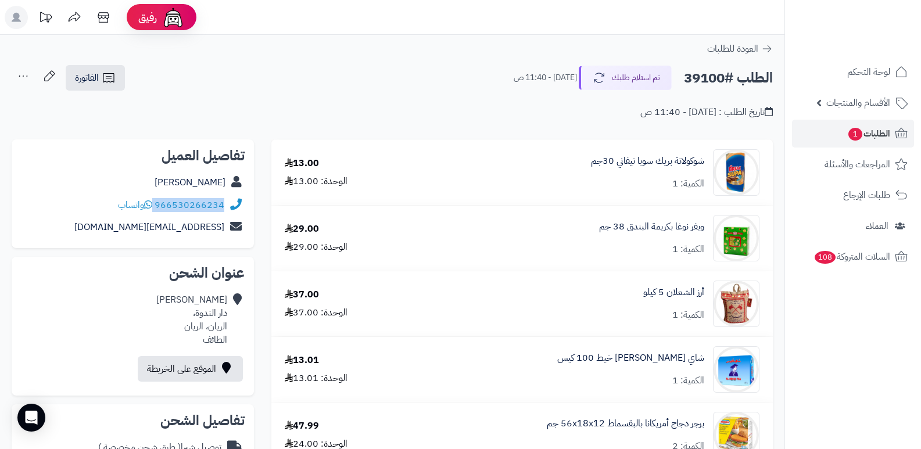
drag, startPoint x: 155, startPoint y: 206, endPoint x: 233, endPoint y: 214, distance: 78.2
click at [233, 214] on div "966530266234 واتساب" at bounding box center [133, 205] width 224 height 23
copy div "966530266234"
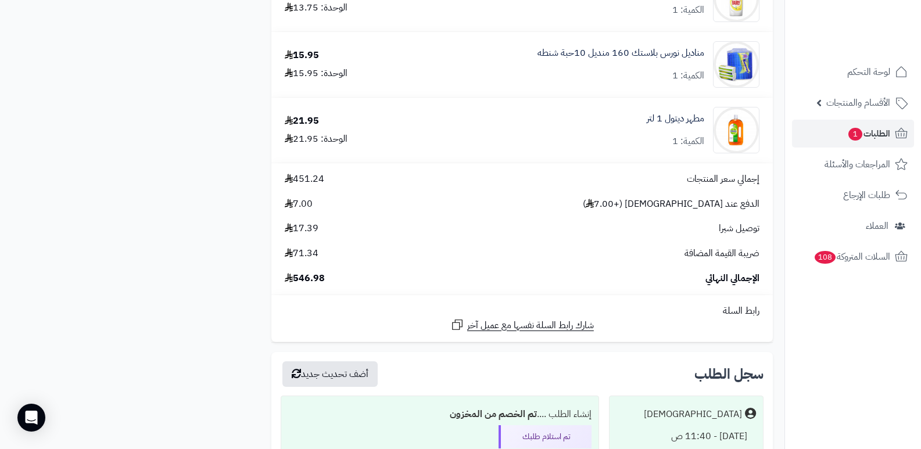
scroll to position [1220, 0]
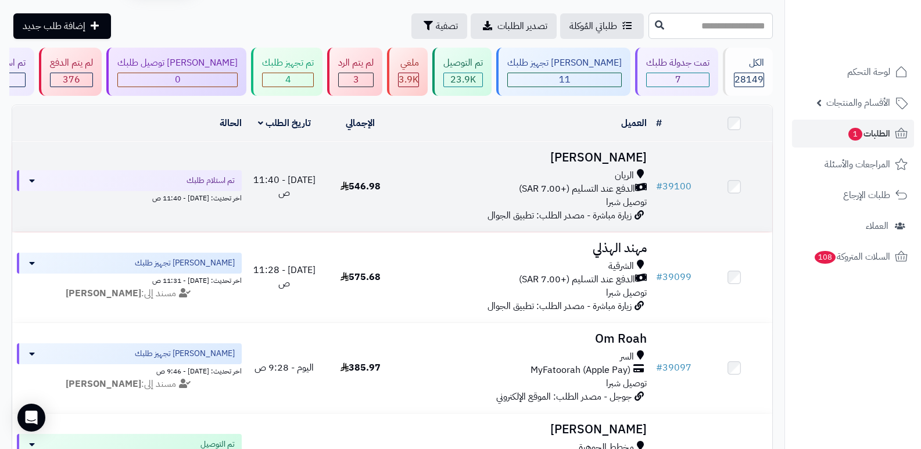
scroll to position [58, 0]
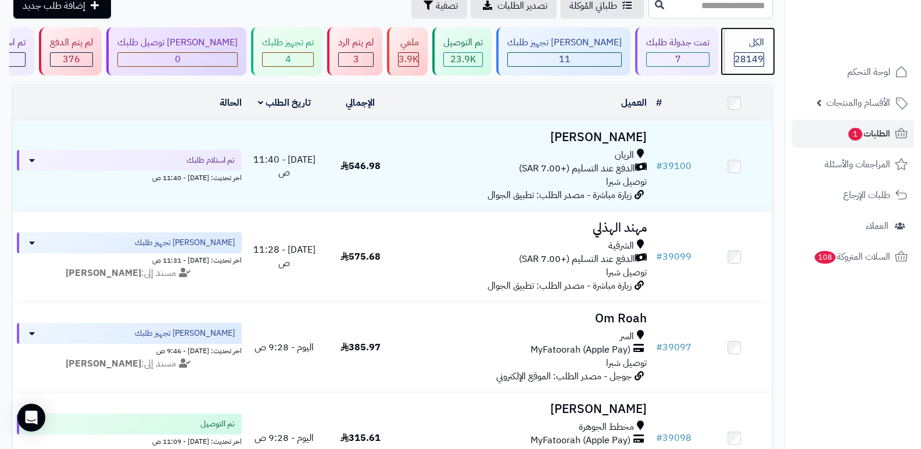
click at [756, 62] on span "28149" at bounding box center [748, 59] width 29 height 14
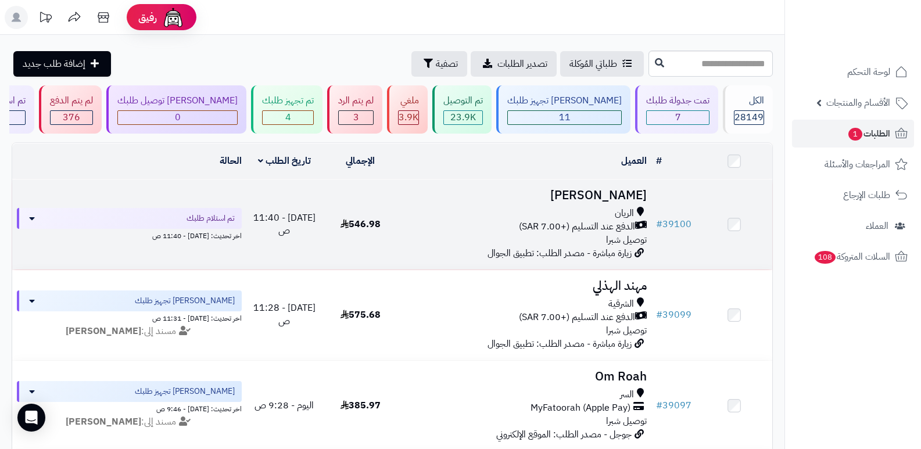
click at [615, 189] on h3 "[PERSON_NAME]" at bounding box center [525, 195] width 244 height 13
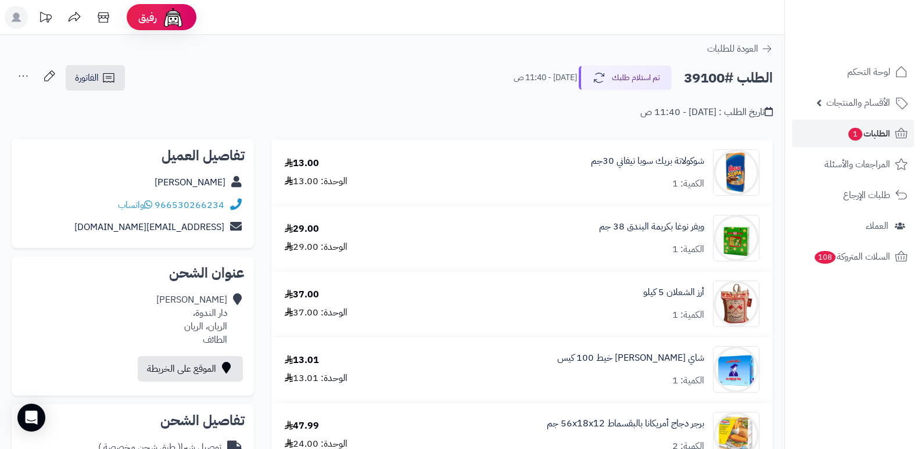
click at [839, 355] on nav "لوحة التحكم الأقسام والمنتجات المنتجات الأقسام الماركات مواصفات المنتجات مواصفا…" at bounding box center [852, 239] width 137 height 449
click at [629, 78] on button "تم استلام طلبك" at bounding box center [625, 77] width 93 height 24
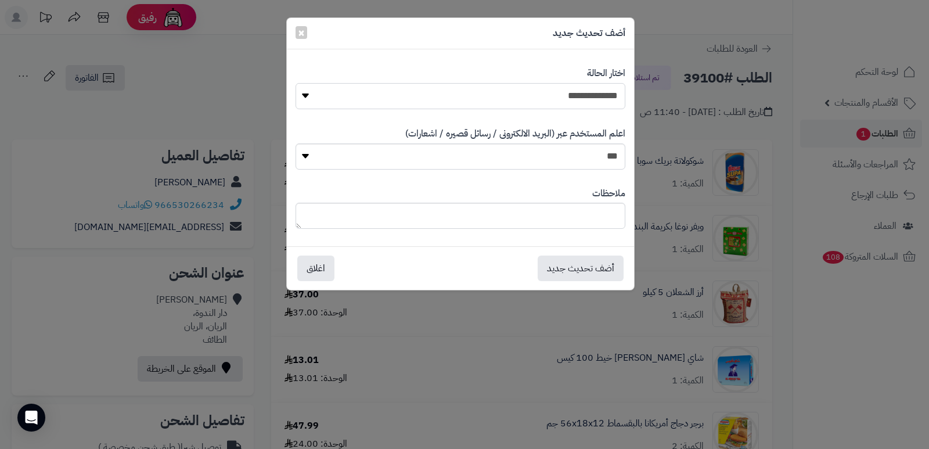
click at [545, 99] on select "**********" at bounding box center [461, 96] width 330 height 26
select select "*"
click at [296, 83] on select "**********" at bounding box center [461, 96] width 330 height 26
click at [561, 222] on textarea at bounding box center [461, 216] width 330 height 26
type textarea "****"
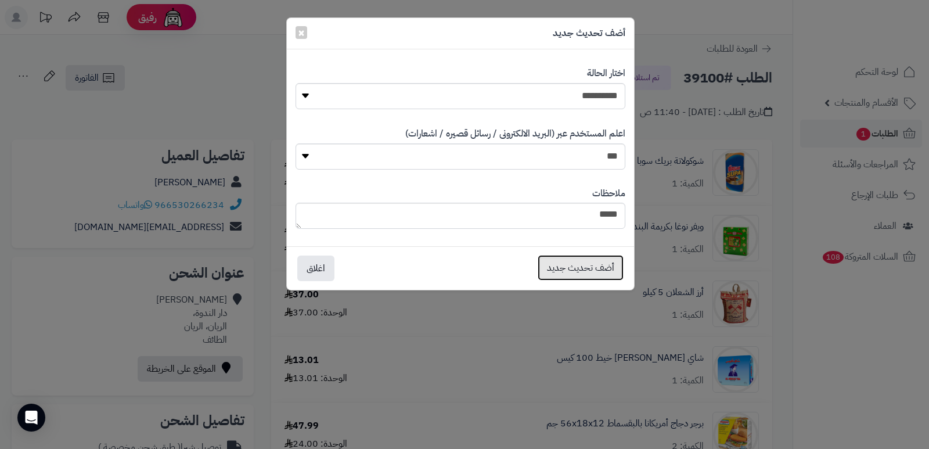
click at [566, 260] on button "أضف تحديث جديد" at bounding box center [581, 268] width 86 height 26
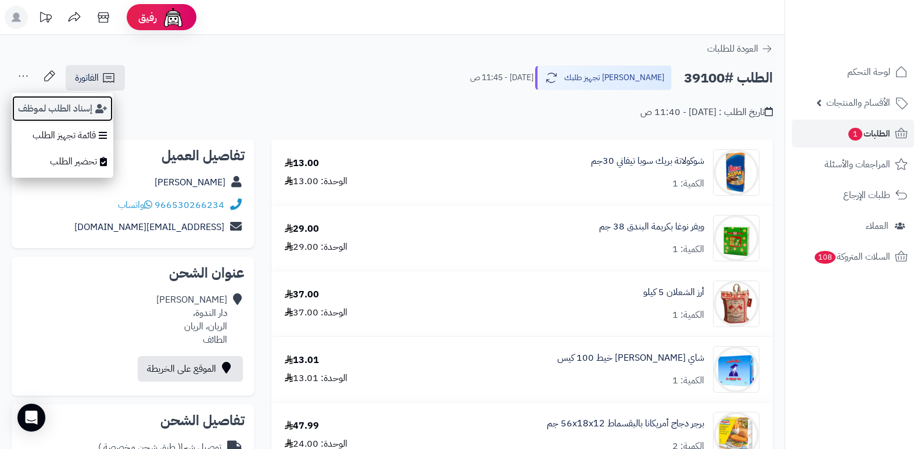
click at [59, 110] on button "إسناد الطلب لموظف" at bounding box center [63, 108] width 102 height 27
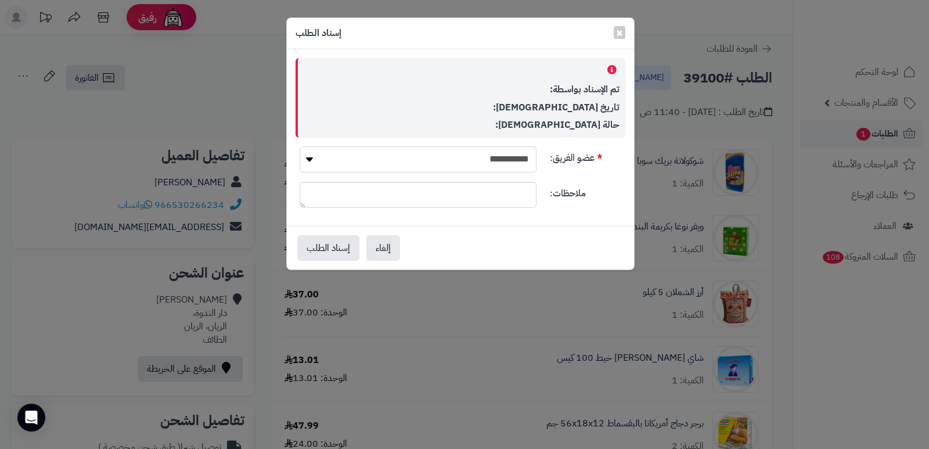
click at [481, 159] on select "**********" at bounding box center [418, 159] width 237 height 26
select select "**"
click at [300, 146] on select "**********" at bounding box center [418, 159] width 237 height 26
click at [325, 234] on div "إلغاء إسناد الطلب" at bounding box center [460, 248] width 347 height 44
click at [327, 238] on button "إسناد الطلب" at bounding box center [328, 248] width 62 height 26
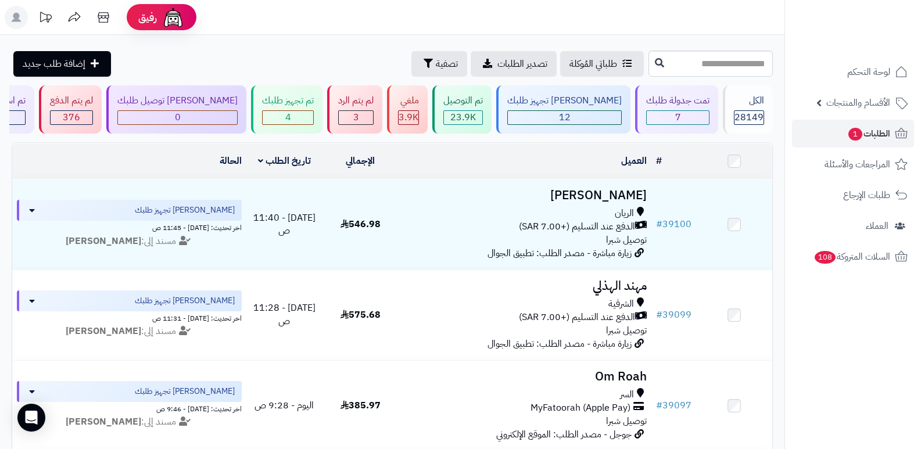
click at [680, 16] on header "رفيق ! الطلبات معالجة مكتمل إرجاع المنتجات العملاء المتواجدون الان 28901 عملاء …" at bounding box center [460, 17] width 921 height 35
click at [737, 113] on span "28149" at bounding box center [748, 117] width 29 height 14
click at [745, 102] on div "الكل" at bounding box center [749, 100] width 30 height 13
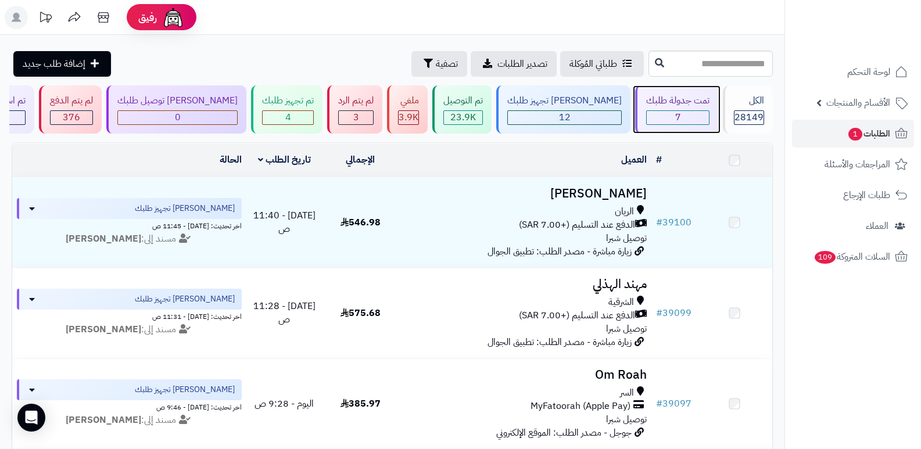
click at [680, 116] on div "7" at bounding box center [678, 117] width 62 height 13
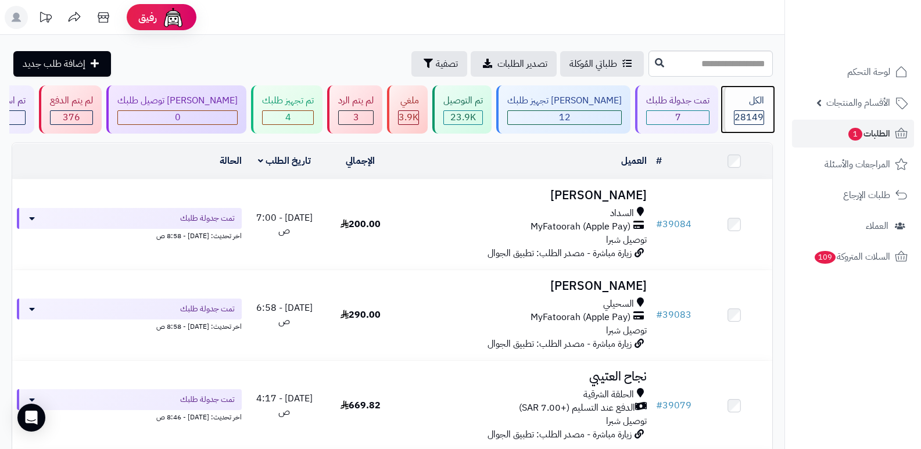
click at [736, 95] on div "الكل" at bounding box center [749, 100] width 30 height 13
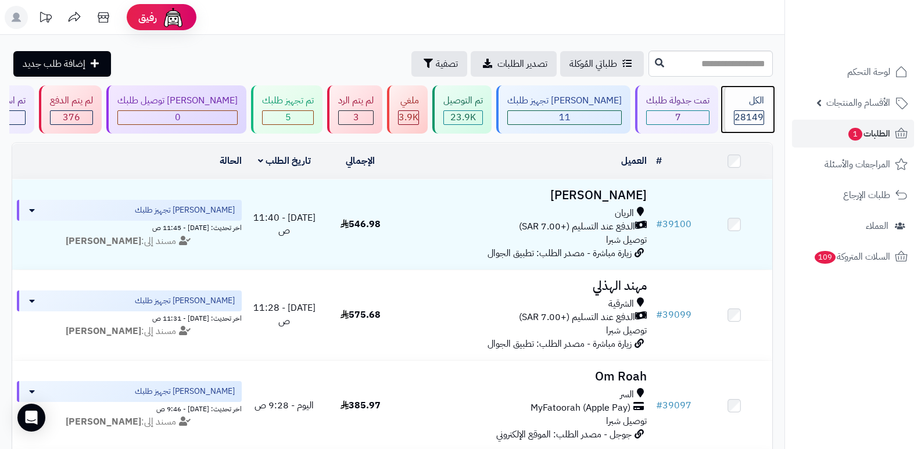
click at [729, 112] on div "الكل 28149" at bounding box center [748, 109] width 50 height 48
click at [869, 134] on span "الطلبات 1" at bounding box center [868, 133] width 43 height 16
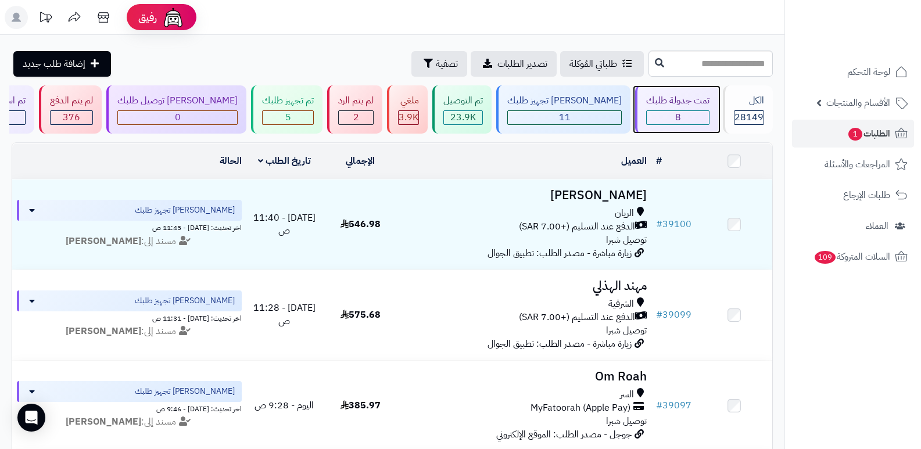
click at [691, 106] on div "تمت جدولة طلبك" at bounding box center [677, 100] width 63 height 13
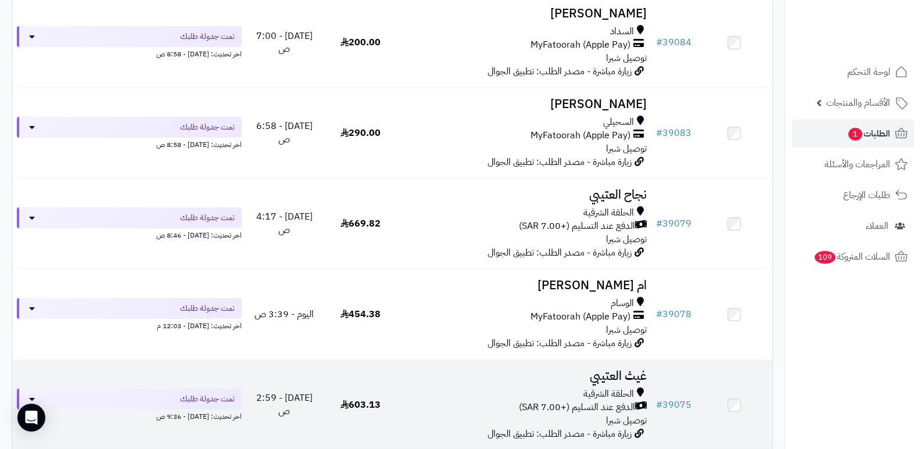
scroll to position [161, 0]
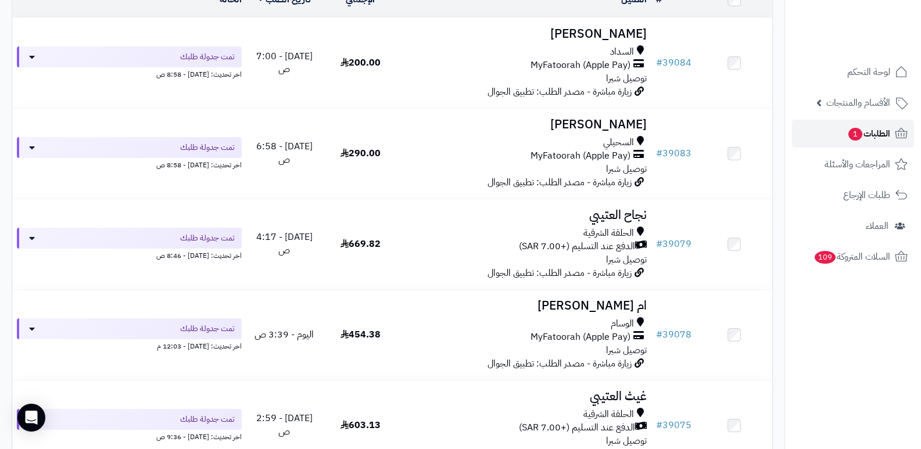
click at [884, 140] on span "الطلبات 1" at bounding box center [868, 133] width 43 height 16
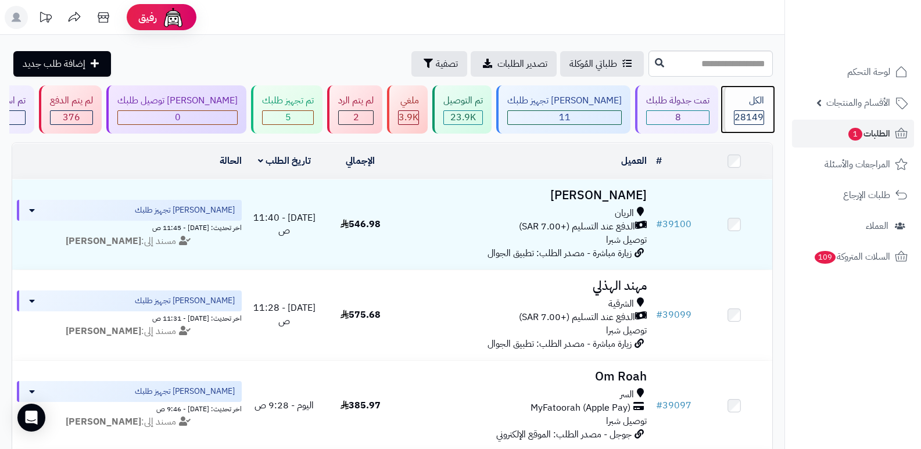
click at [745, 104] on div "الكل" at bounding box center [749, 100] width 30 height 13
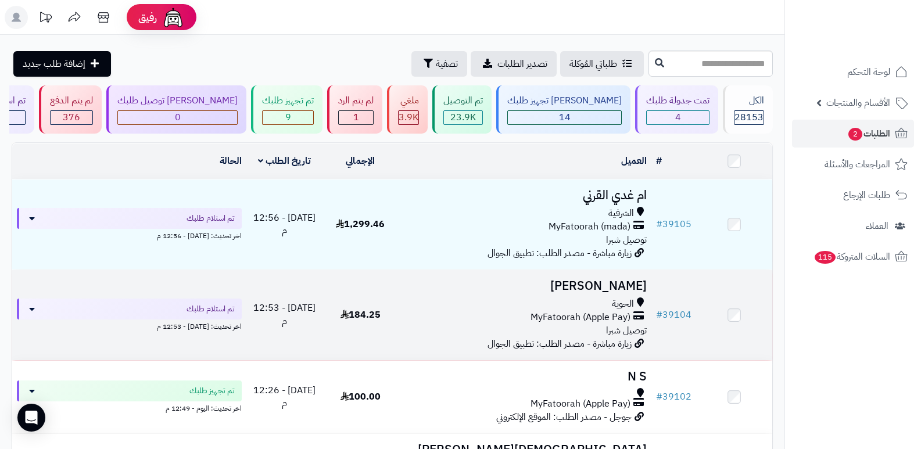
click at [623, 287] on h3 "[PERSON_NAME]" at bounding box center [525, 285] width 244 height 13
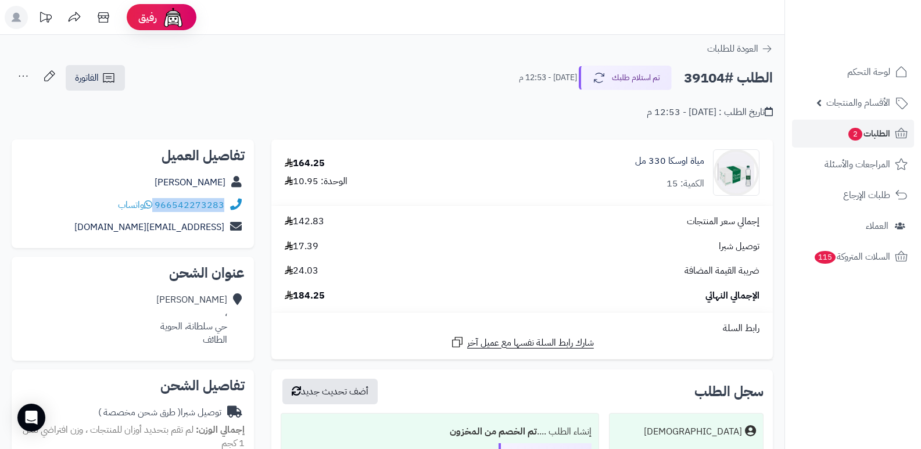
drag, startPoint x: 156, startPoint y: 204, endPoint x: 221, endPoint y: 207, distance: 65.7
click at [221, 207] on div "966542273283 واتساب" at bounding box center [171, 205] width 106 height 13
copy div "966542273283"
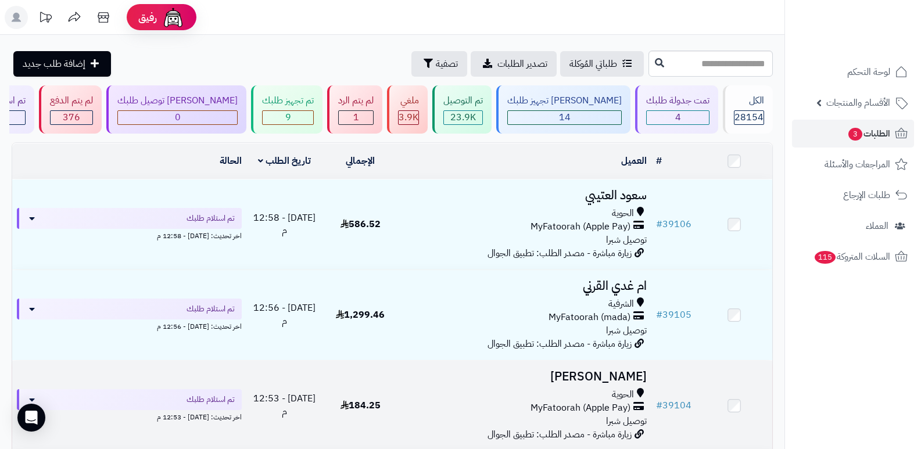
click at [585, 377] on h3 "[PERSON_NAME]" at bounding box center [525, 376] width 244 height 13
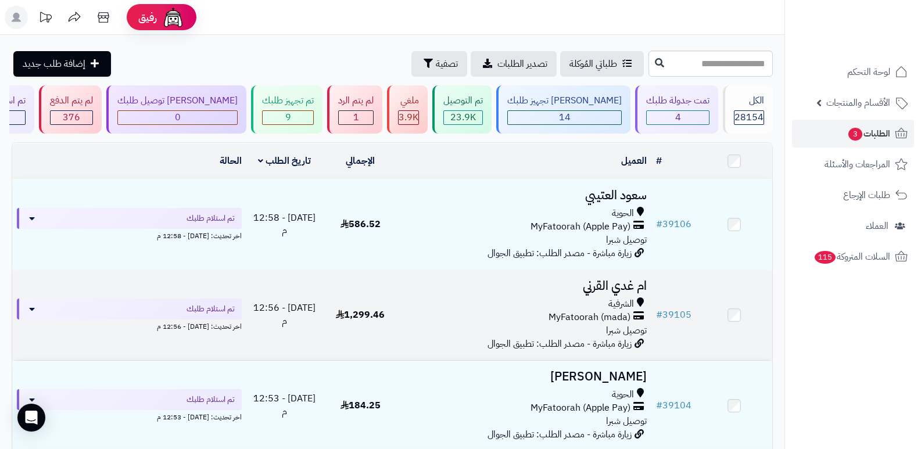
click at [612, 285] on h3 "ام غدي القرني" at bounding box center [525, 285] width 244 height 13
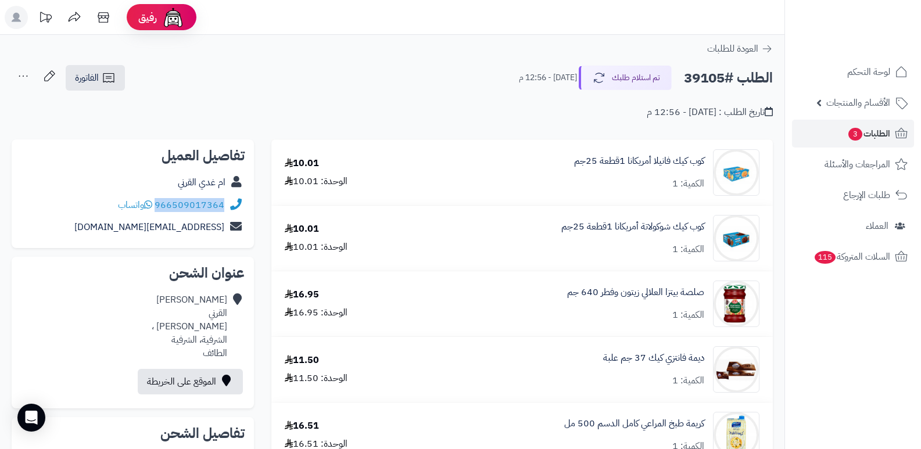
drag, startPoint x: 156, startPoint y: 205, endPoint x: 227, endPoint y: 214, distance: 71.4
click at [227, 214] on div "966509017364 واتساب" at bounding box center [133, 205] width 224 height 23
copy div "966509017364"
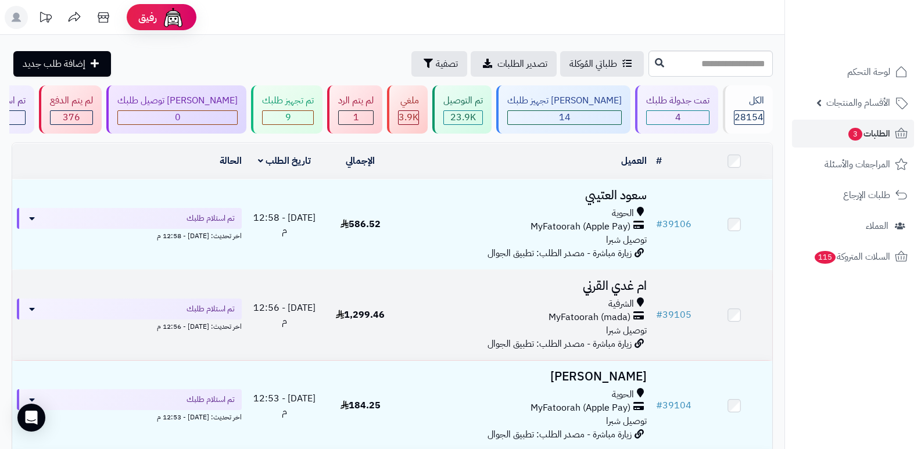
click at [595, 293] on h3 "ام غدي القرني" at bounding box center [525, 285] width 244 height 13
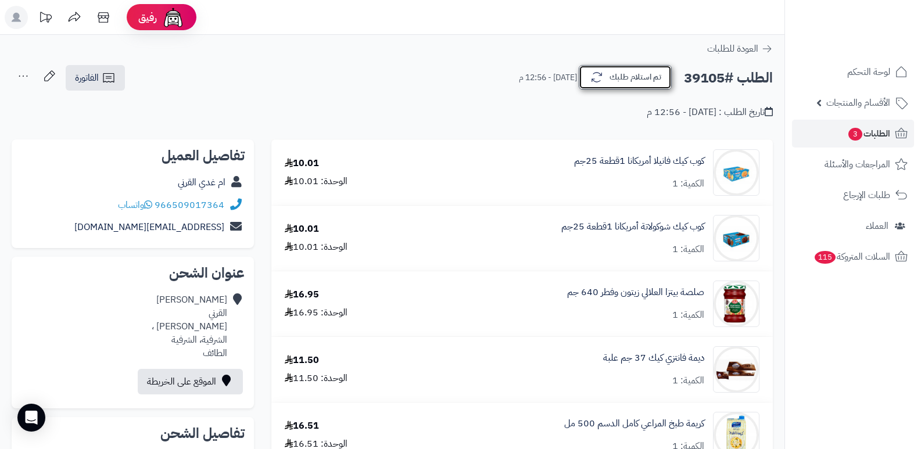
click at [648, 76] on button "تم استلام طلبك" at bounding box center [625, 77] width 93 height 24
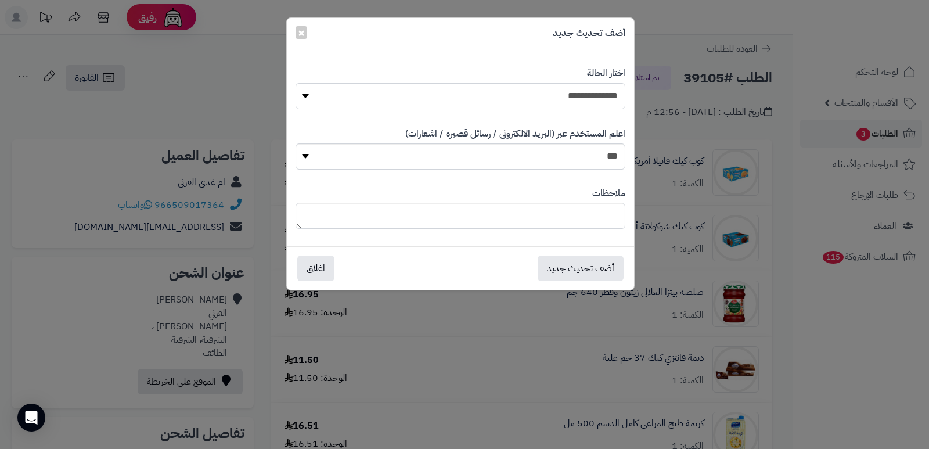
click at [580, 93] on select "**********" at bounding box center [461, 96] width 330 height 26
select select "*"
click at [296, 83] on select "**********" at bounding box center [461, 96] width 330 height 26
click at [565, 203] on textarea at bounding box center [461, 216] width 330 height 26
type textarea "****"
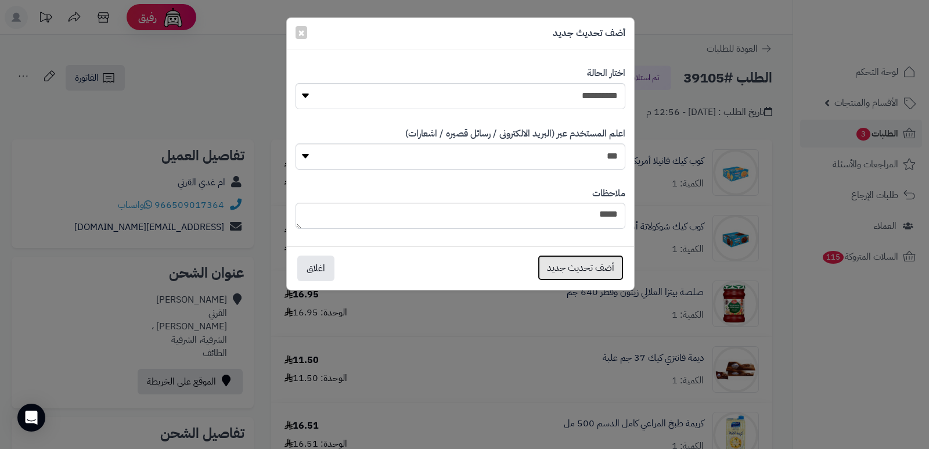
click at [562, 264] on button "أضف تحديث جديد" at bounding box center [581, 268] width 86 height 26
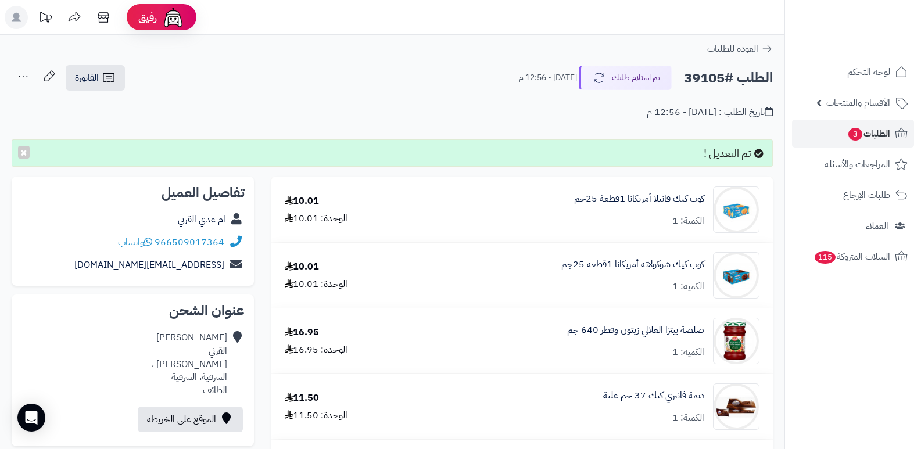
click at [21, 72] on icon at bounding box center [23, 75] width 23 height 23
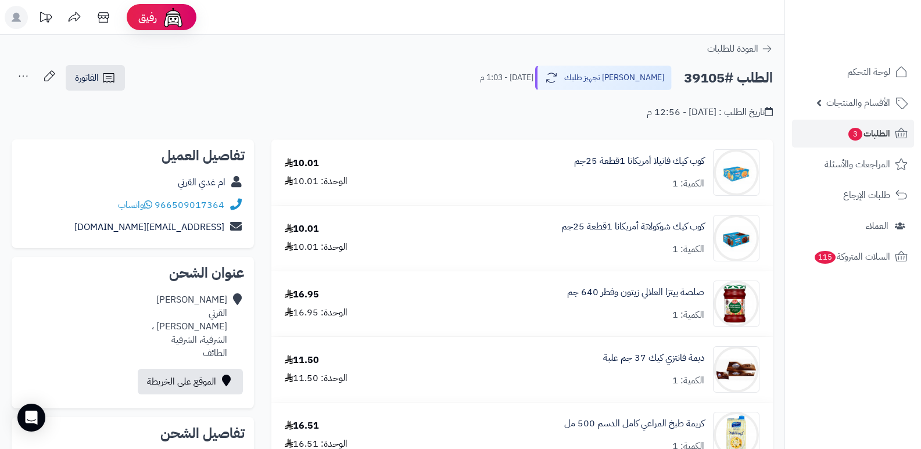
click at [20, 77] on icon at bounding box center [23, 75] width 23 height 23
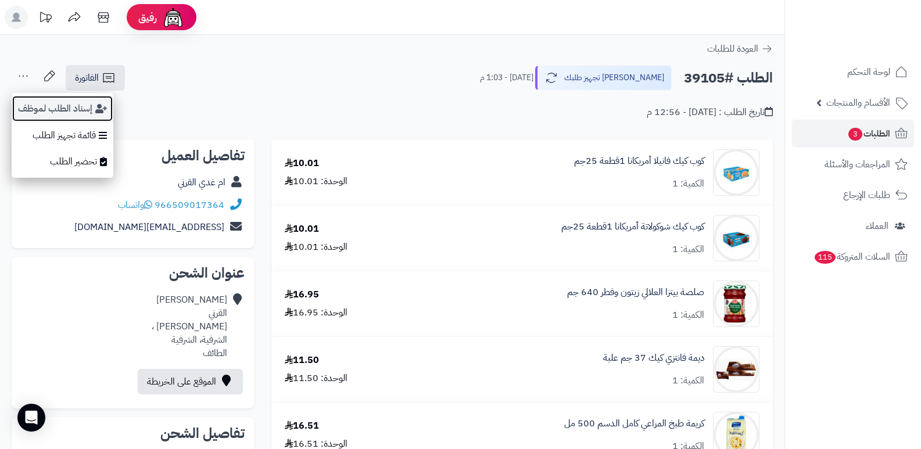
click at [66, 113] on button "إسناد الطلب لموظف" at bounding box center [63, 108] width 102 height 27
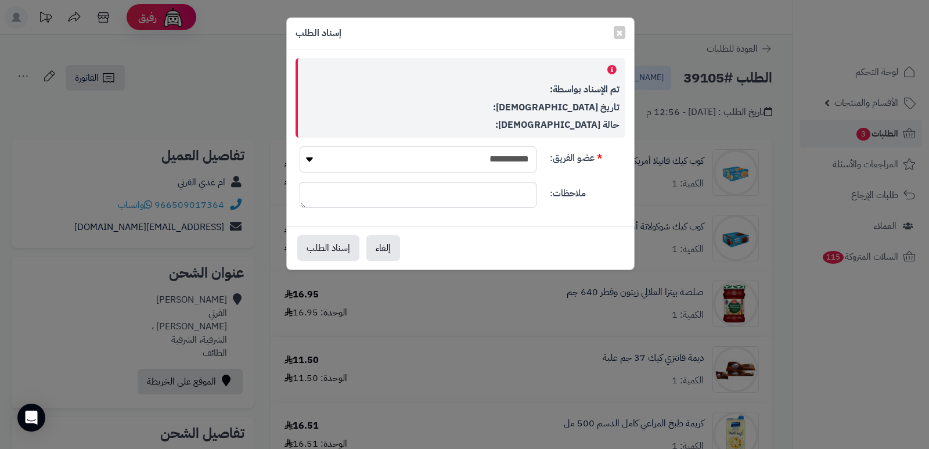
click at [422, 153] on select "**********" at bounding box center [418, 159] width 237 height 26
select select "**"
click at [300, 146] on select "**********" at bounding box center [418, 159] width 237 height 26
click at [305, 245] on button "إسناد الطلب" at bounding box center [328, 248] width 62 height 26
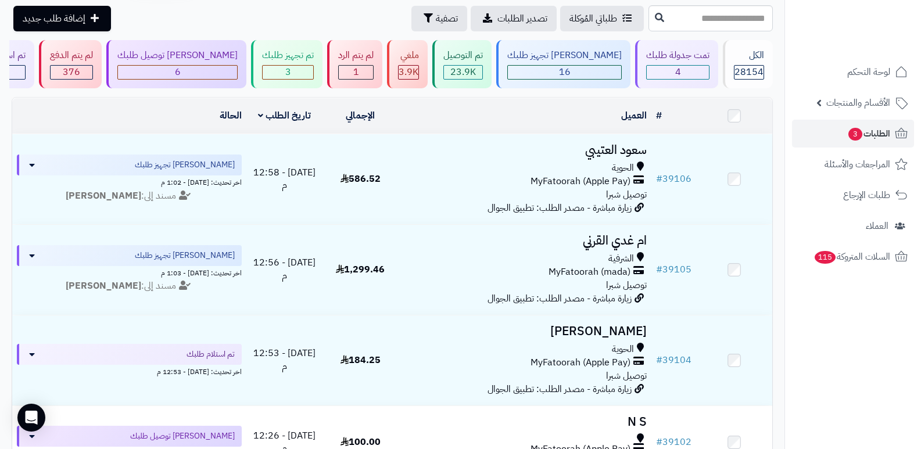
scroll to position [116, 0]
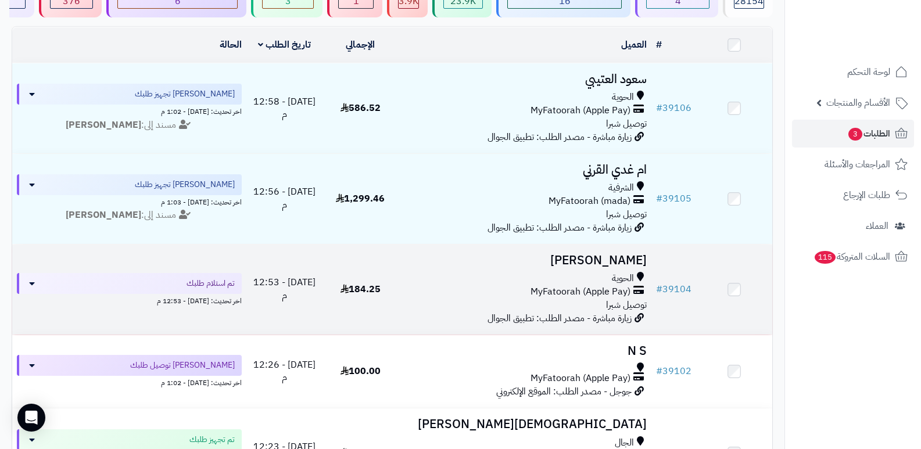
click at [599, 261] on h3 "[PERSON_NAME]" at bounding box center [525, 260] width 244 height 13
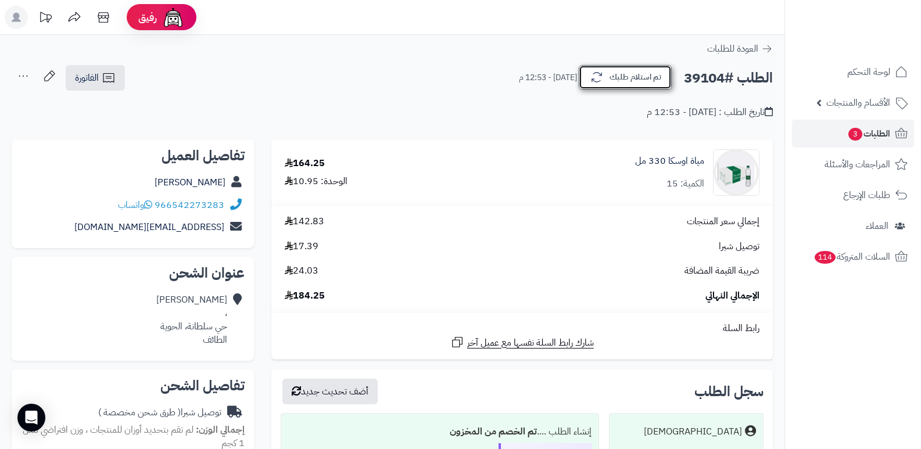
click at [617, 75] on button "تم استلام طلبك" at bounding box center [625, 77] width 93 height 24
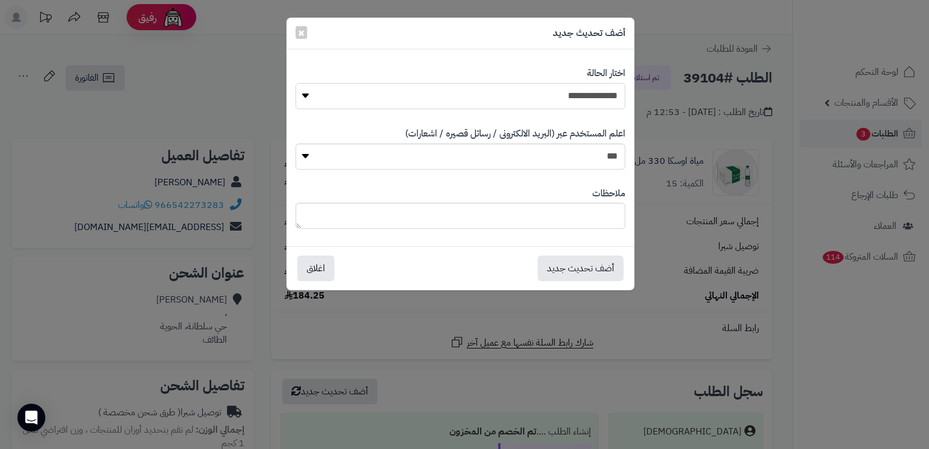
click at [534, 95] on select "**********" at bounding box center [461, 96] width 330 height 26
select select "*"
click at [296, 83] on select "**********" at bounding box center [461, 96] width 330 height 26
click at [546, 211] on textarea at bounding box center [461, 216] width 330 height 26
type textarea "**********"
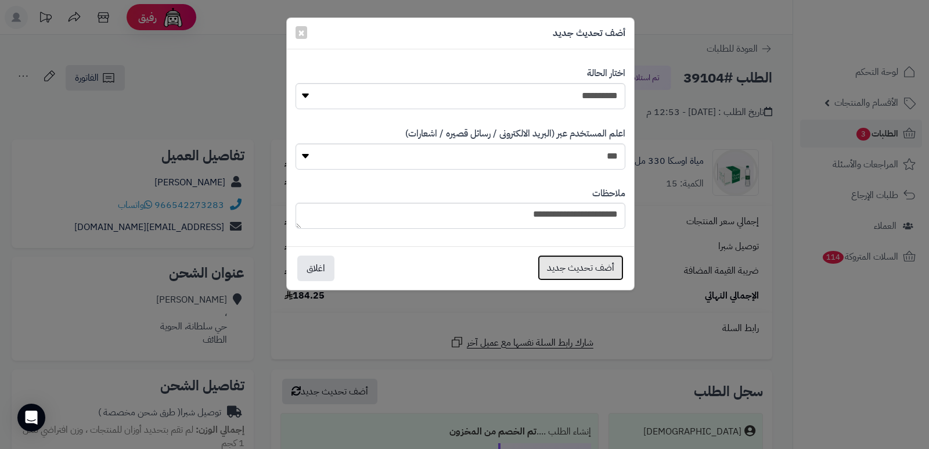
click at [590, 267] on button "أضف تحديث جديد" at bounding box center [581, 268] width 86 height 26
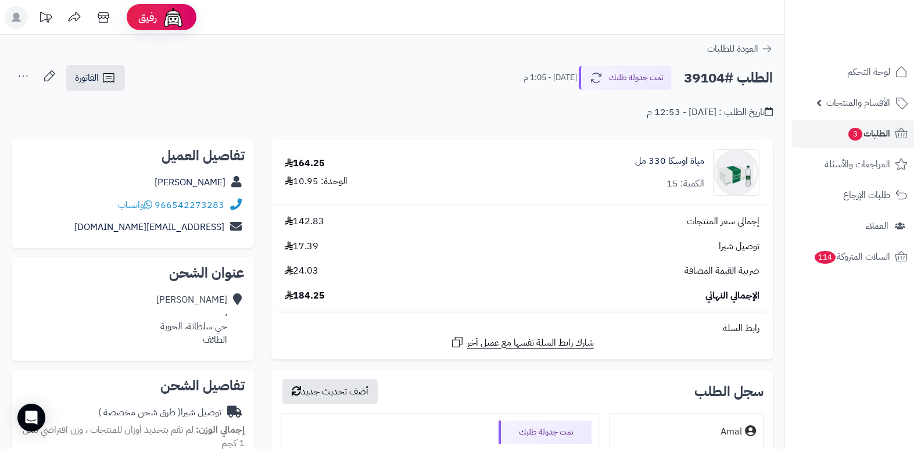
click at [885, 354] on nav "لوحة التحكم الأقسام والمنتجات المنتجات الأقسام الماركات مواصفات المنتجات مواصفا…" at bounding box center [852, 239] width 137 height 449
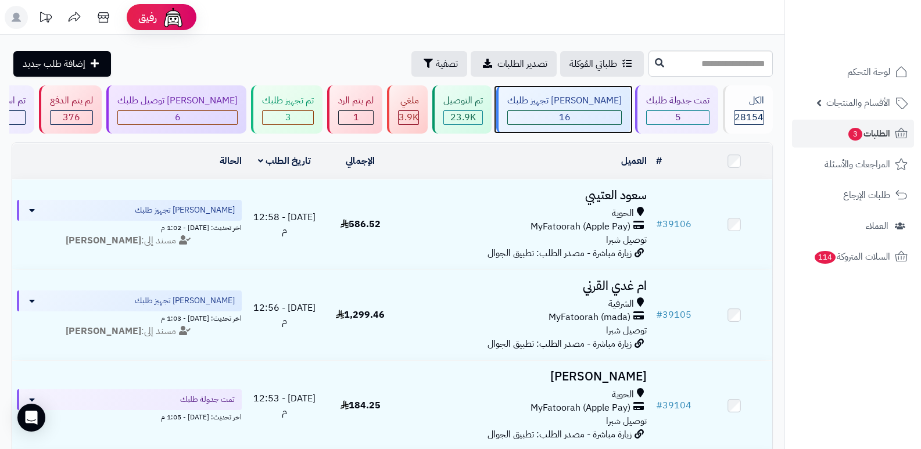
click at [604, 104] on div "[PERSON_NAME] تجهيز طلبك" at bounding box center [564, 100] width 114 height 13
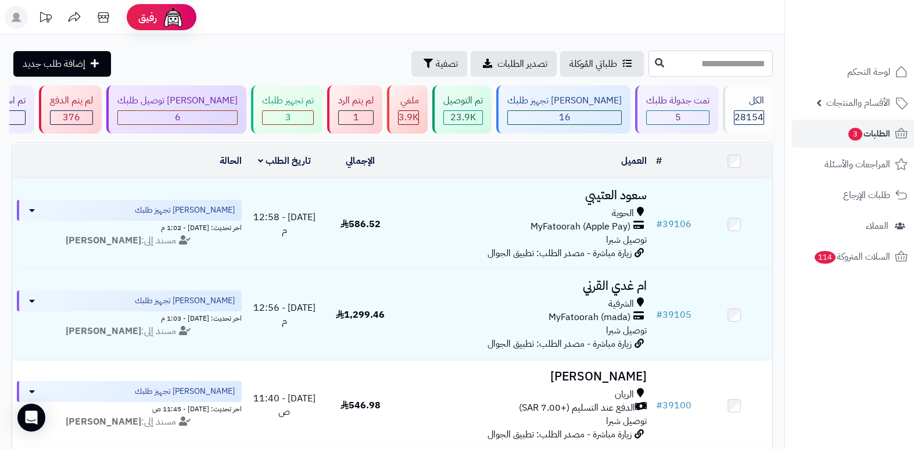
click at [723, 71] on input "text" at bounding box center [710, 64] width 124 height 26
type input "*****"
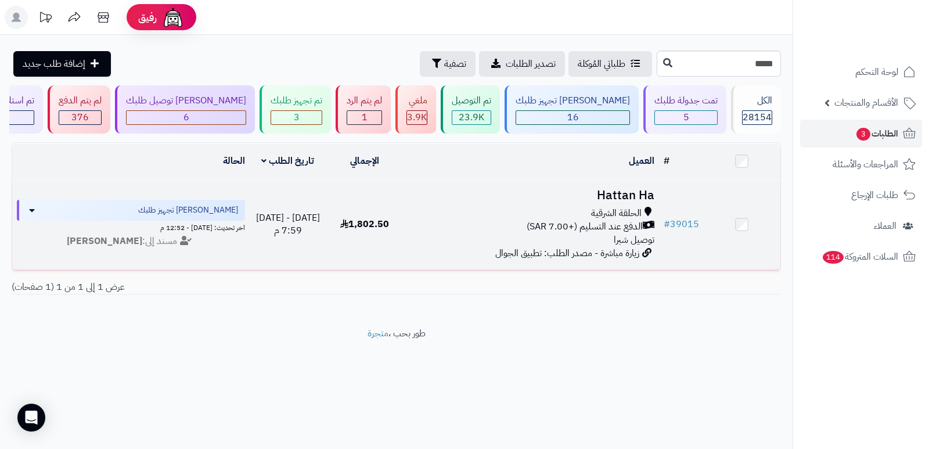
click at [639, 193] on h3 "Hattan Ha" at bounding box center [531, 195] width 247 height 13
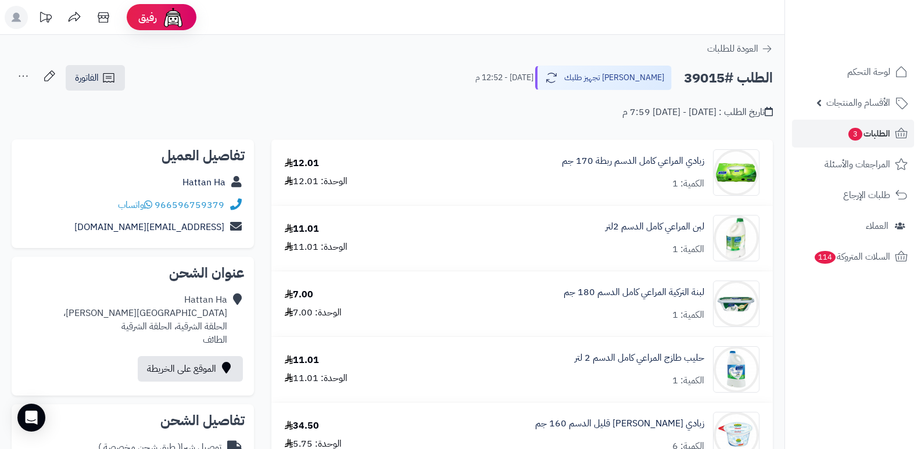
click at [899, 386] on nav "لوحة التحكم الأقسام والمنتجات المنتجات الأقسام الماركات مواصفات المنتجات مواصفا…" at bounding box center [852, 239] width 137 height 449
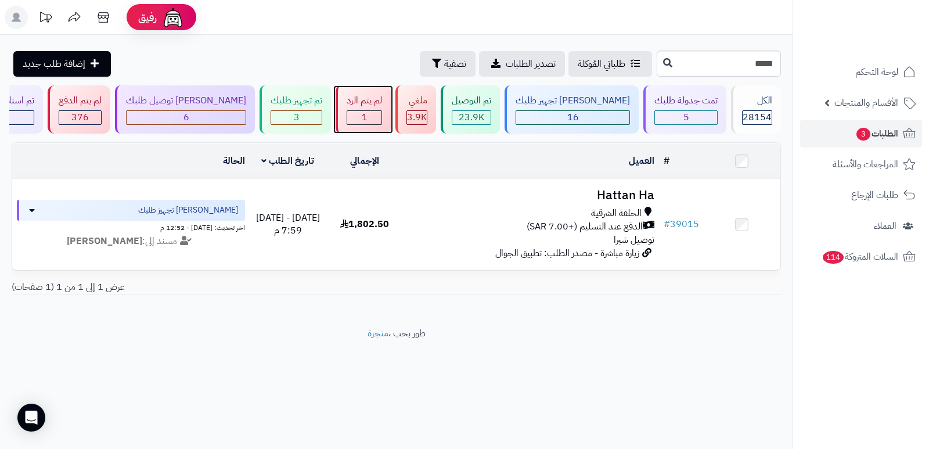
click at [382, 101] on div "لم يتم الرد" at bounding box center [364, 100] width 35 height 13
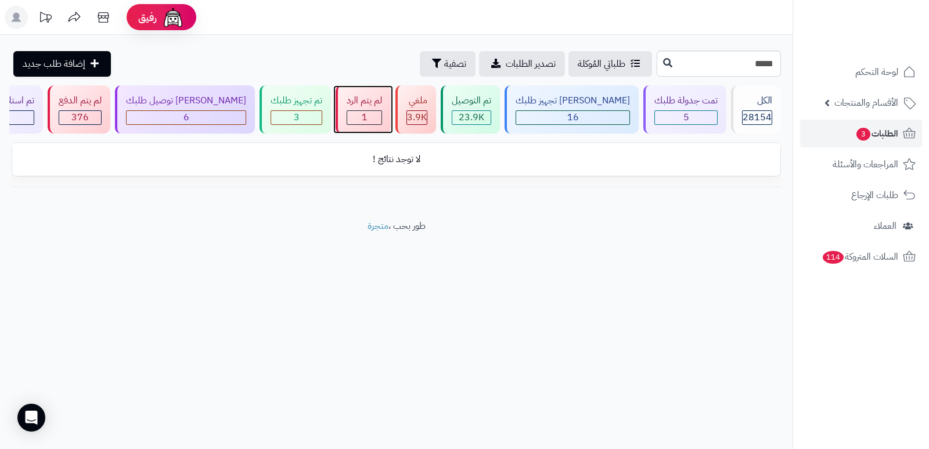
click at [382, 101] on div "لم يتم الرد" at bounding box center [364, 100] width 35 height 13
click at [723, 60] on input "*****" at bounding box center [719, 64] width 124 height 26
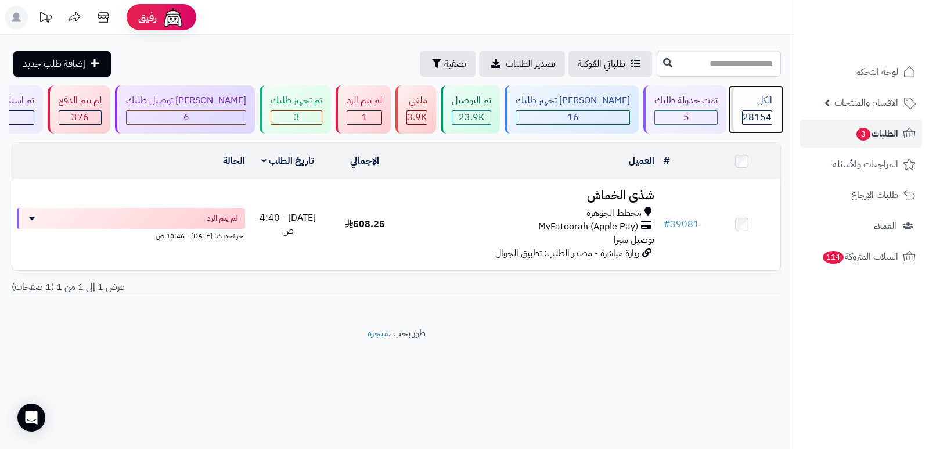
click at [757, 102] on div "الكل" at bounding box center [757, 100] width 30 height 13
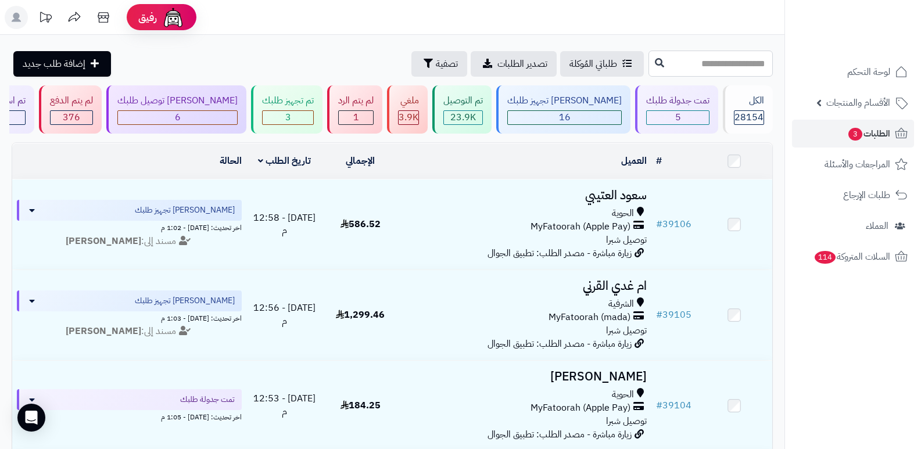
click at [727, 61] on input "text" at bounding box center [710, 64] width 124 height 26
click at [591, 97] on div "[PERSON_NAME] تجهيز طلبك" at bounding box center [564, 100] width 114 height 13
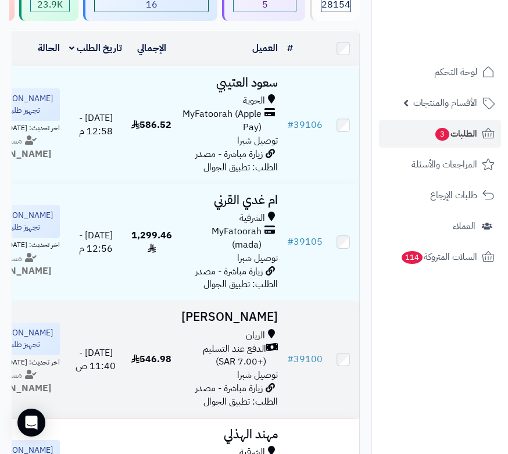
scroll to position [131, 0]
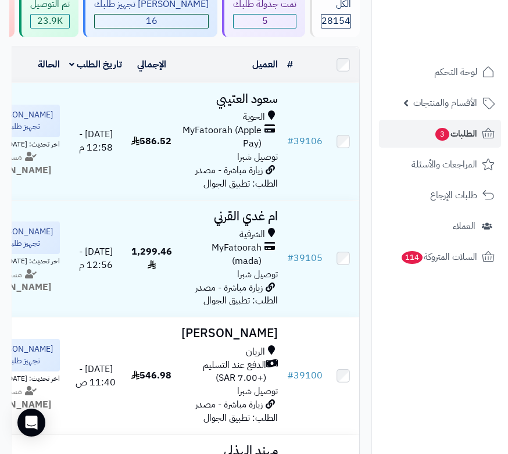
click at [431, 343] on nav "لوحة التحكم الأقسام والمنتجات المنتجات الأقسام الماركات مواصفات المنتجات مواصفا…" at bounding box center [439, 242] width 137 height 454
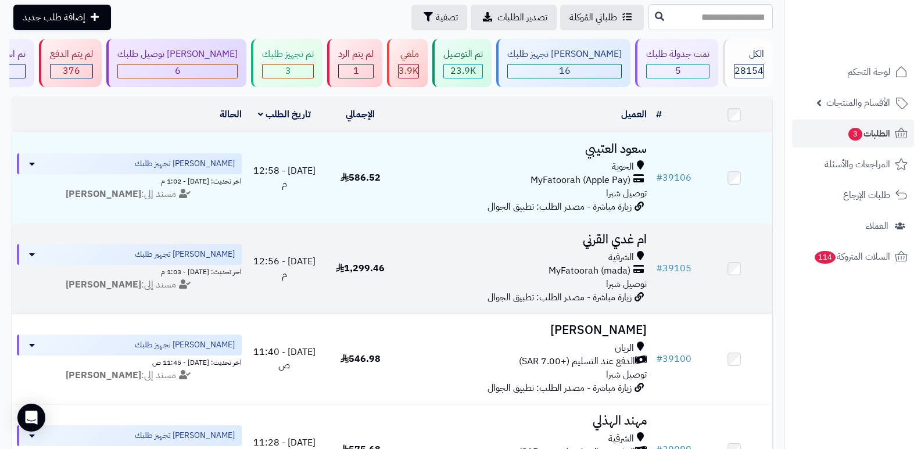
scroll to position [0, 0]
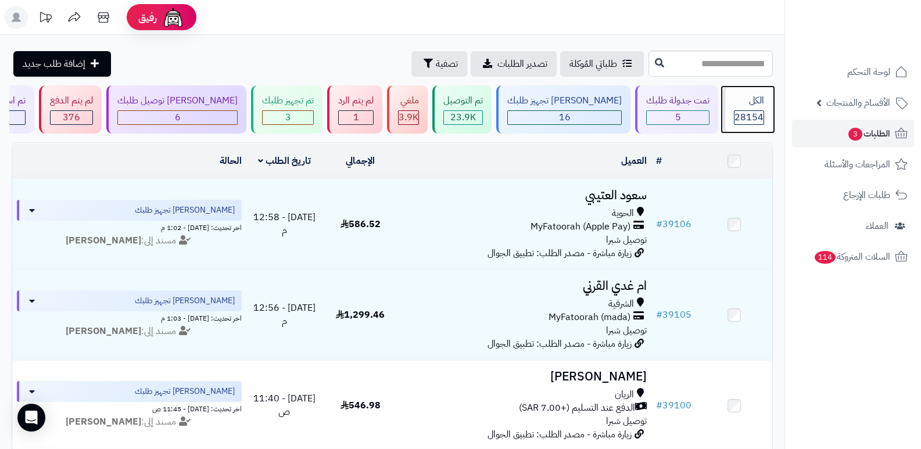
click at [744, 123] on span "28154" at bounding box center [748, 117] width 29 height 14
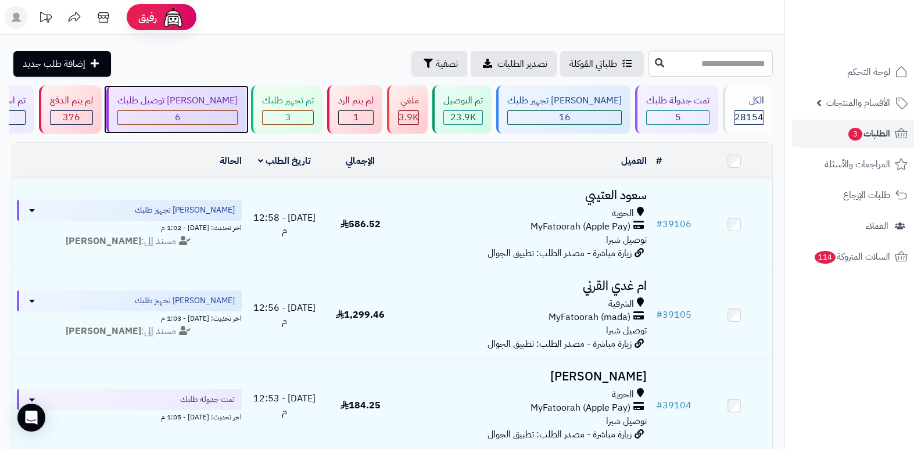
click at [222, 109] on div "جاري توصيل طلبك 6" at bounding box center [176, 109] width 140 height 48
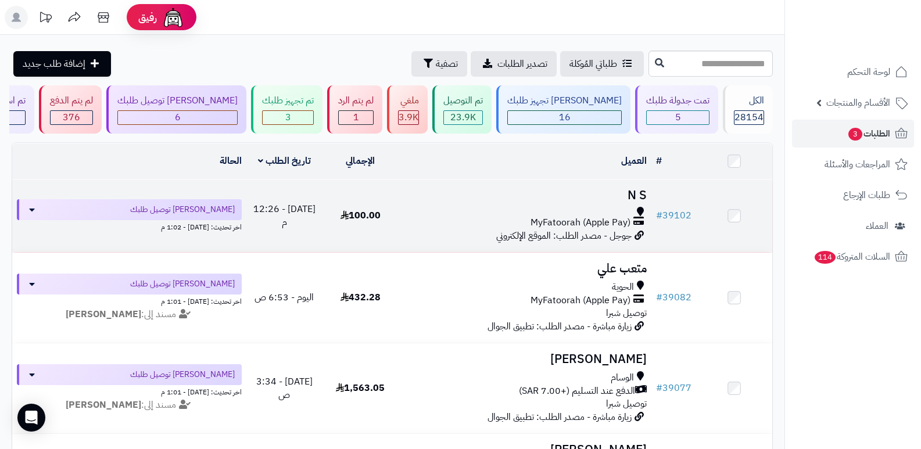
click at [637, 194] on h3 "N S" at bounding box center [525, 195] width 244 height 13
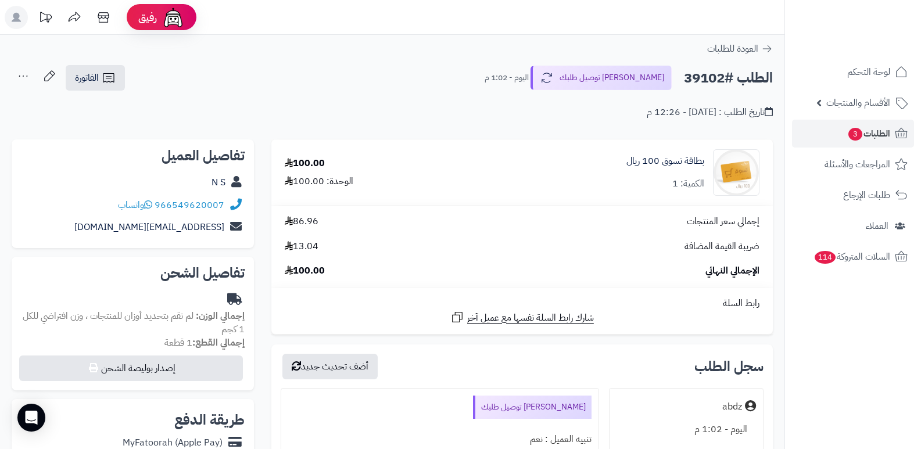
scroll to position [349, 0]
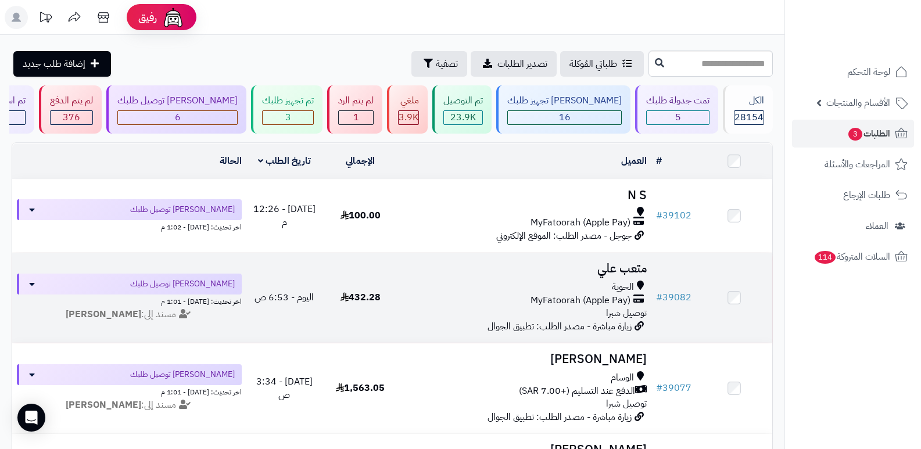
click at [599, 264] on h3 "متعب علي" at bounding box center [525, 268] width 244 height 13
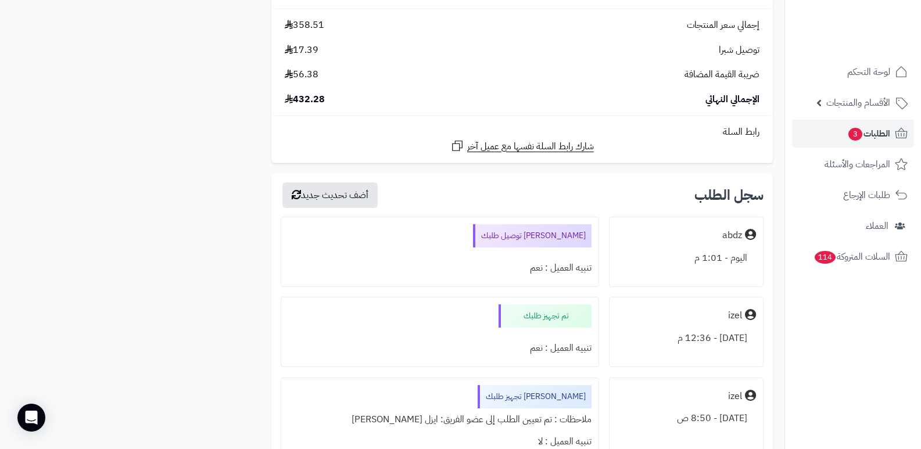
scroll to position [1801, 0]
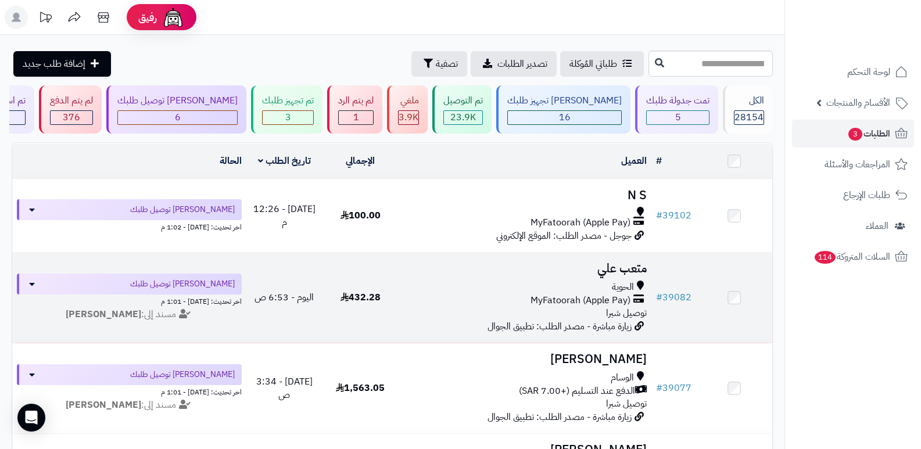
scroll to position [174, 0]
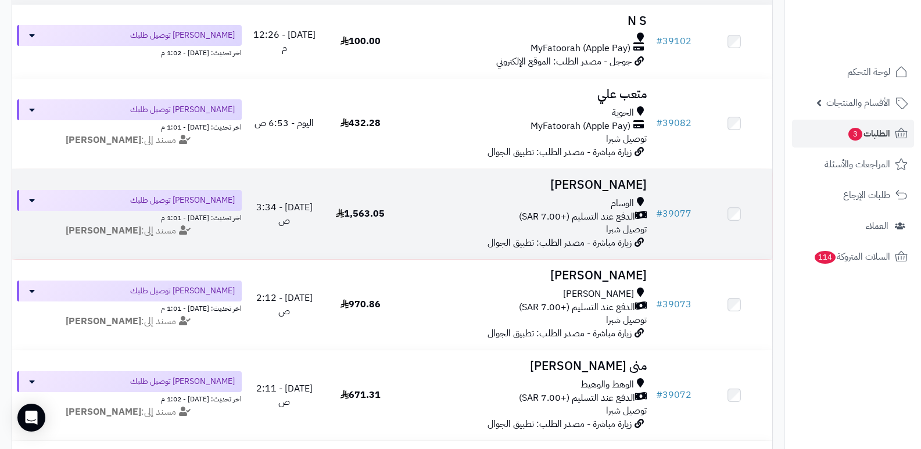
click at [611, 194] on td "عبدالرحمن صالح الوسام الدفع عند التسليم (+7.00 SAR) توصيل شبرا زيارة مباشرة - م…" at bounding box center [524, 214] width 253 height 90
click at [619, 189] on h3 "[PERSON_NAME]" at bounding box center [525, 184] width 244 height 13
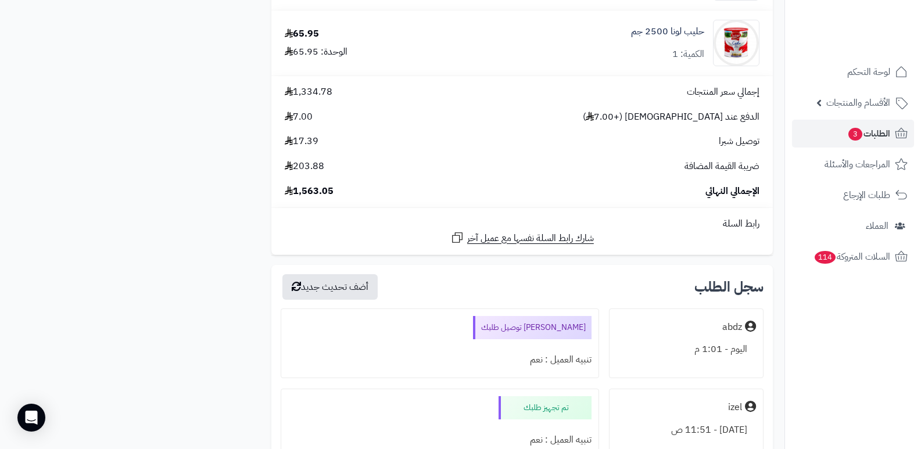
scroll to position [5286, 0]
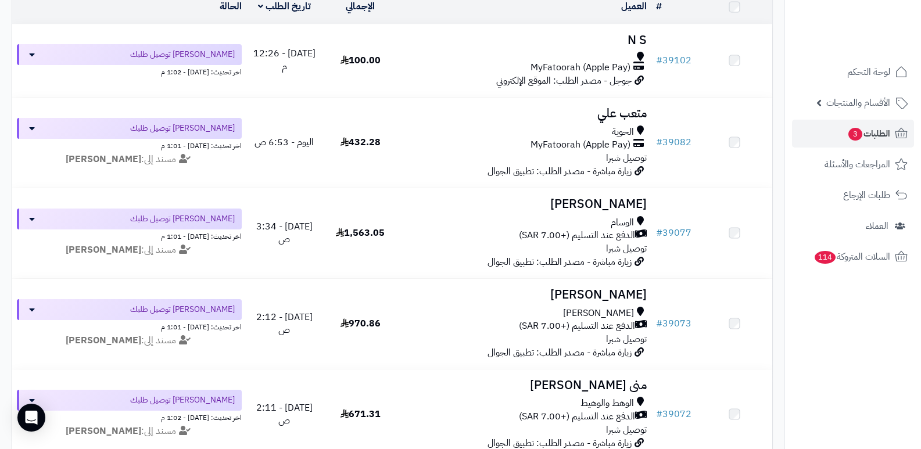
scroll to position [116, 0]
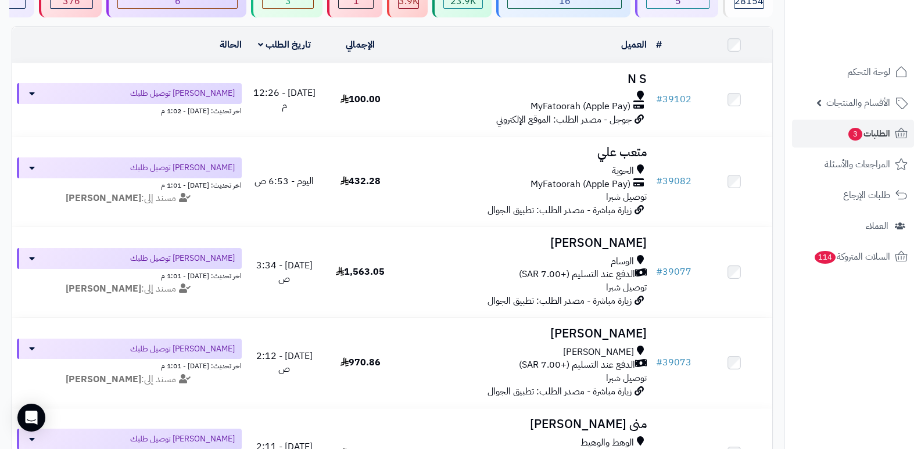
click at [835, 354] on nav "لوحة التحكم الأقسام والمنتجات المنتجات الأقسام الماركات مواصفات المنتجات مواصفا…" at bounding box center [852, 239] width 137 height 449
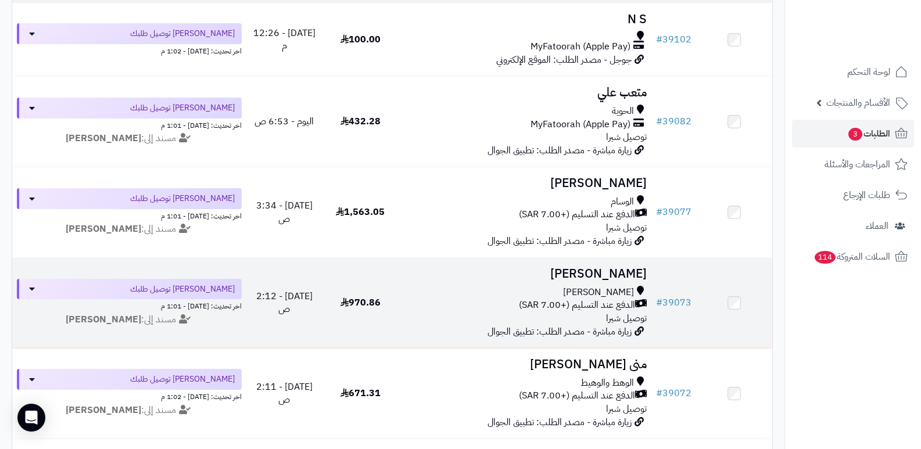
scroll to position [232, 0]
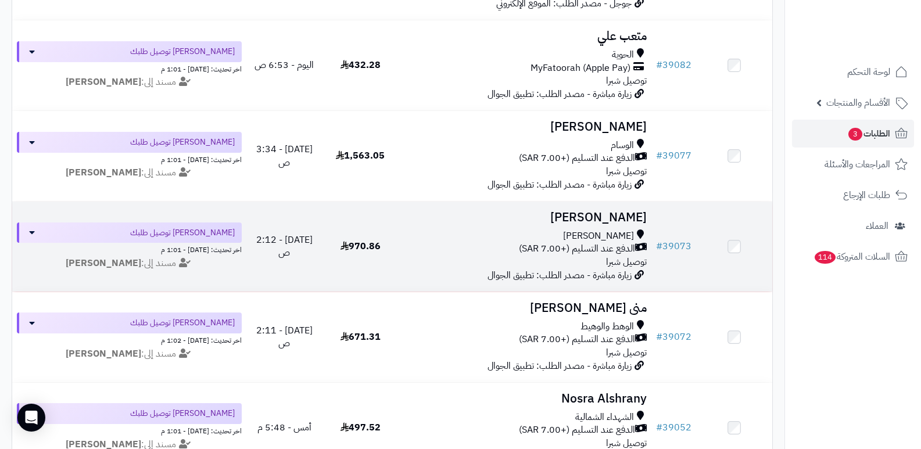
click at [619, 211] on h3 "[PERSON_NAME]" at bounding box center [525, 217] width 244 height 13
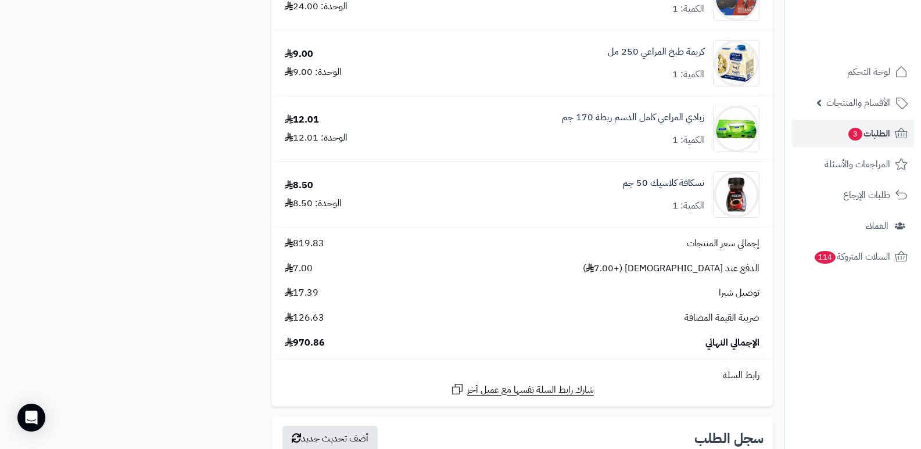
scroll to position [2846, 0]
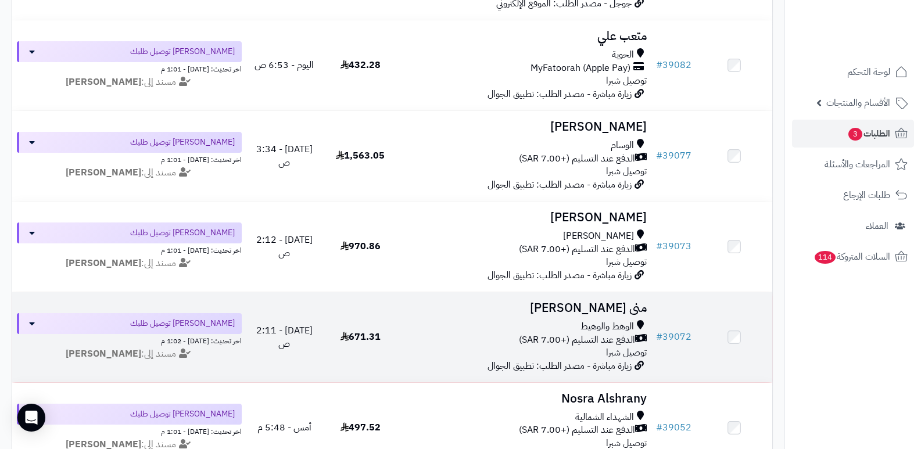
scroll to position [290, 0]
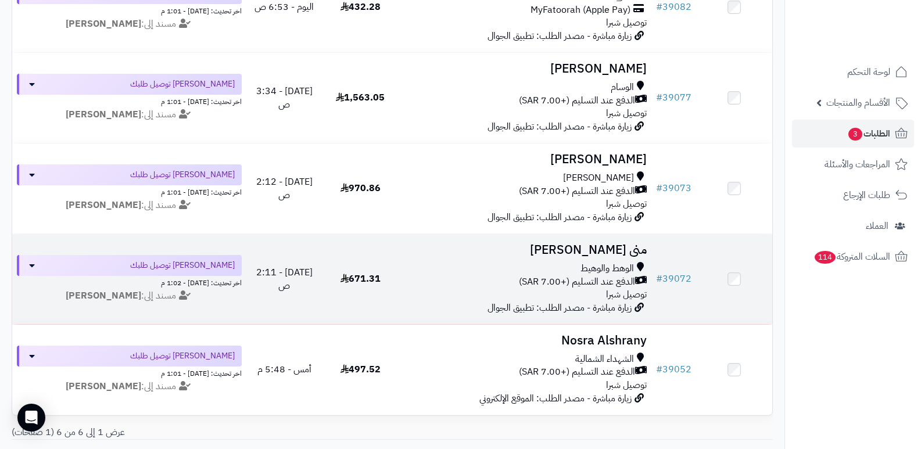
click at [629, 250] on h3 "منى [PERSON_NAME]" at bounding box center [525, 249] width 244 height 13
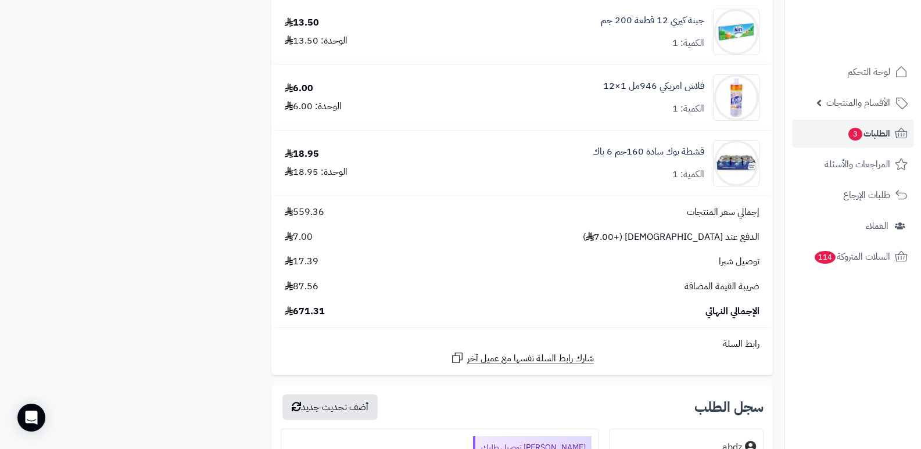
scroll to position [1975, 0]
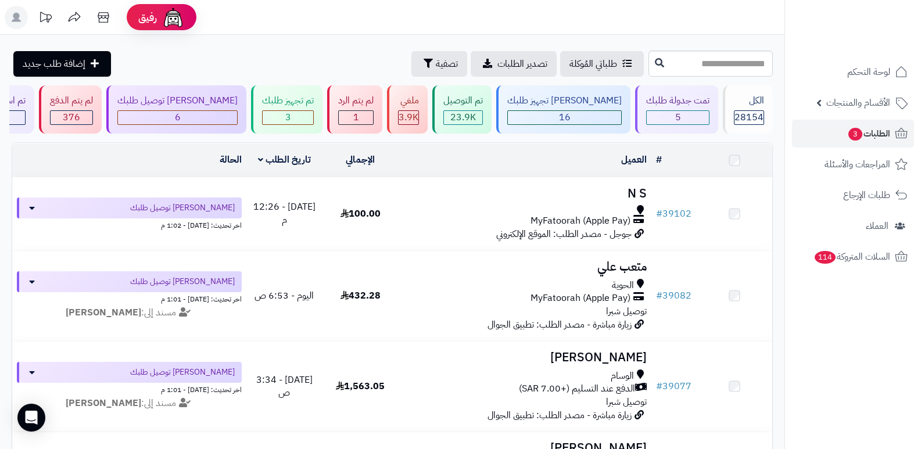
scroll to position [290, 0]
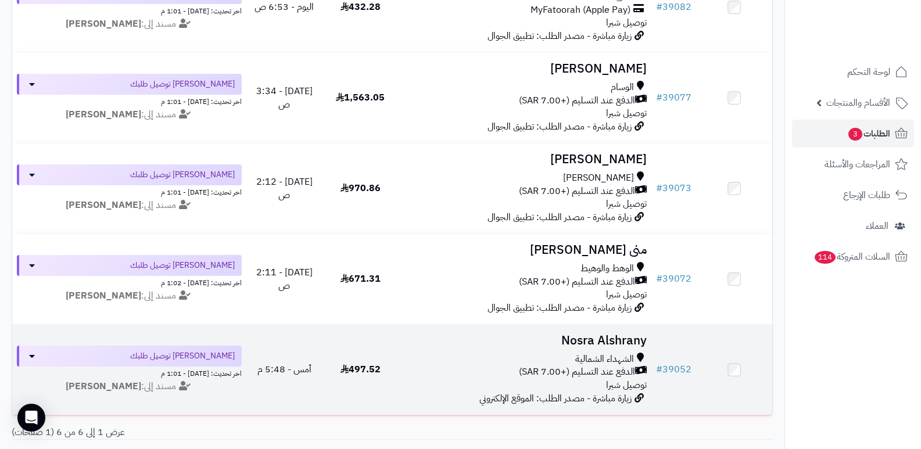
click at [598, 339] on h3 "Nosra Alshrany" at bounding box center [525, 340] width 244 height 13
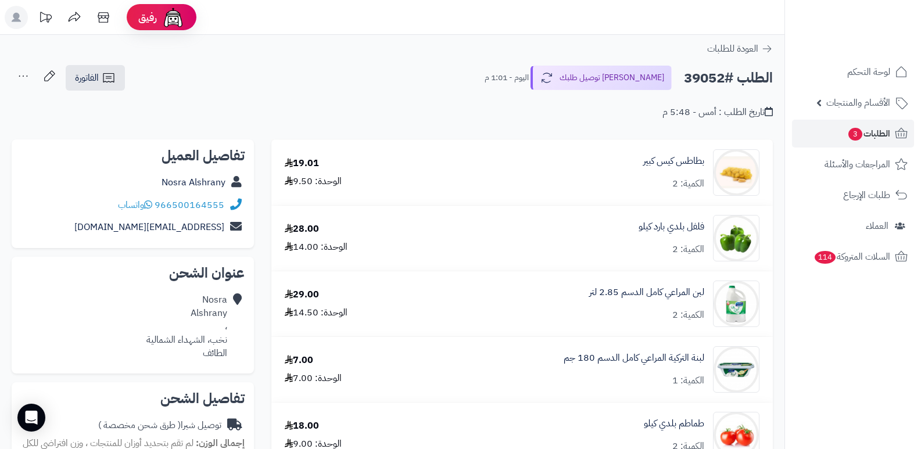
click at [917, 420] on nav "لوحة التحكم الأقسام والمنتجات المنتجات الأقسام الماركات مواصفات المنتجات مواصفا…" at bounding box center [852, 239] width 137 height 449
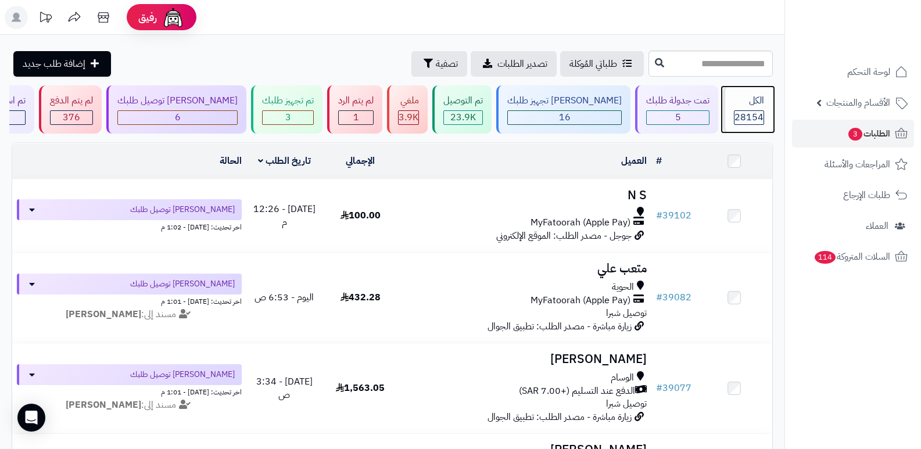
click at [738, 107] on div "الكل 28154" at bounding box center [748, 109] width 50 height 48
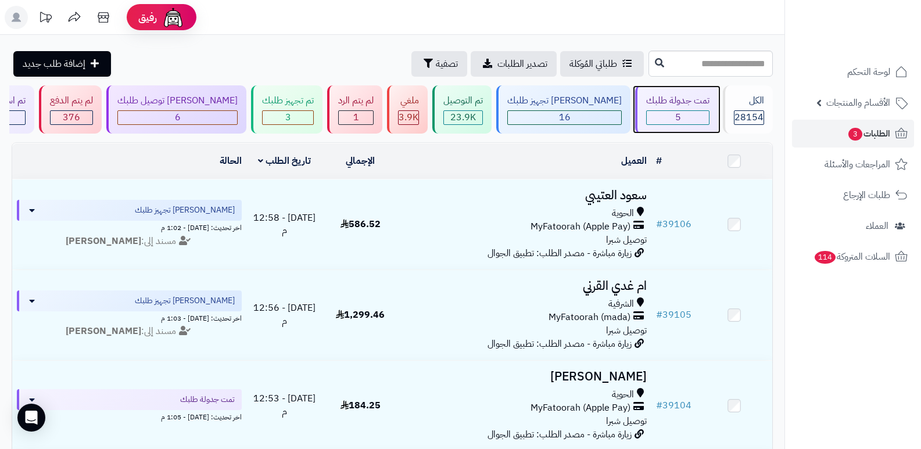
click at [675, 115] on div "5" at bounding box center [678, 117] width 62 height 13
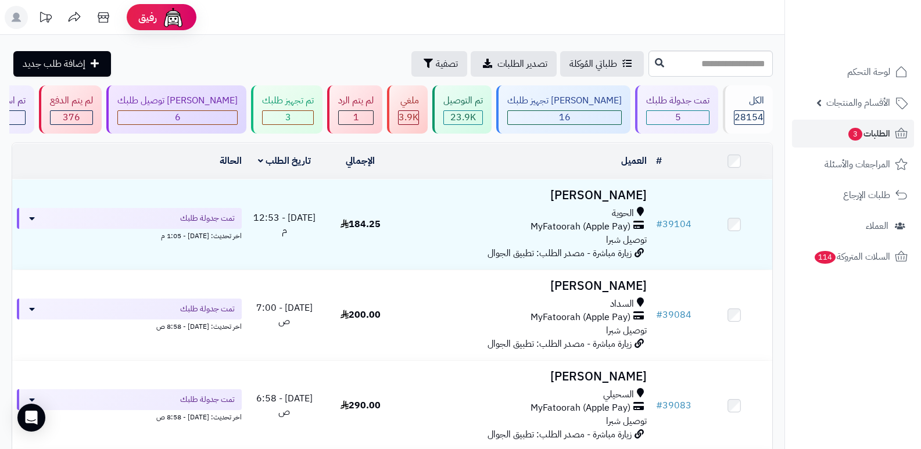
click at [701, 24] on header "رفيق ! الطلبات معالجة مكتمل إرجاع المنتجات العملاء المتواجدون الان 28904 عملاء …" at bounding box center [460, 17] width 921 height 35
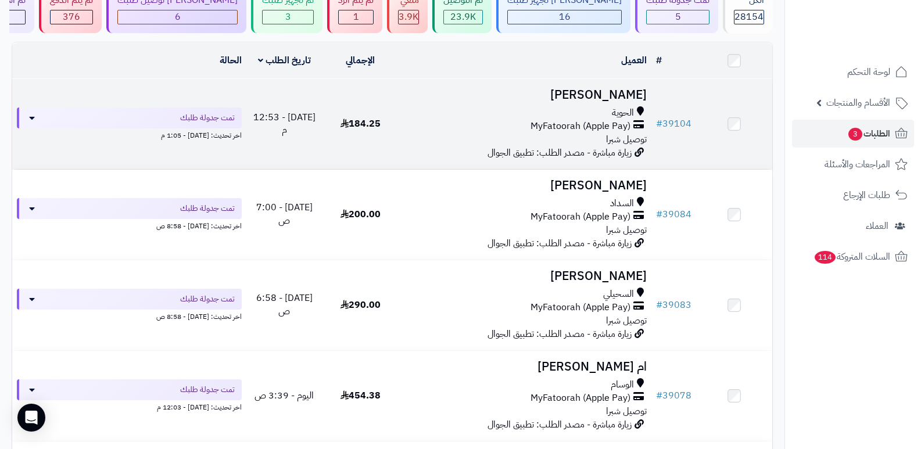
scroll to position [58, 0]
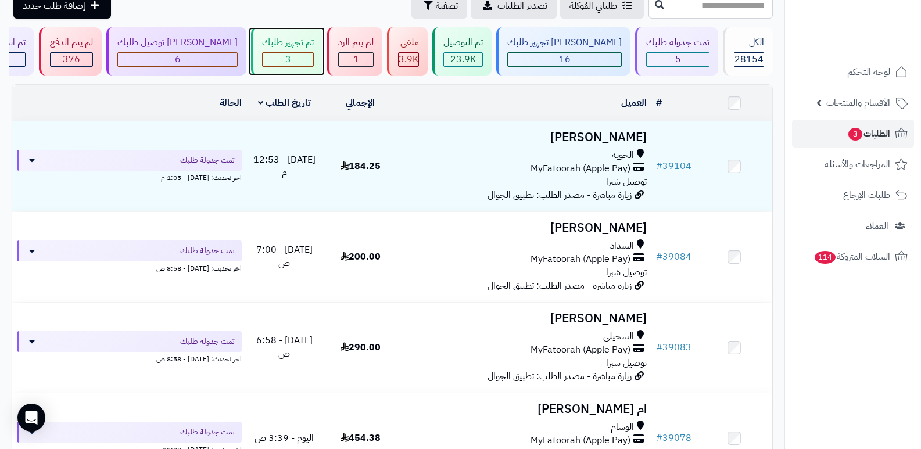
click at [313, 61] on div "3" at bounding box center [288, 59] width 51 height 13
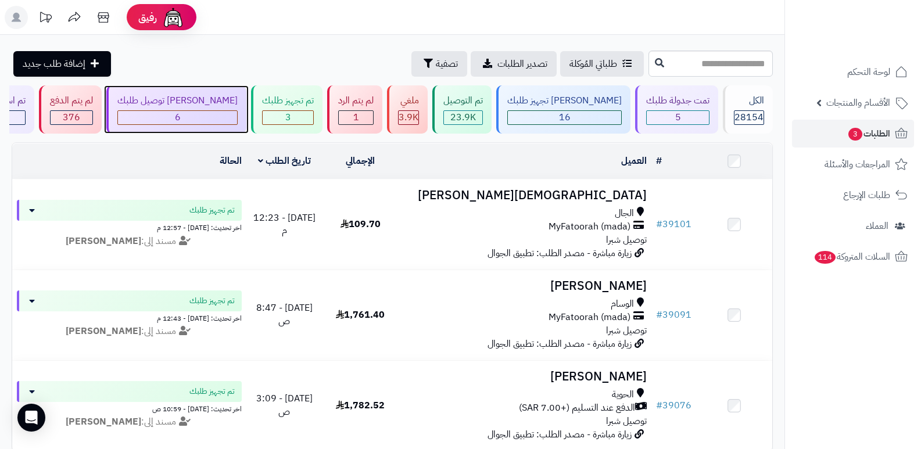
click at [221, 113] on div "6" at bounding box center [177, 117] width 119 height 13
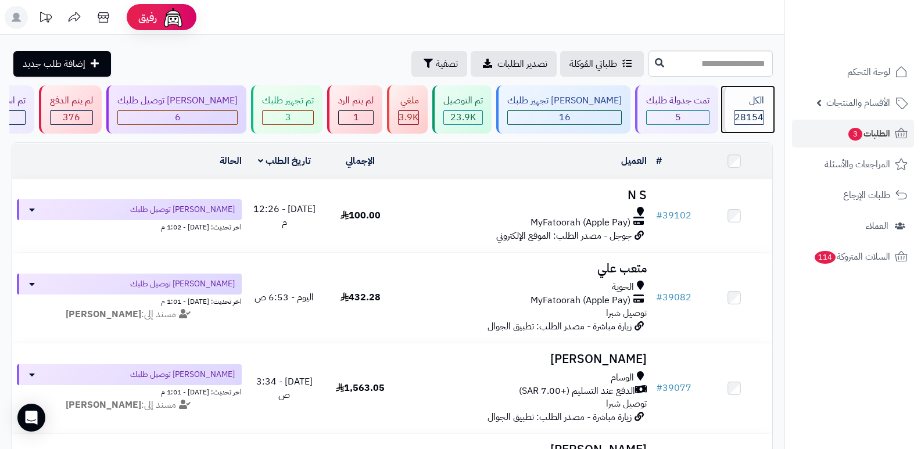
click at [746, 114] on span "28154" at bounding box center [748, 117] width 29 height 14
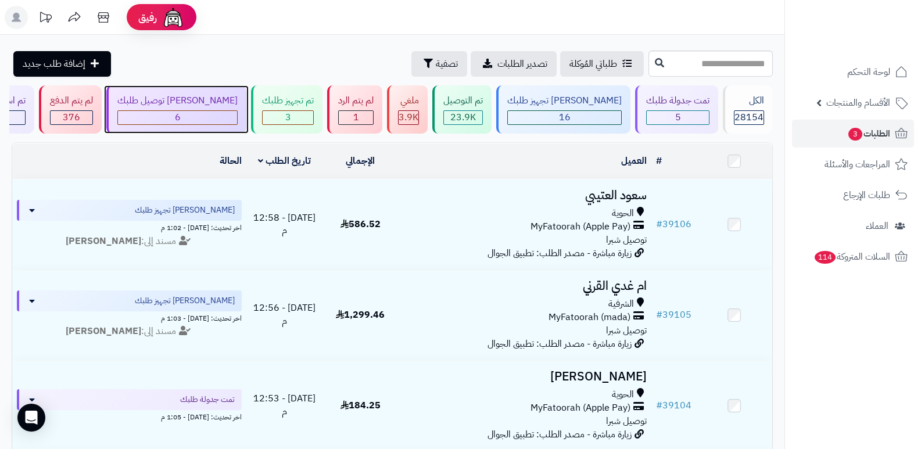
click at [215, 105] on div "[PERSON_NAME] توصيل طلبك" at bounding box center [177, 100] width 120 height 13
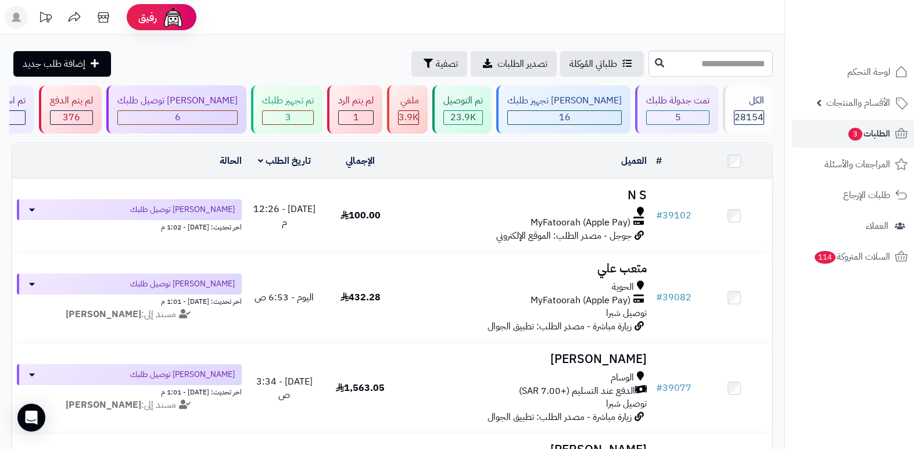
click at [592, 17] on header "رفيق ! الطلبات معالجة مكتمل إرجاع المنتجات العملاء المتواجدون الان 28904 عملاء …" at bounding box center [460, 17] width 921 height 35
click at [757, 109] on div "الكل 28154" at bounding box center [748, 109] width 50 height 48
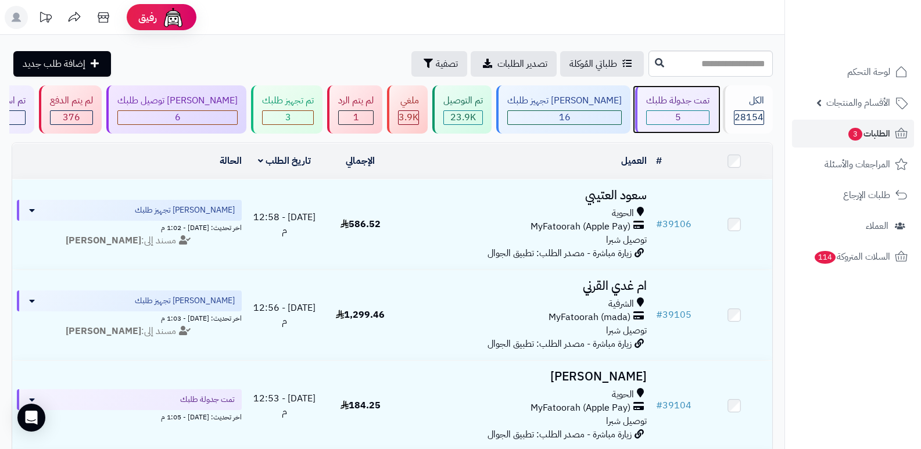
click at [675, 123] on span "5" at bounding box center [678, 117] width 6 height 14
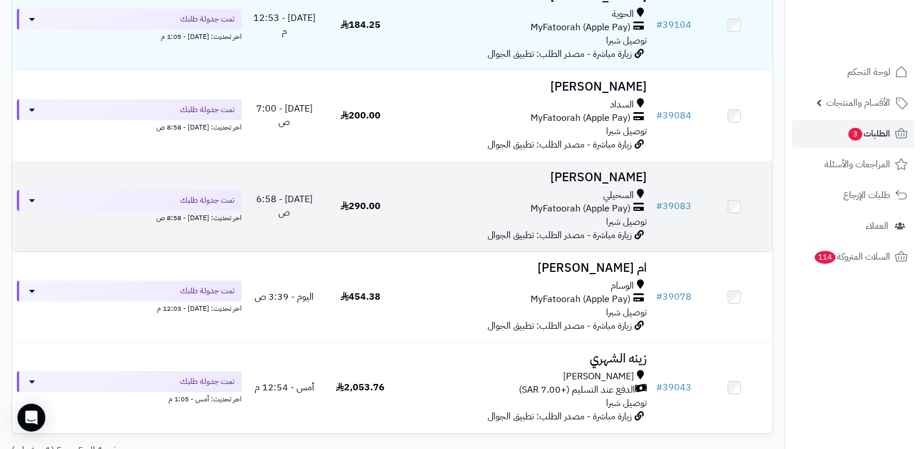
scroll to position [296, 0]
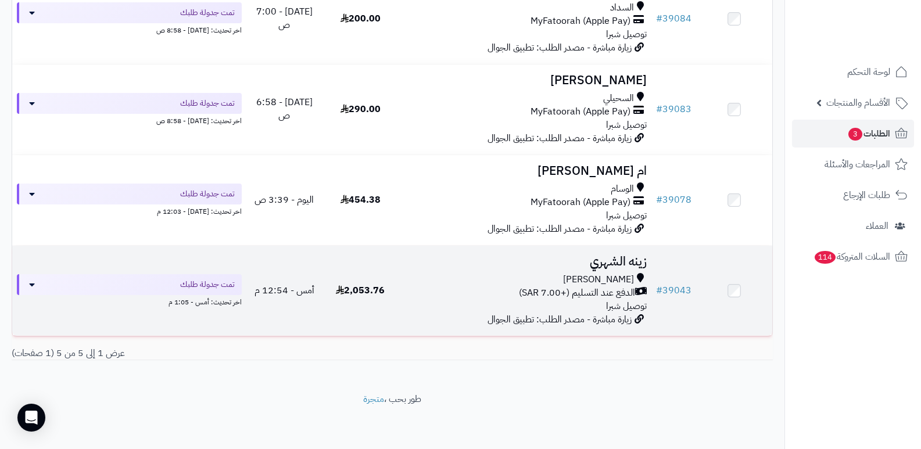
click at [633, 263] on h3 "زينه الشهري" at bounding box center [525, 261] width 244 height 13
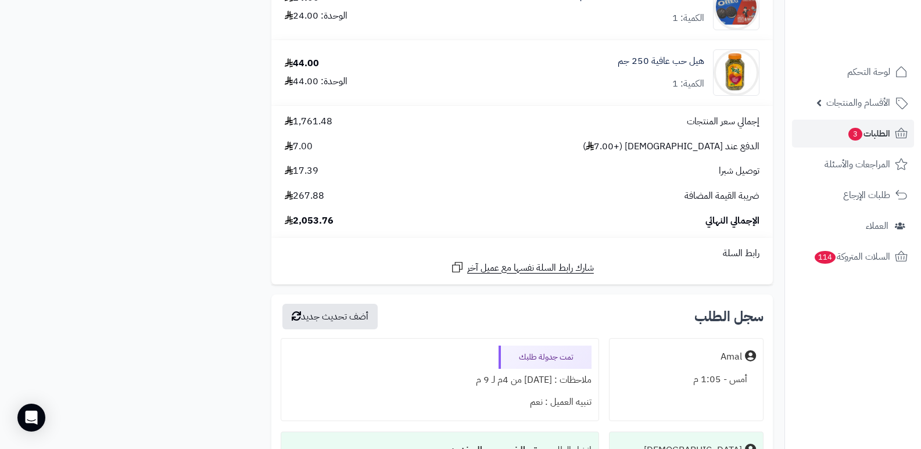
scroll to position [6564, 0]
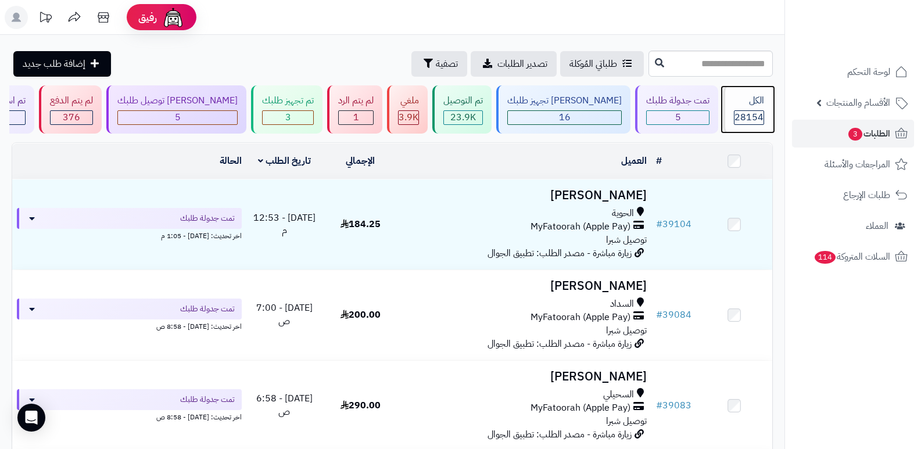
click at [745, 105] on div "الكل" at bounding box center [749, 100] width 30 height 13
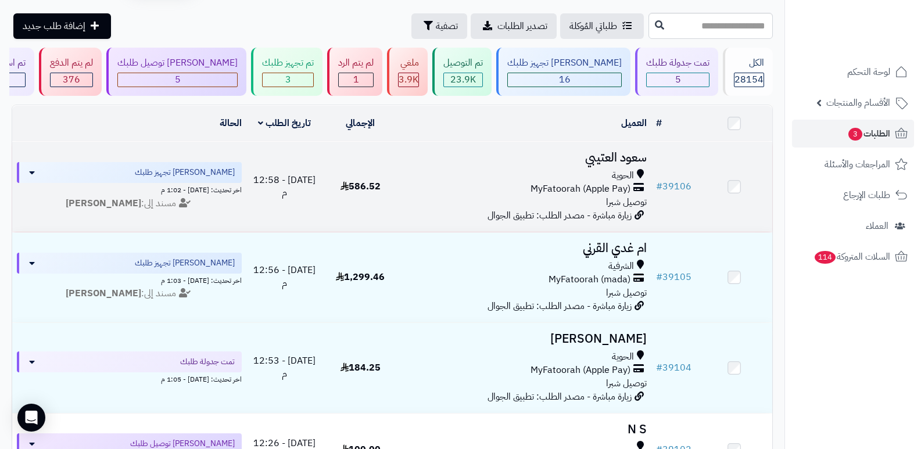
scroll to position [58, 0]
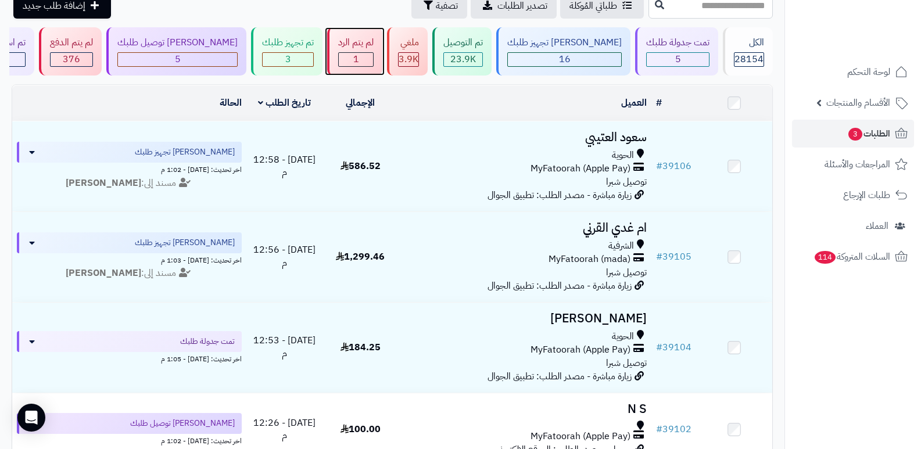
click at [374, 45] on div "لم يتم الرد" at bounding box center [355, 42] width 35 height 13
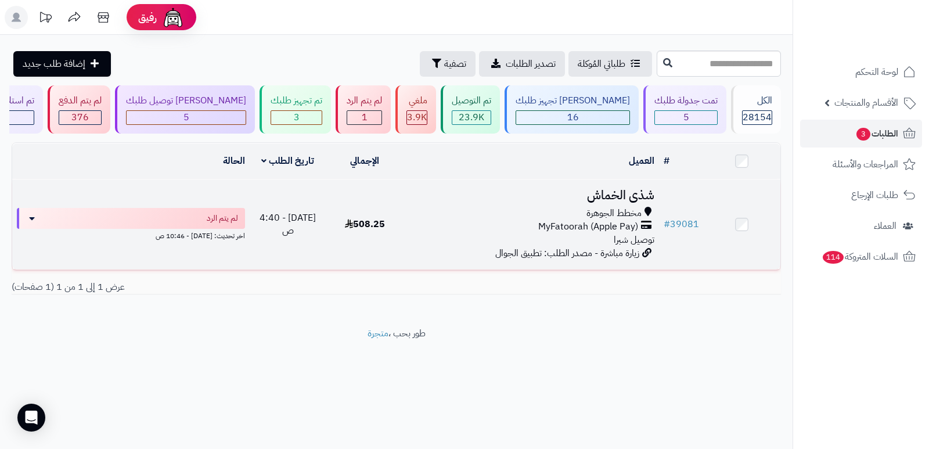
click at [632, 194] on h3 "شذى الخماش" at bounding box center [531, 195] width 247 height 13
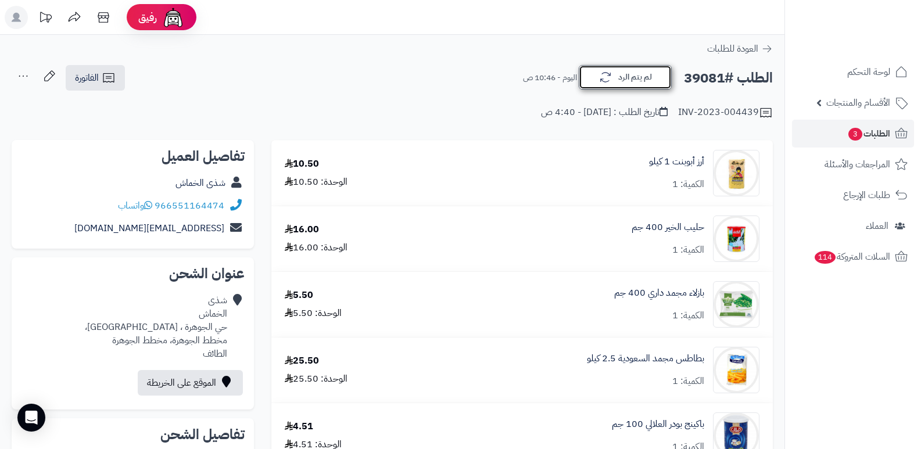
click at [633, 69] on button "لم يتم الرد" at bounding box center [625, 77] width 93 height 24
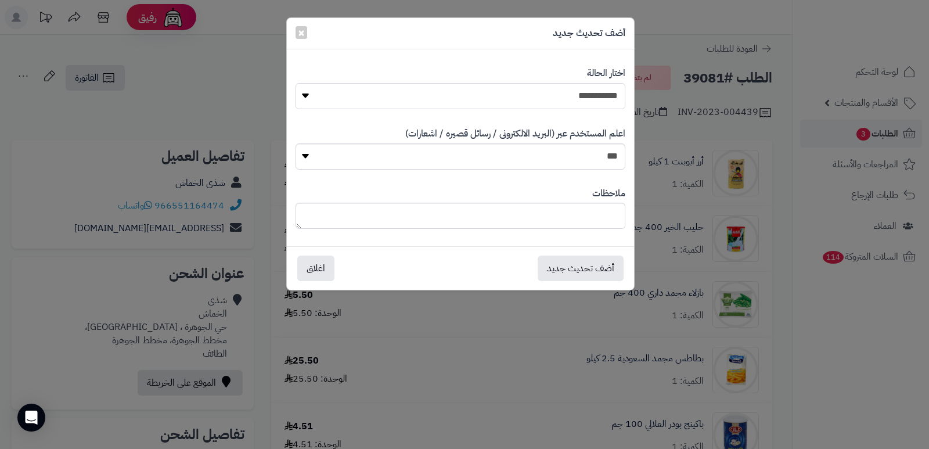
click at [587, 92] on select "**********" at bounding box center [461, 96] width 330 height 26
click at [296, 83] on select "**********" at bounding box center [461, 96] width 330 height 26
click at [594, 213] on textarea at bounding box center [461, 216] width 330 height 26
type textarea "****"
click at [598, 270] on button "أضف تحديث جديد" at bounding box center [581, 268] width 86 height 26
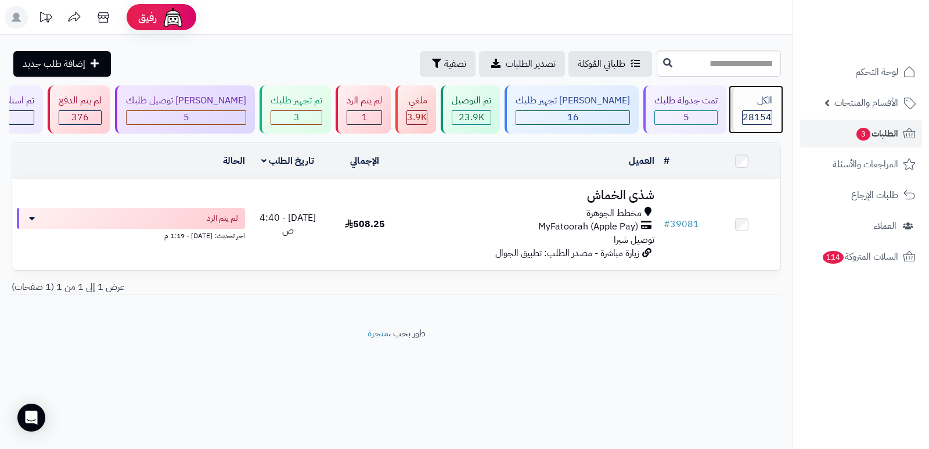
click at [754, 96] on div "الكل" at bounding box center [757, 100] width 30 height 13
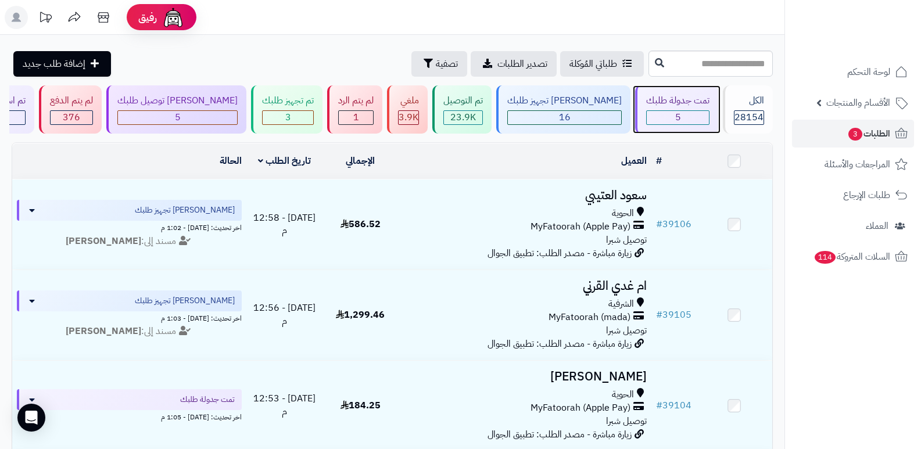
click at [677, 110] on div "5" at bounding box center [677, 117] width 63 height 15
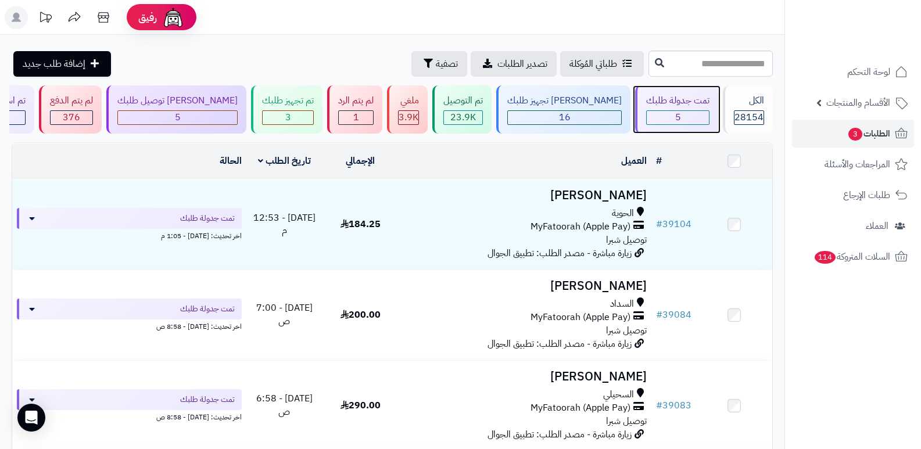
click at [669, 103] on div "تمت جدولة طلبك" at bounding box center [677, 100] width 63 height 13
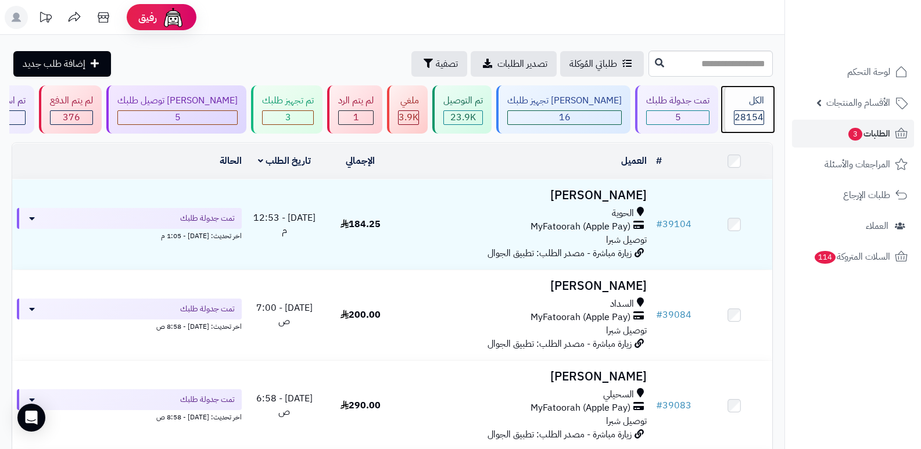
click at [742, 112] on span "28154" at bounding box center [748, 117] width 29 height 14
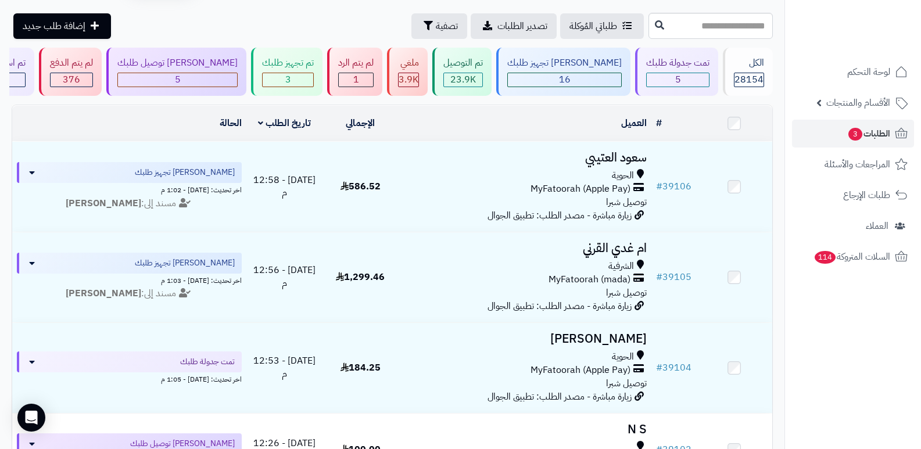
scroll to position [58, 0]
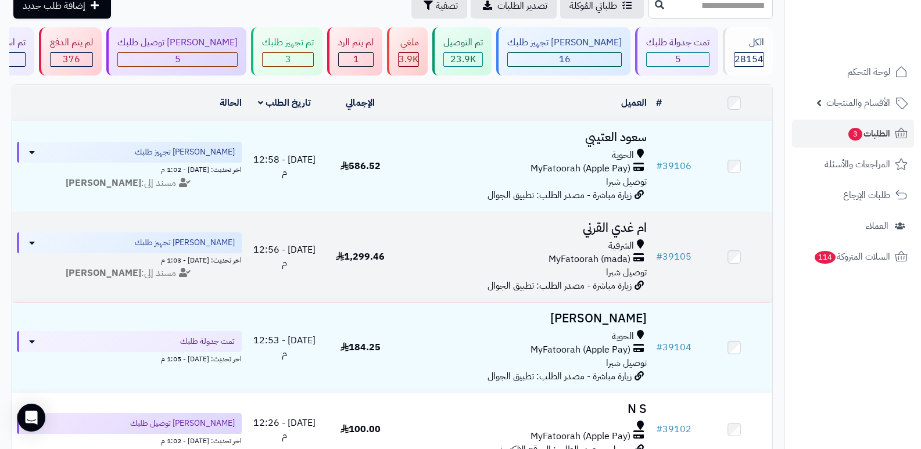
click at [623, 222] on h3 "ام غدي القرني" at bounding box center [525, 227] width 244 height 13
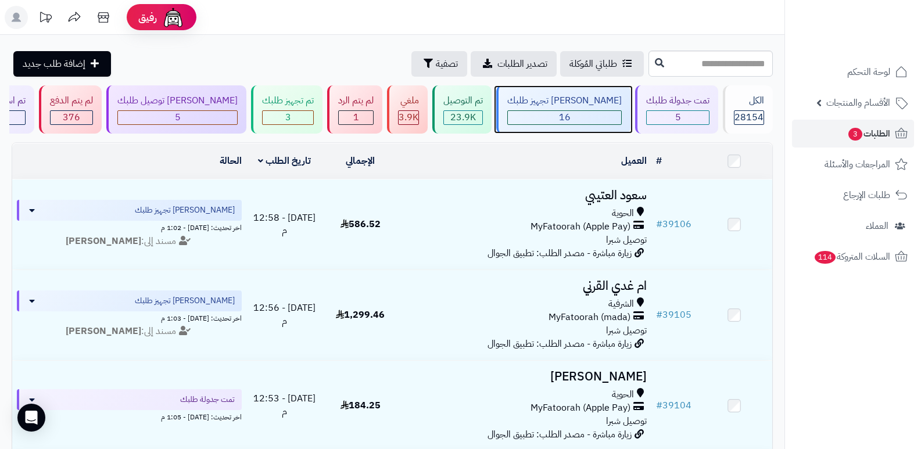
click at [607, 109] on div "جاري تجهيز طلبك 16" at bounding box center [563, 109] width 134 height 48
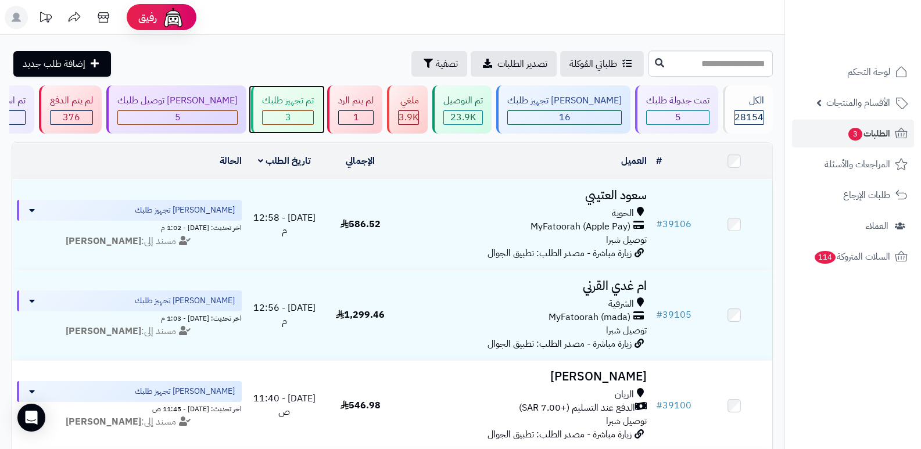
click at [311, 113] on div "3" at bounding box center [288, 117] width 51 height 13
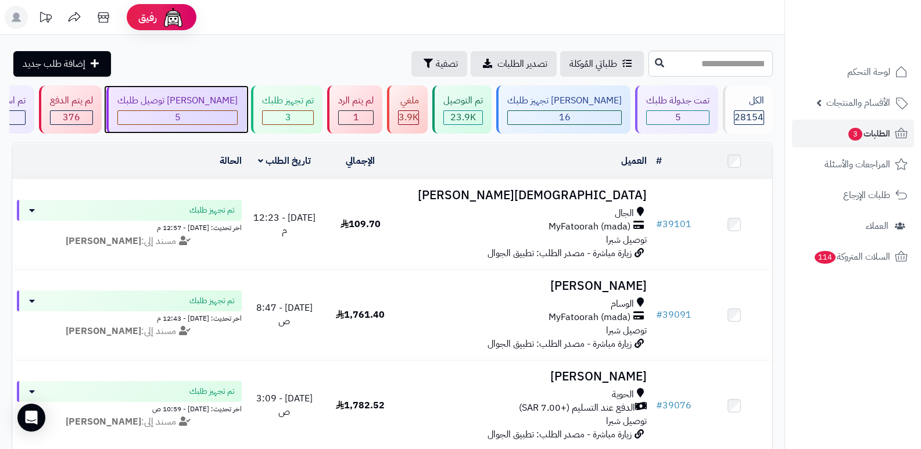
click at [237, 117] on div "5" at bounding box center [177, 117] width 119 height 13
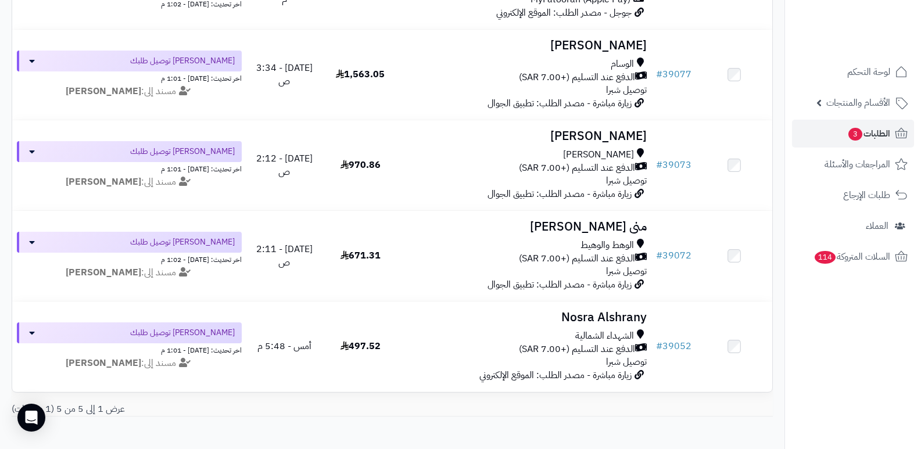
scroll to position [232, 0]
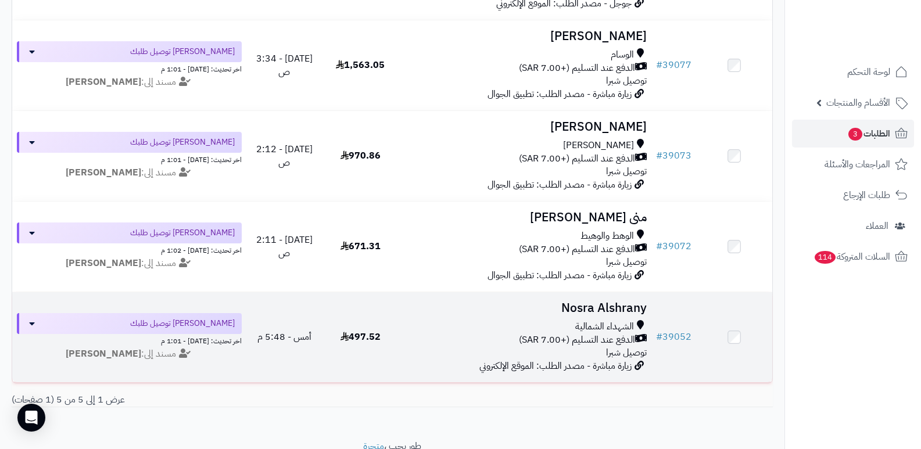
click at [601, 303] on h3 "Nosra Alshrany" at bounding box center [525, 307] width 244 height 13
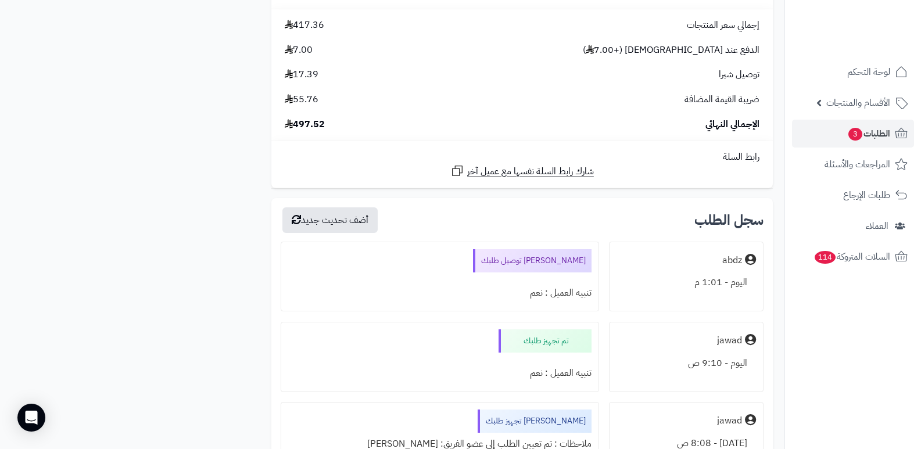
scroll to position [2324, 0]
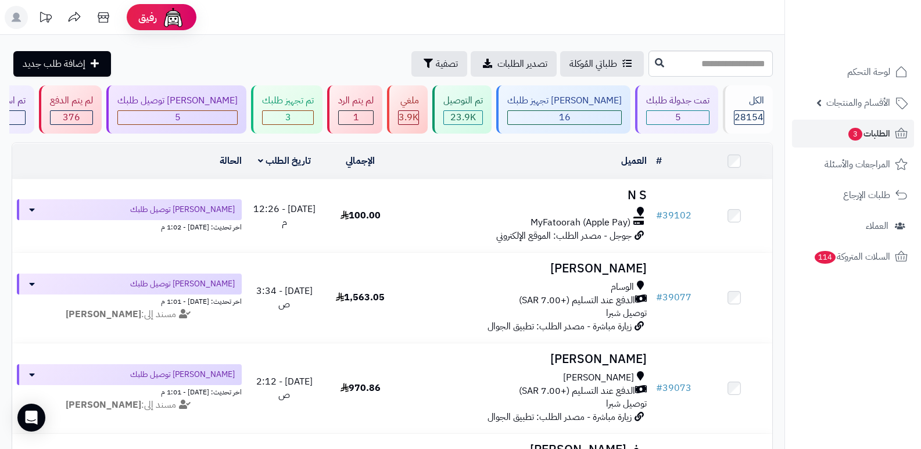
click at [812, 337] on nav "لوحة التحكم الأقسام والمنتجات المنتجات الأقسام الماركات مواصفات المنتجات مواصفا…" at bounding box center [852, 239] width 137 height 449
click at [655, 107] on div "تمت جدولة طلبك 5" at bounding box center [676, 109] width 83 height 48
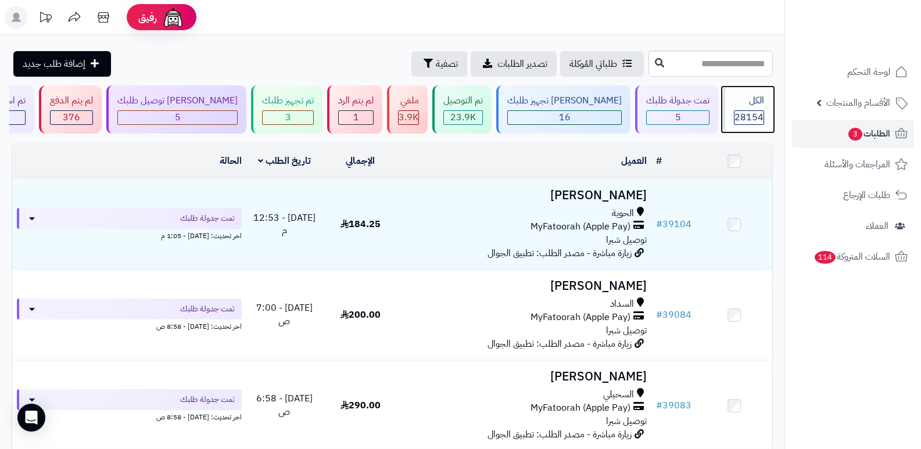
click at [757, 96] on div "الكل" at bounding box center [749, 100] width 30 height 13
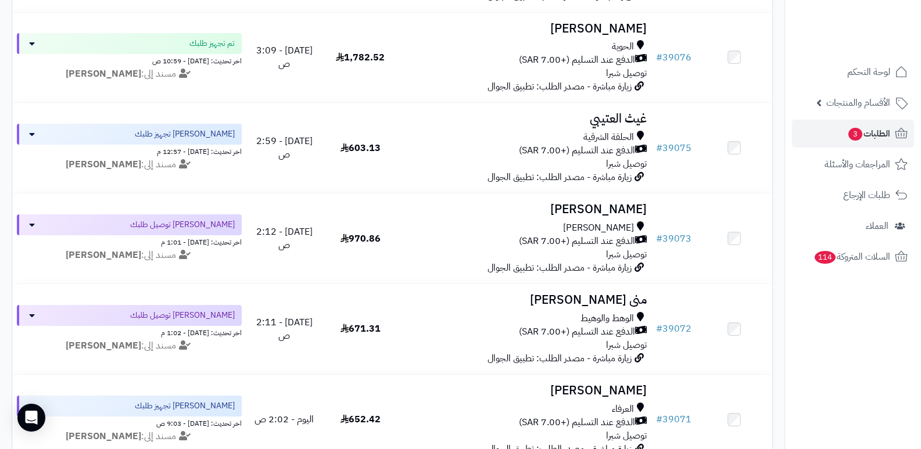
scroll to position [2324, 0]
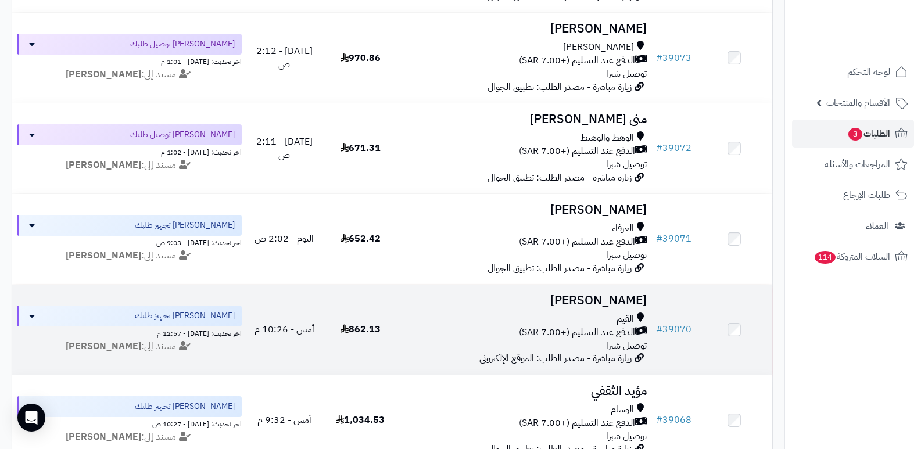
click at [599, 294] on h3 "[PERSON_NAME]" at bounding box center [525, 300] width 244 height 13
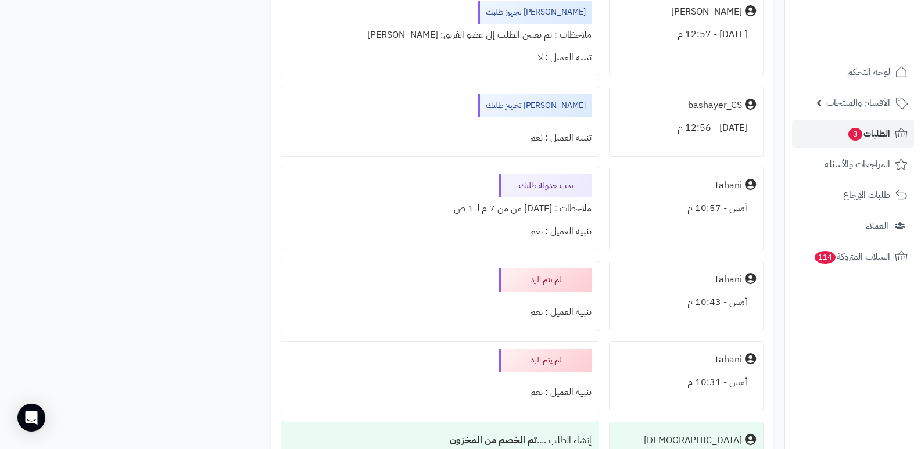
scroll to position [3485, 0]
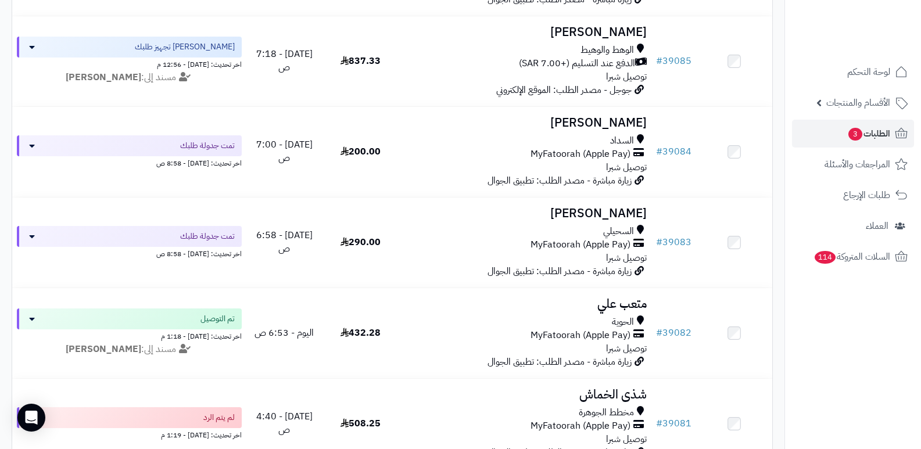
scroll to position [1394, 0]
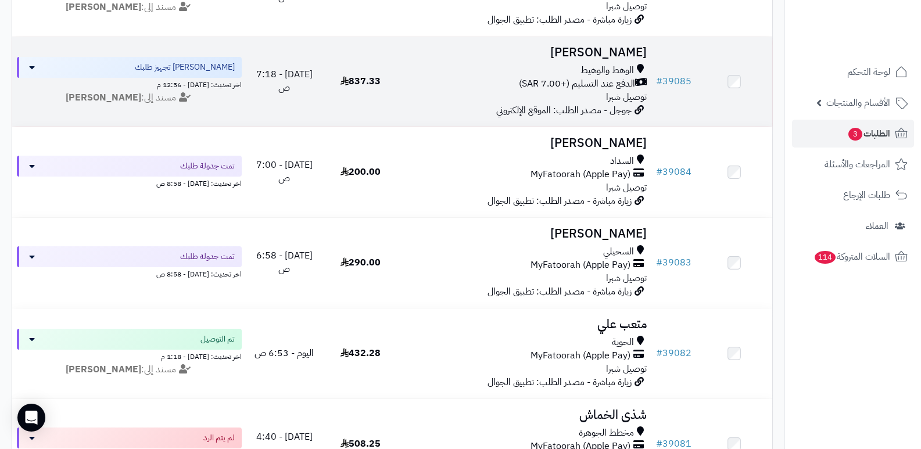
click at [611, 50] on h3 "[PERSON_NAME]" at bounding box center [525, 52] width 244 height 13
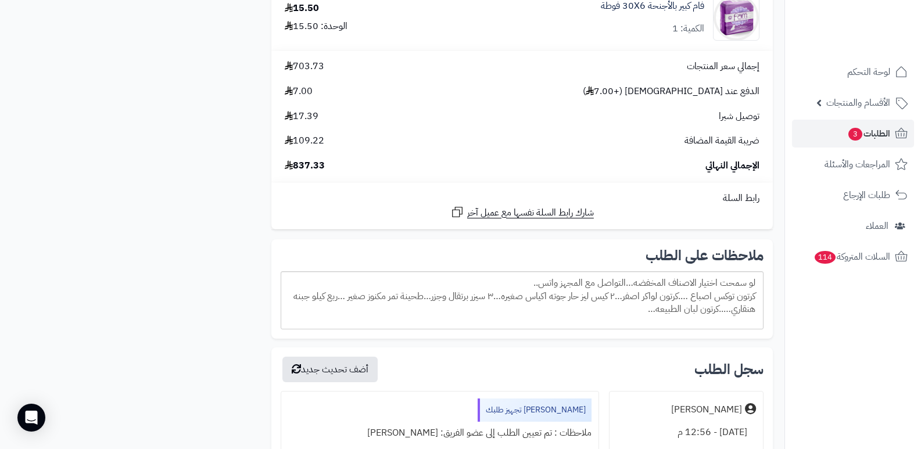
scroll to position [3485, 0]
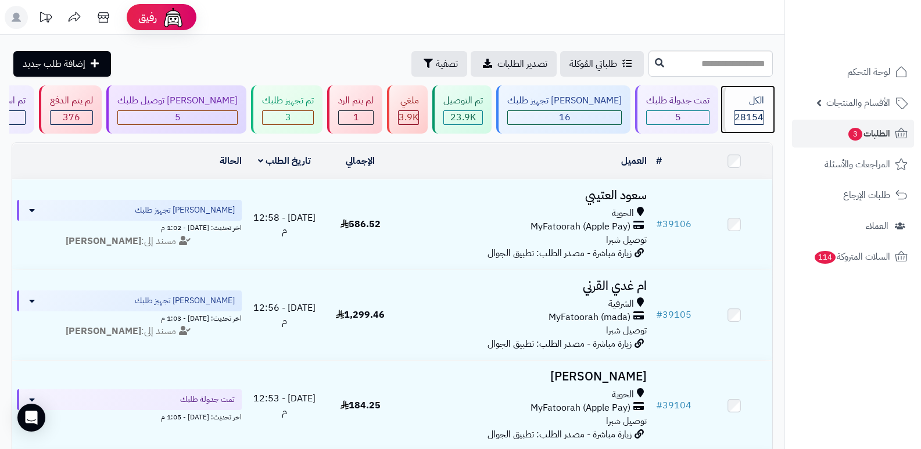
click at [746, 112] on span "28154" at bounding box center [748, 117] width 29 height 14
click at [742, 62] on input "text" at bounding box center [710, 64] width 124 height 26
type input "*****"
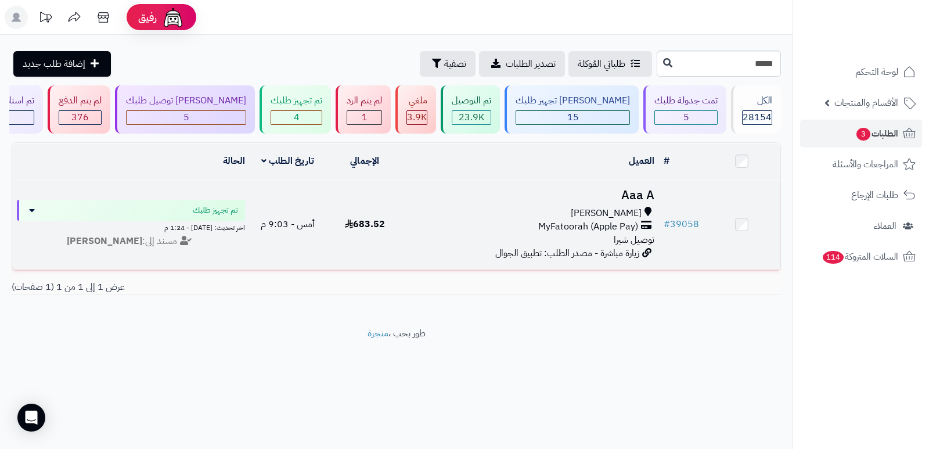
click at [645, 189] on h3 "Aaa A" at bounding box center [531, 195] width 247 height 13
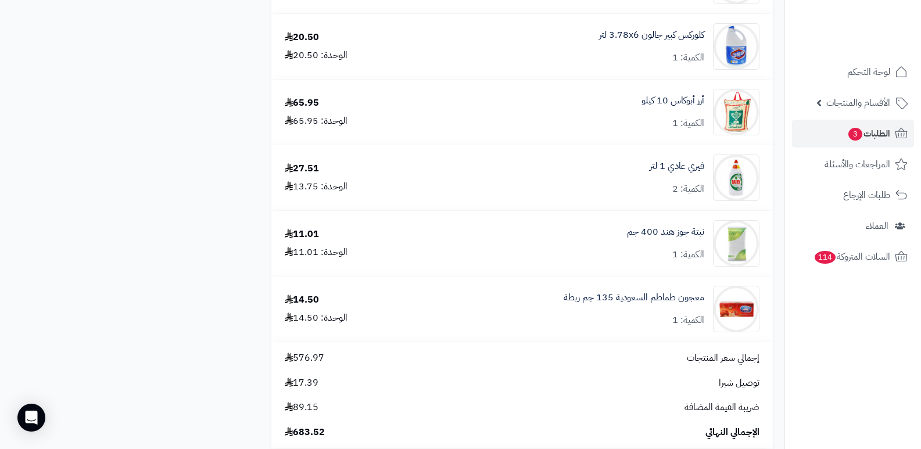
scroll to position [929, 0]
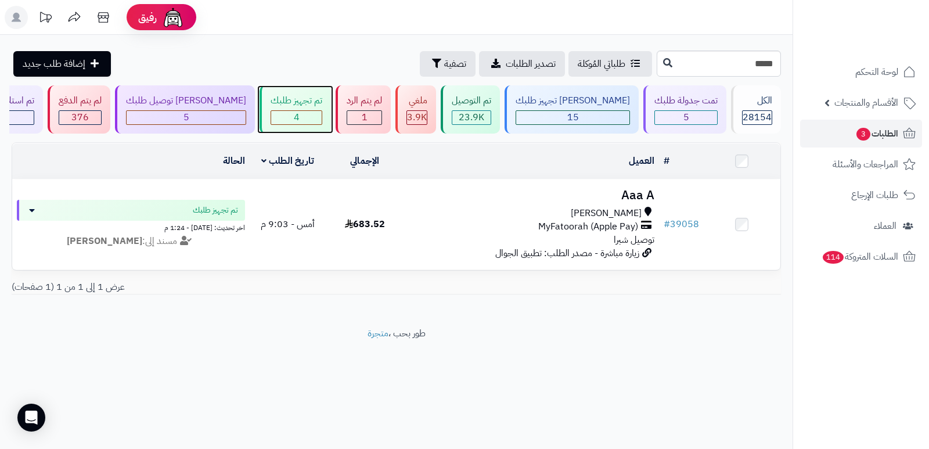
click at [301, 119] on div "4" at bounding box center [296, 117] width 51 height 13
click at [760, 60] on input "*****" at bounding box center [719, 64] width 124 height 26
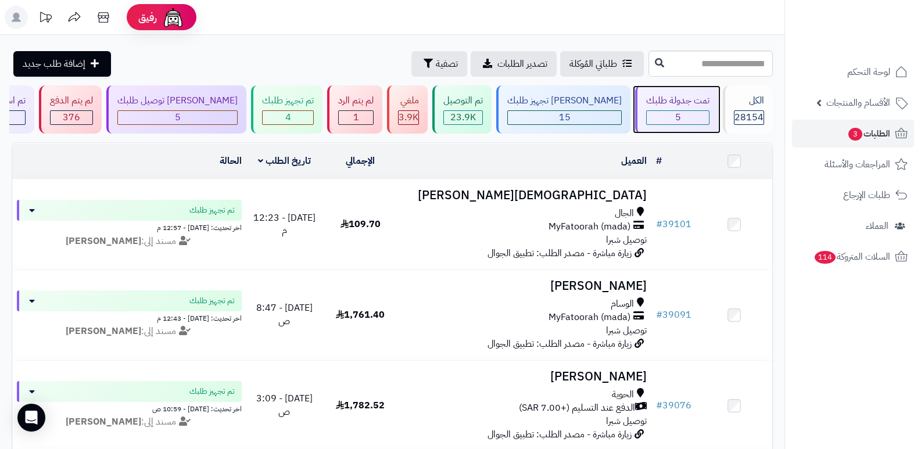
click at [680, 101] on div "تمت جدولة طلبك" at bounding box center [677, 100] width 63 height 13
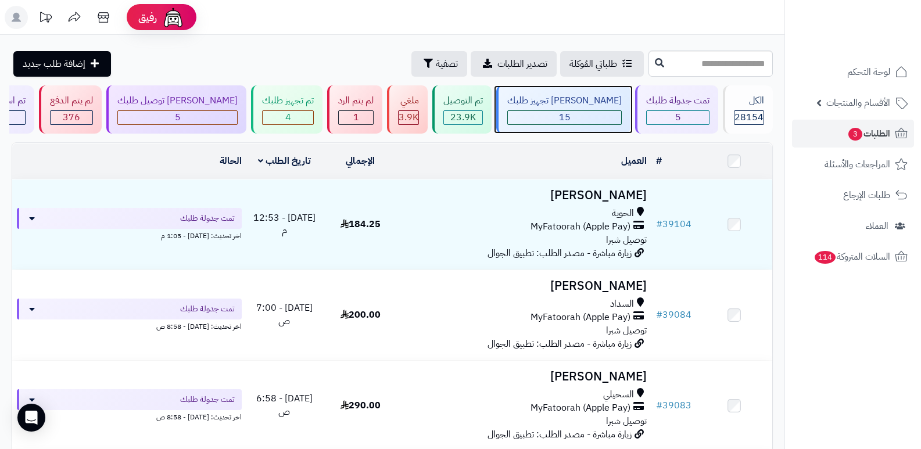
click at [581, 99] on div "[PERSON_NAME] تجهيز طلبك" at bounding box center [564, 100] width 114 height 13
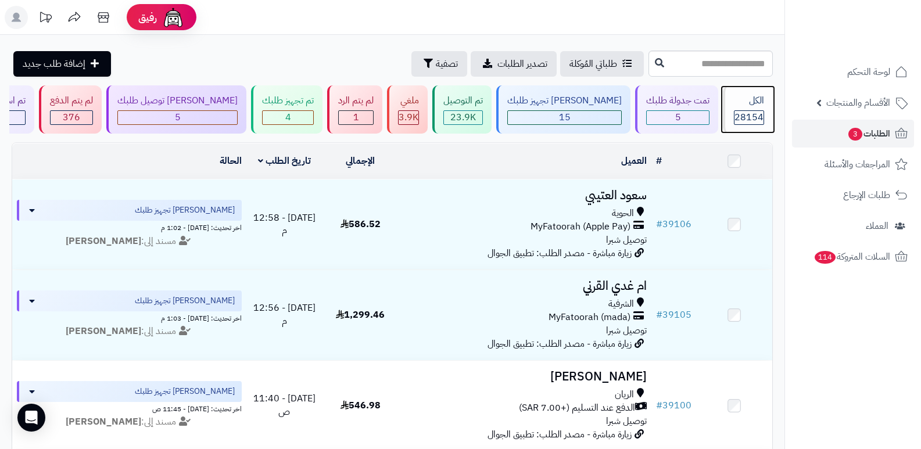
click at [745, 117] on span "28154" at bounding box center [748, 117] width 29 height 14
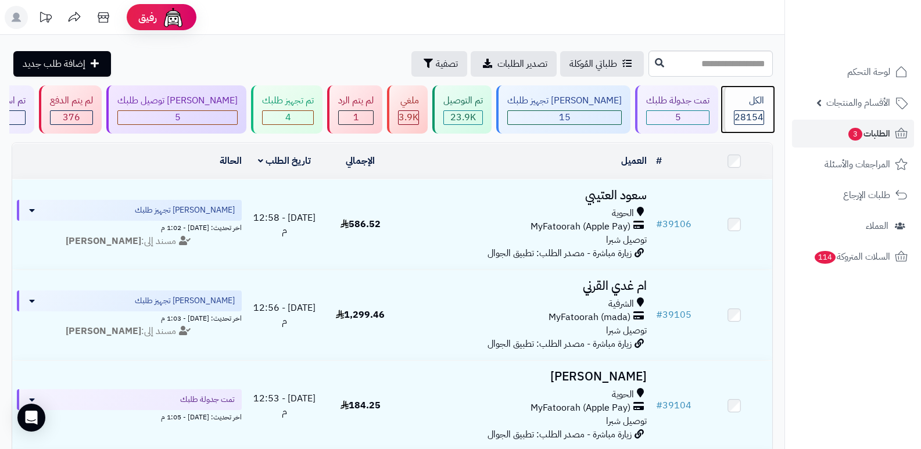
click at [745, 117] on span "28154" at bounding box center [748, 117] width 29 height 14
click at [723, 109] on div "الكل 28154" at bounding box center [748, 109] width 50 height 48
click at [745, 116] on span "28154" at bounding box center [748, 117] width 29 height 14
click at [760, 102] on div "الكل" at bounding box center [749, 100] width 30 height 13
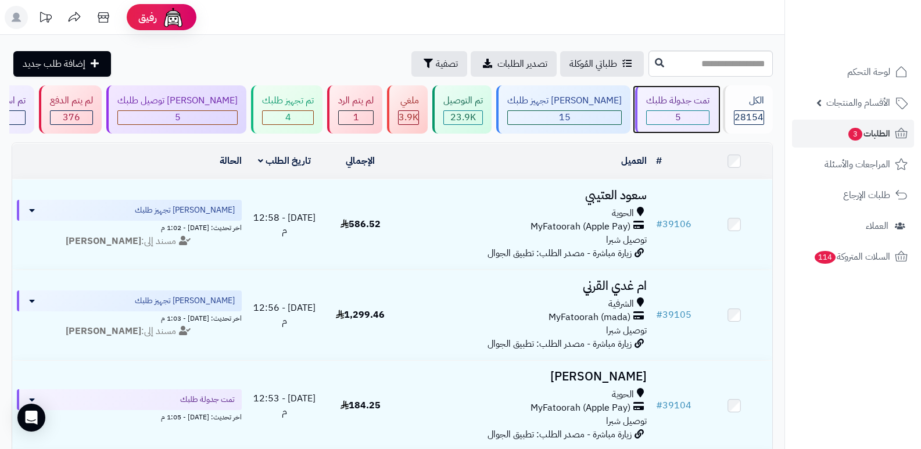
click at [683, 107] on div "تمت جدولة طلبك" at bounding box center [677, 100] width 63 height 13
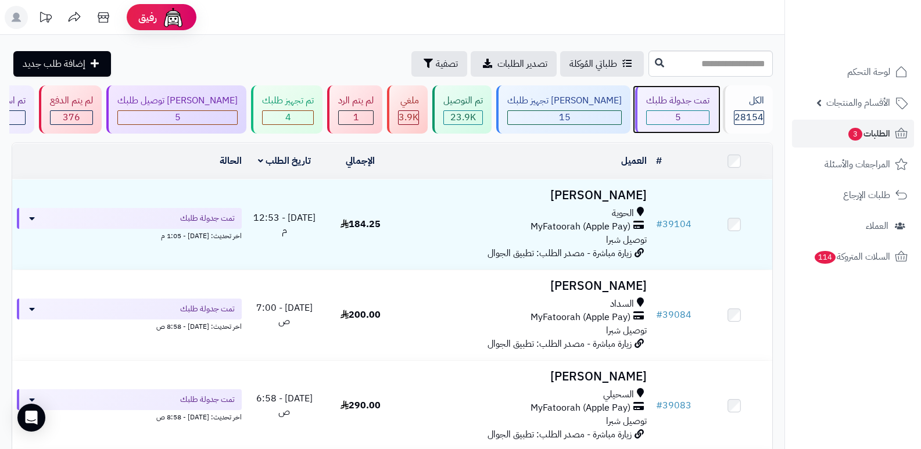
click at [683, 107] on div "تمت جدولة طلبك" at bounding box center [677, 100] width 63 height 13
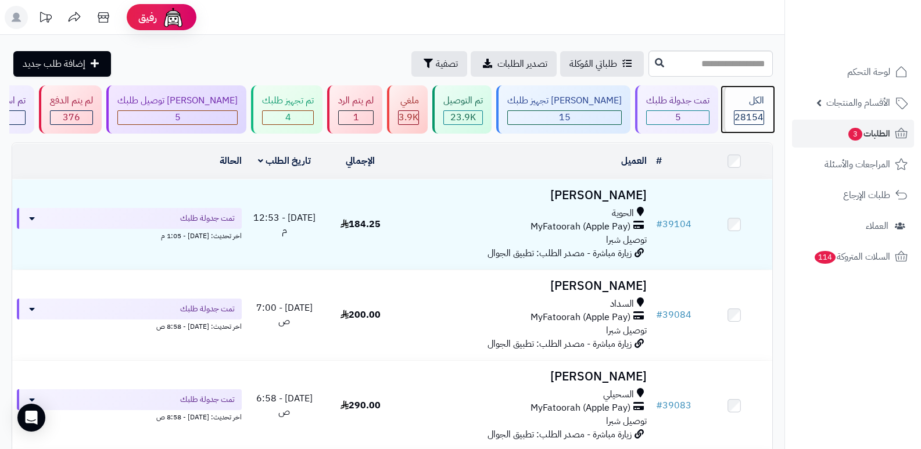
click at [725, 110] on div "الكل 28154" at bounding box center [748, 109] width 50 height 48
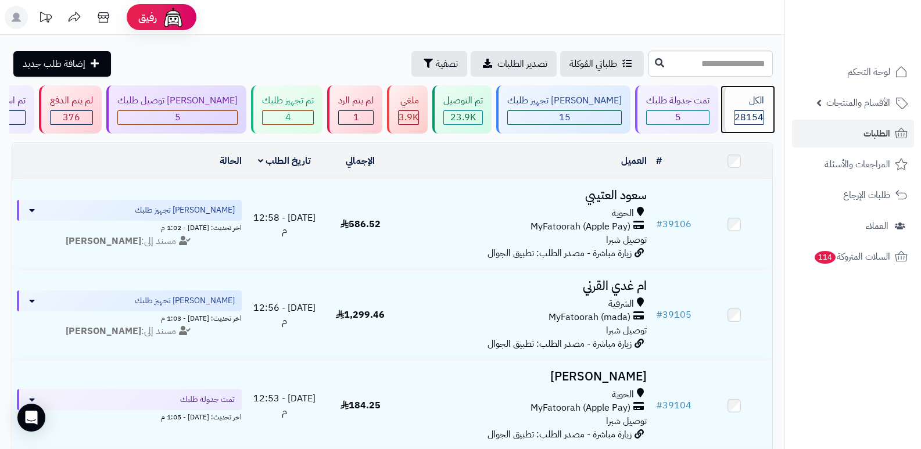
click at [749, 104] on div "الكل" at bounding box center [749, 100] width 30 height 13
click at [755, 113] on span "28154" at bounding box center [748, 117] width 29 height 14
click at [759, 99] on div "الكل" at bounding box center [749, 100] width 30 height 13
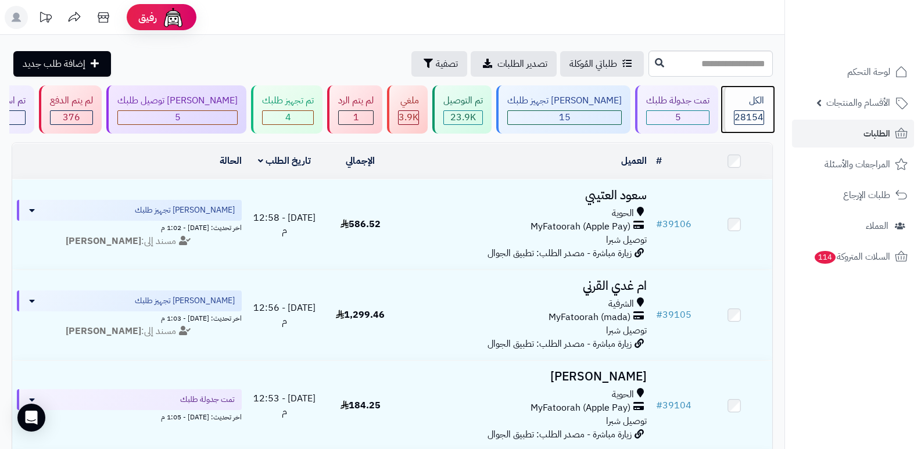
click at [736, 106] on div "الكل" at bounding box center [749, 100] width 30 height 13
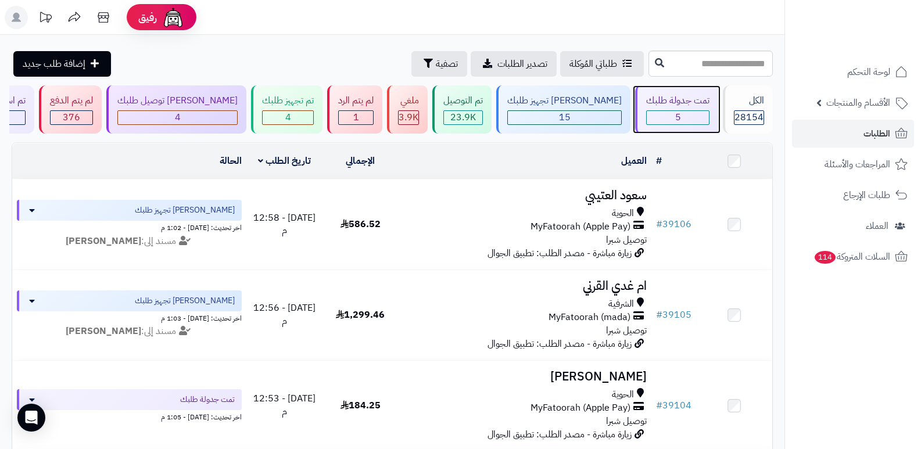
click at [710, 95] on div "تمت جدولة طلبك 5" at bounding box center [676, 109] width 83 height 48
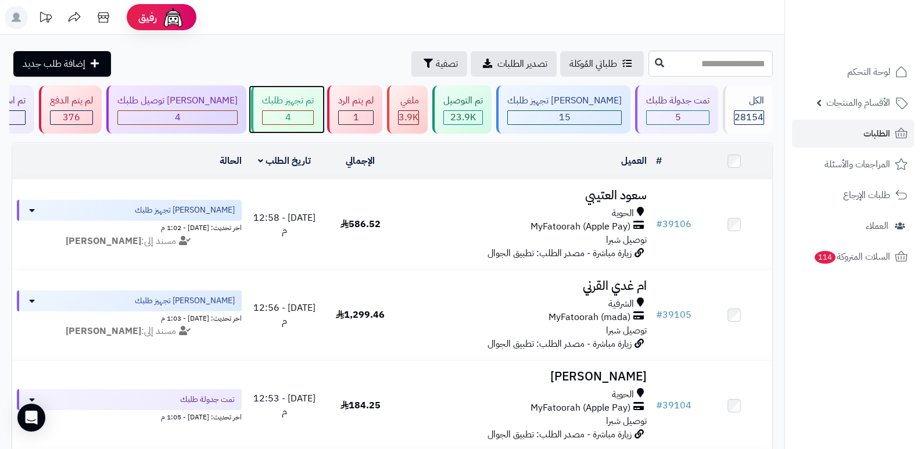
click at [313, 103] on div "تم تجهيز طلبك" at bounding box center [288, 100] width 52 height 13
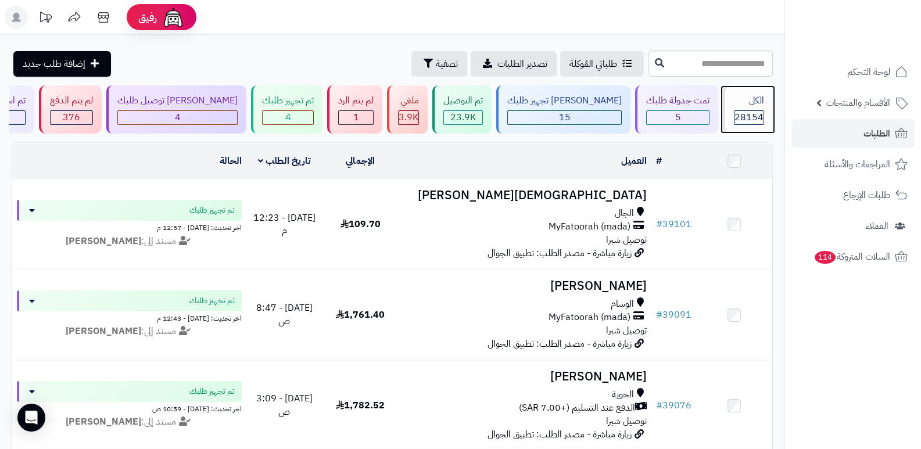
click at [759, 95] on div "الكل" at bounding box center [749, 100] width 30 height 13
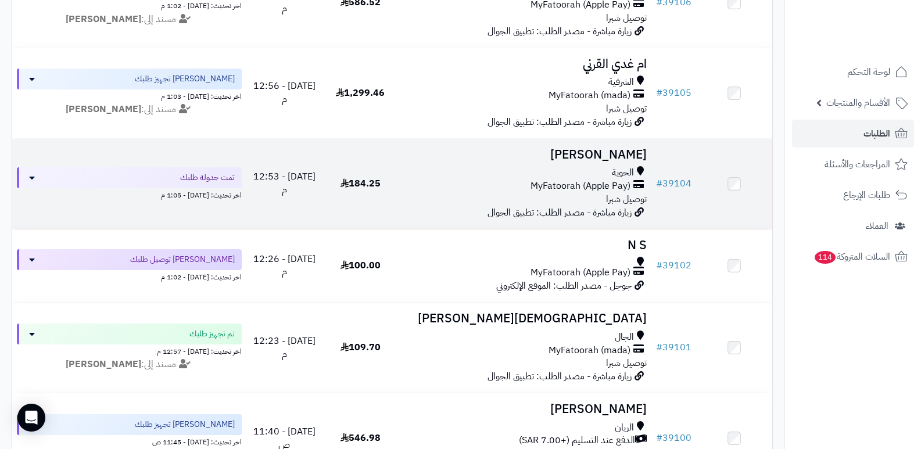
scroll to position [290, 0]
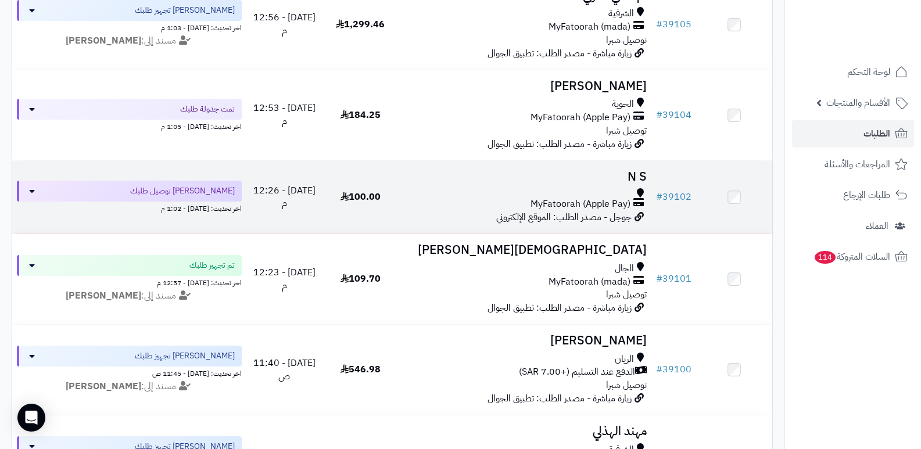
click at [640, 171] on h3 "N S" at bounding box center [525, 176] width 244 height 13
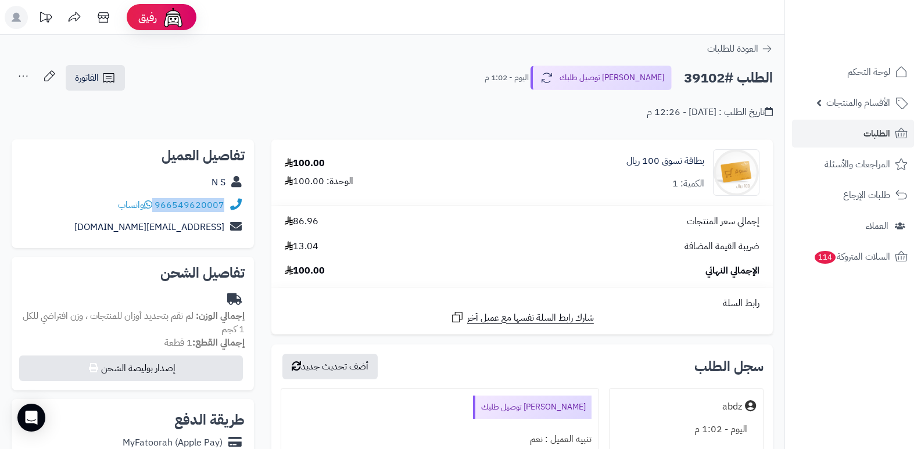
drag, startPoint x: 156, startPoint y: 202, endPoint x: 227, endPoint y: 199, distance: 71.5
click at [236, 202] on div "966549620007 واتساب" at bounding box center [133, 205] width 224 height 23
copy div "966549620007"
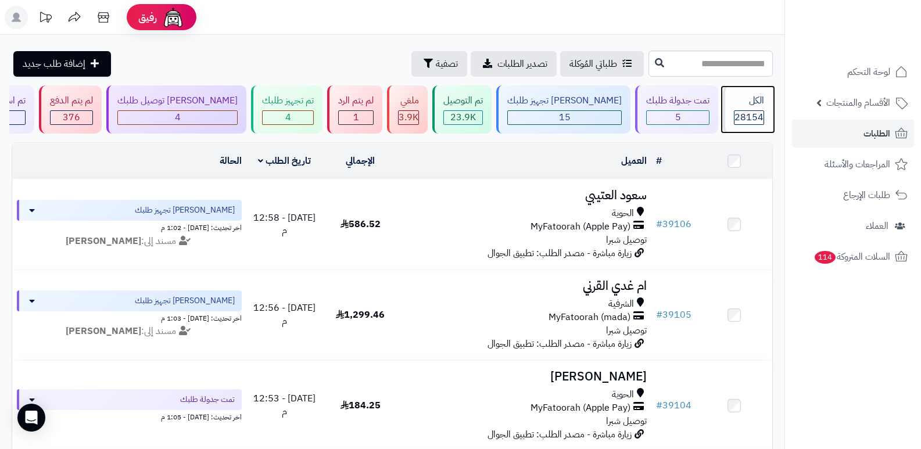
click at [742, 109] on div "الكل 28154" at bounding box center [748, 109] width 50 height 48
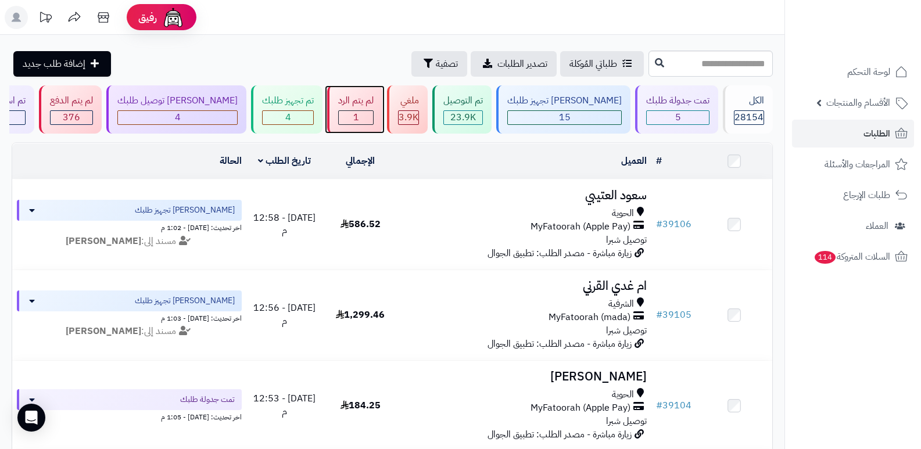
click at [374, 106] on div "لم يتم الرد" at bounding box center [355, 100] width 35 height 13
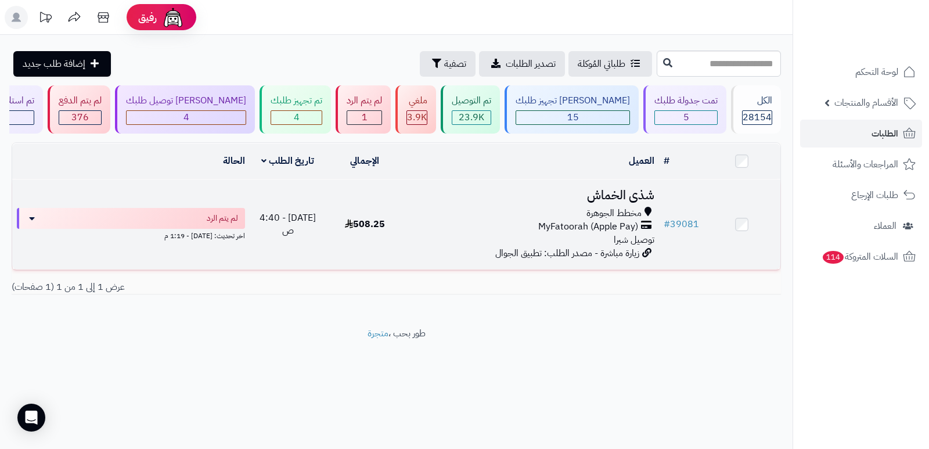
click at [619, 198] on h3 "شذى الخماش" at bounding box center [531, 195] width 247 height 13
